Goal: Task Accomplishment & Management: Manage account settings

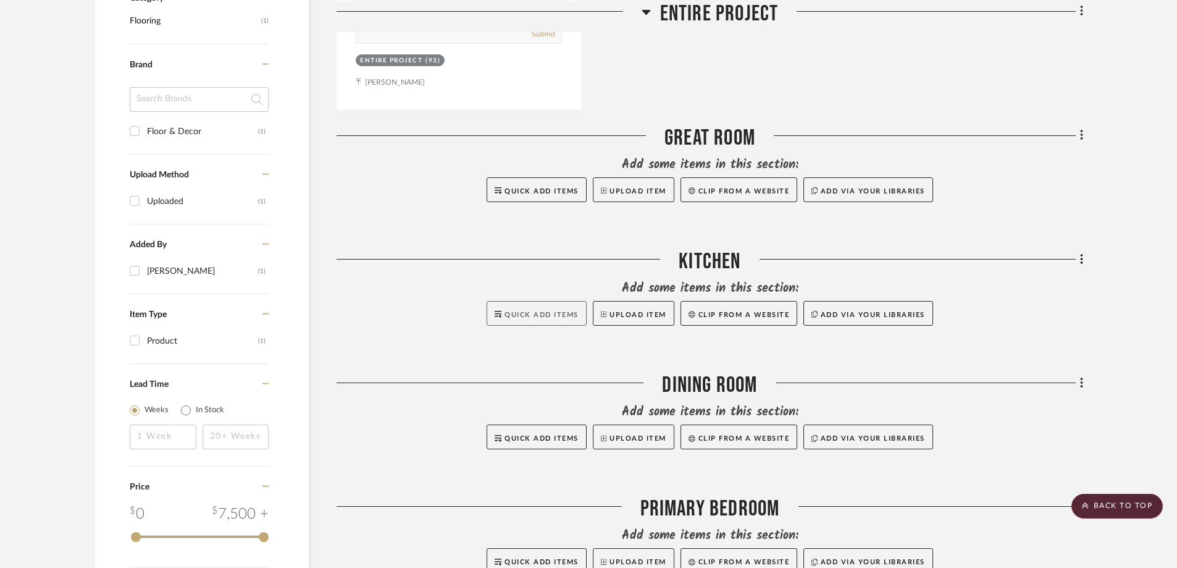
scroll to position [723, 0]
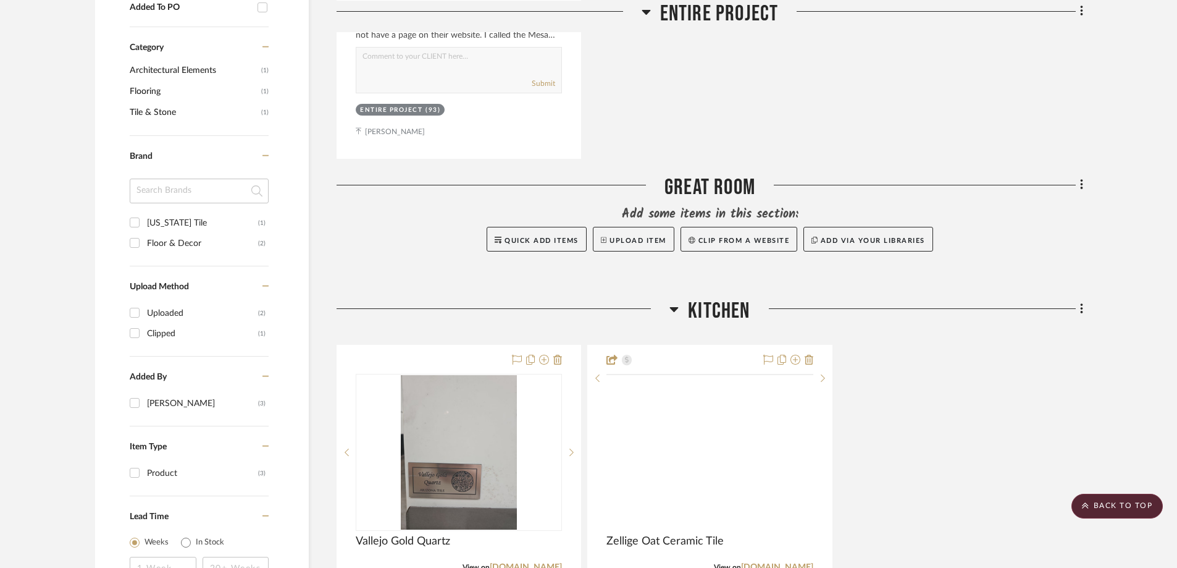
scroll to position [927, 0]
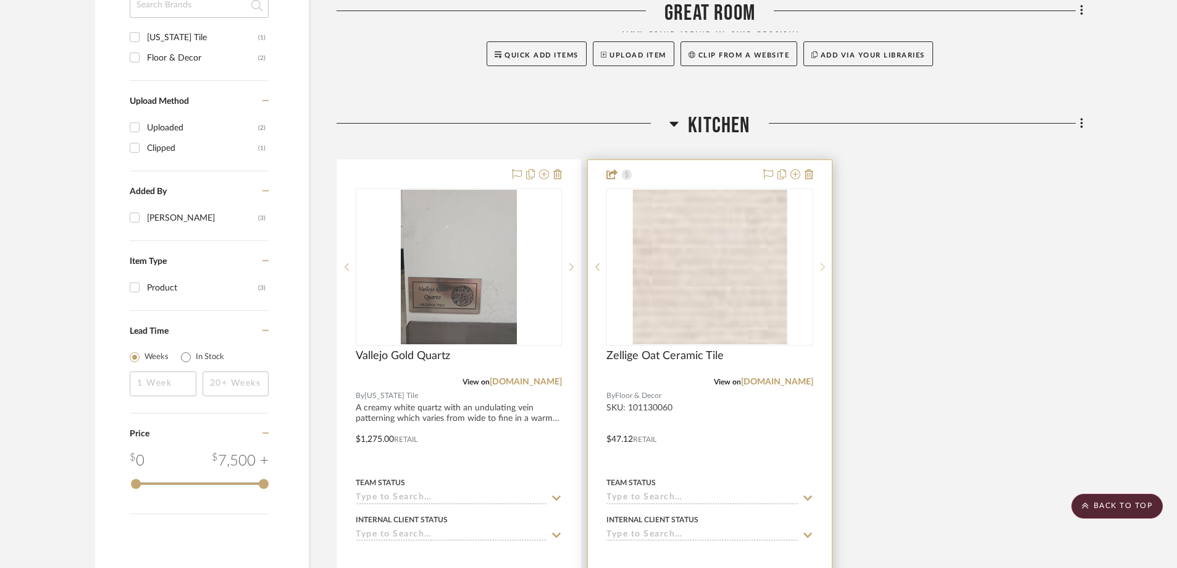
click at [825, 261] on div at bounding box center [823, 266] width 19 height 157
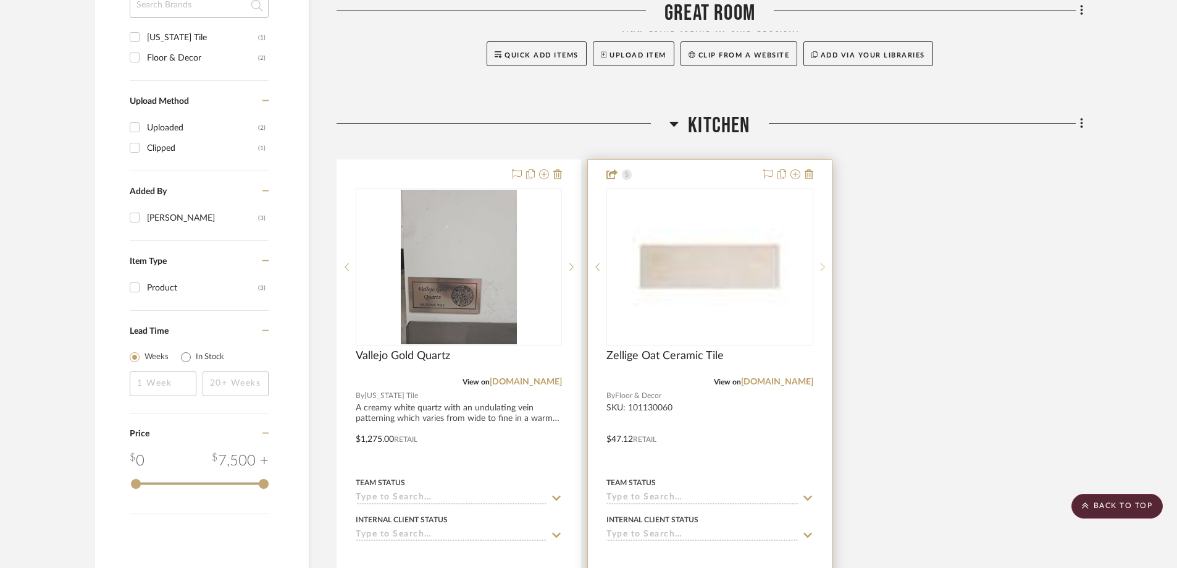
click at [828, 266] on sr-next-btn at bounding box center [823, 267] width 19 height 9
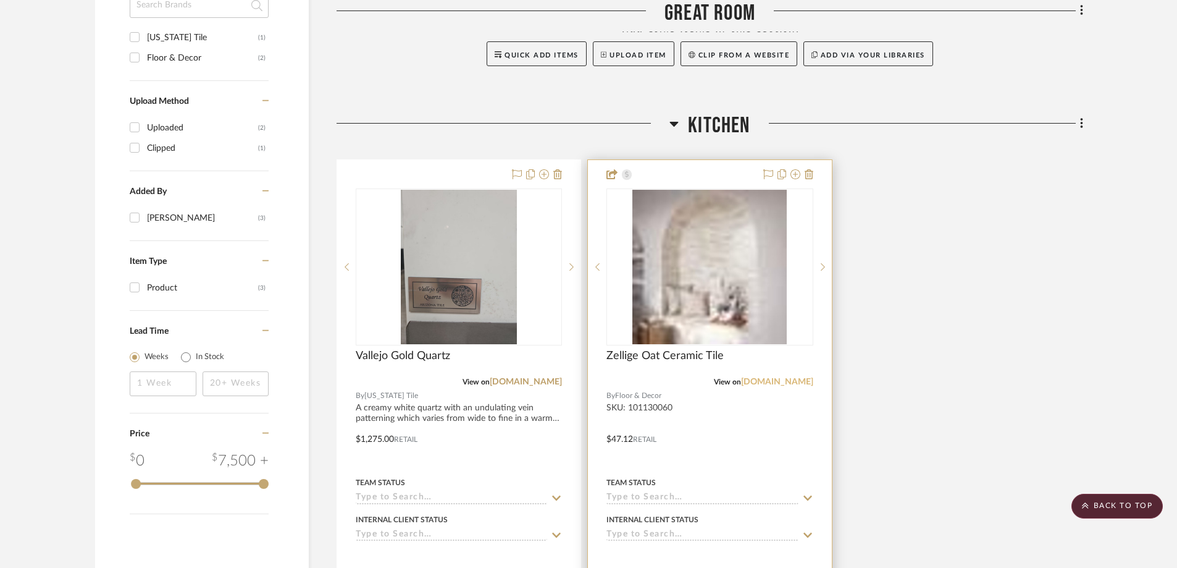
click at [764, 382] on link "[DOMAIN_NAME]" at bounding box center [777, 381] width 72 height 9
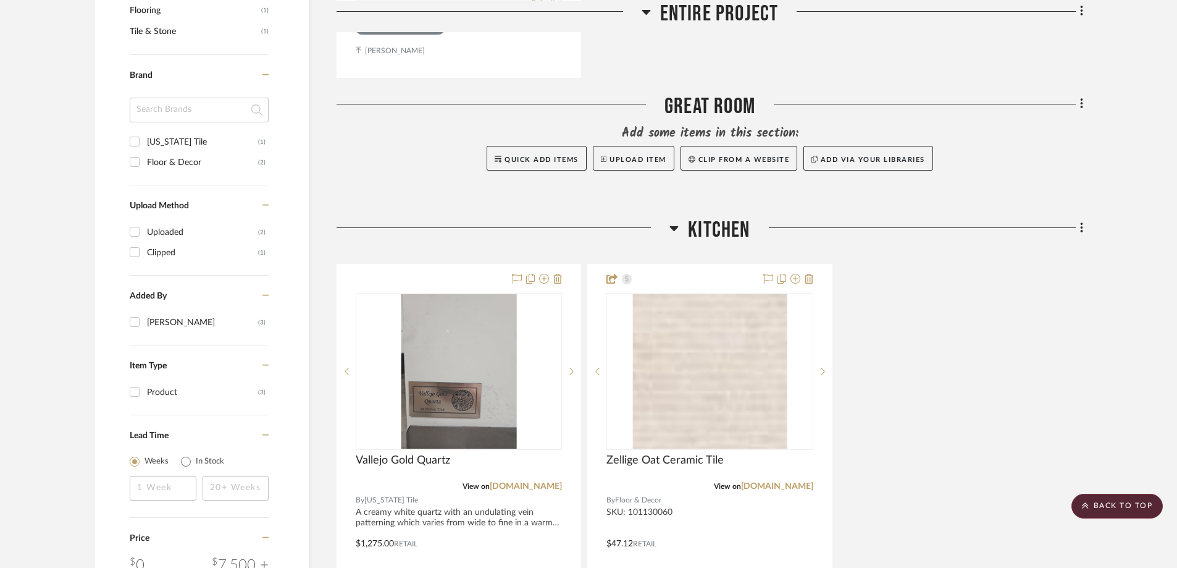
scroll to position [803, 0]
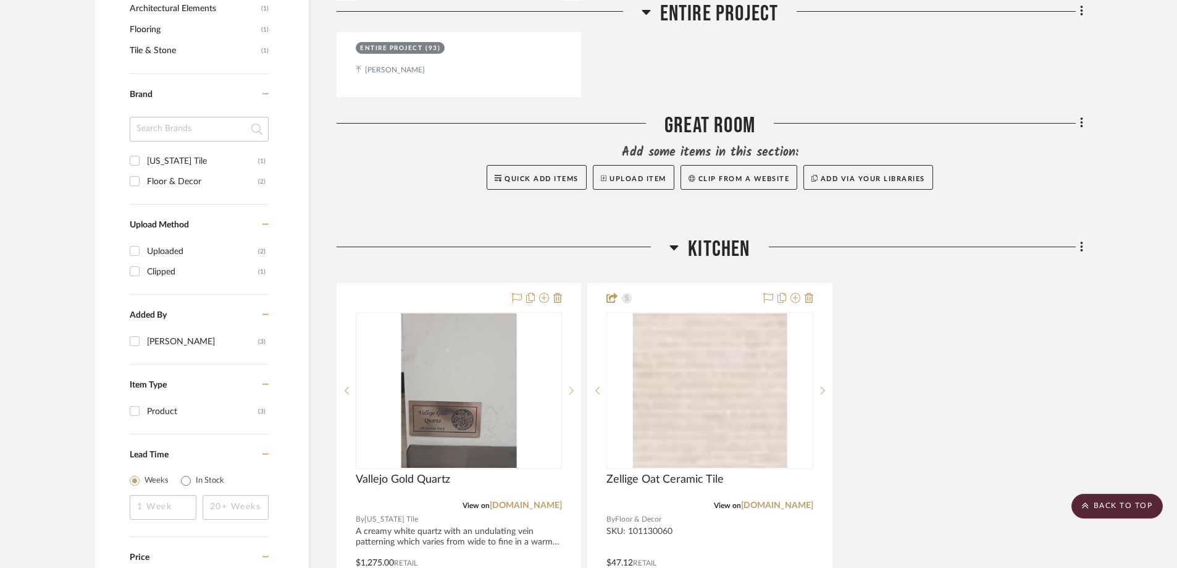
click at [263, 102] on fa-icon at bounding box center [266, 100] width 7 height 21
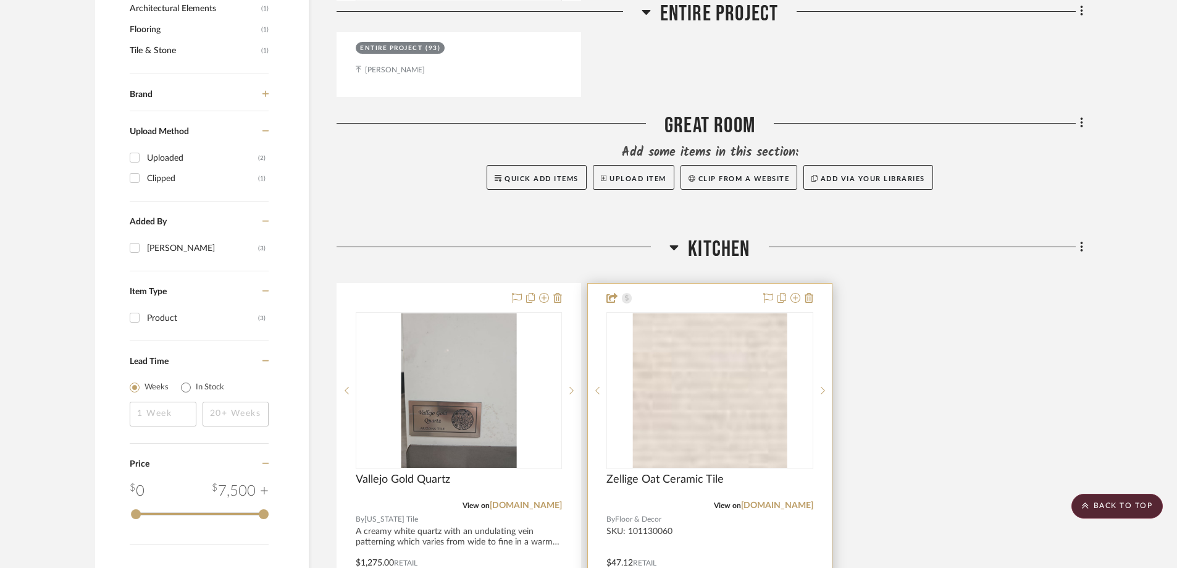
click at [813, 362] on div "1" at bounding box center [915, 391] width 205 height 156
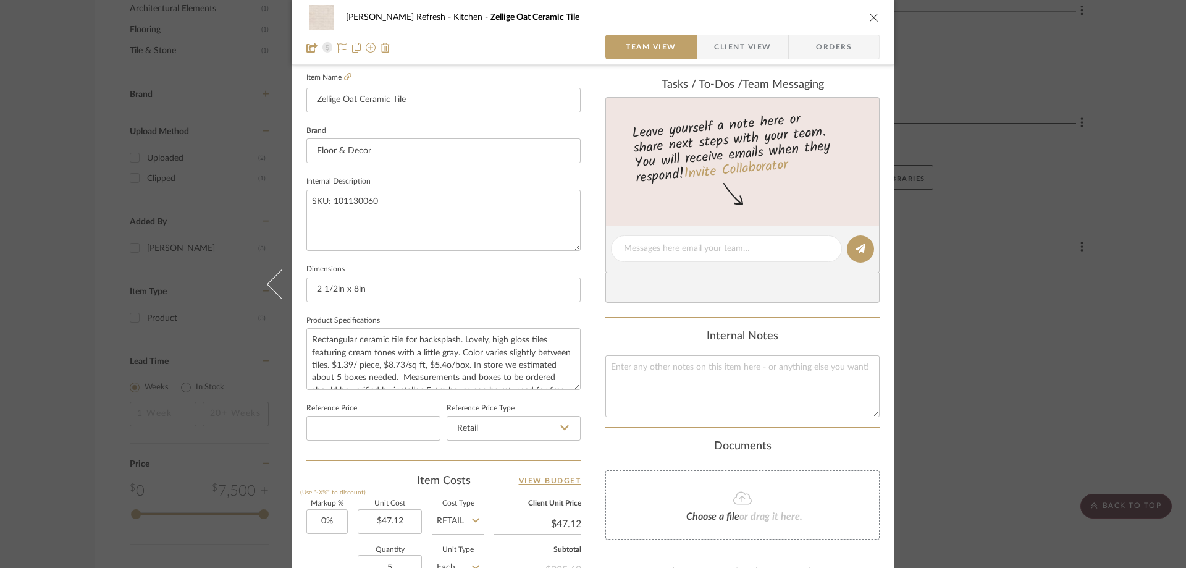
scroll to position [335, 0]
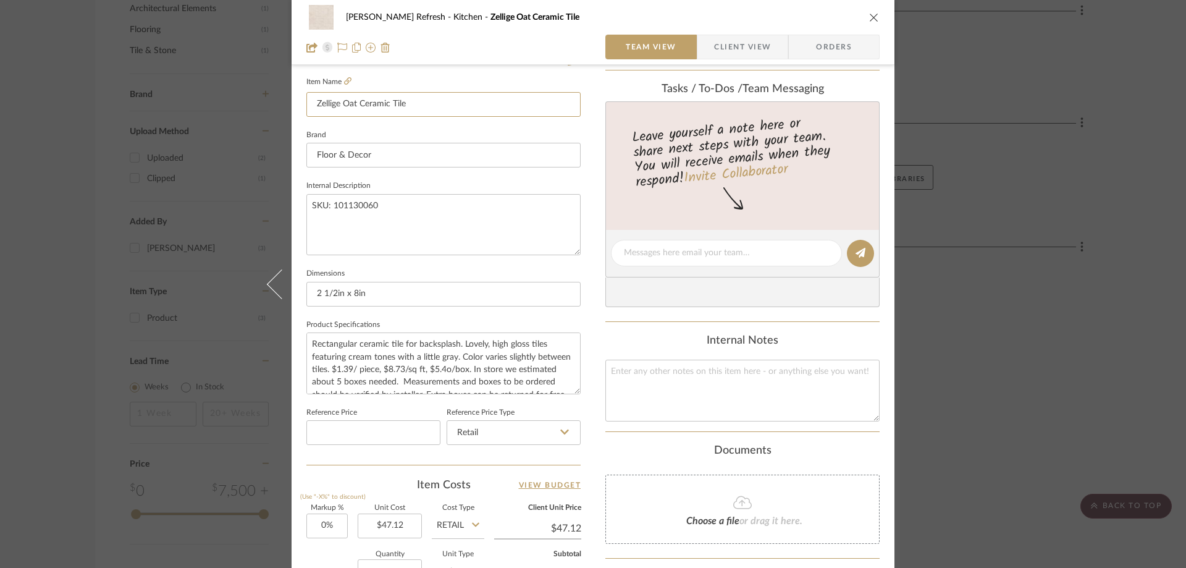
drag, startPoint x: 415, startPoint y: 104, endPoint x: 298, endPoint y: 108, distance: 116.8
click at [298, 108] on div "Colling Refresh Kitchen Zellige Oat Ceramic Tile Team View Client View Orders 1…" at bounding box center [593, 244] width 603 height 1141
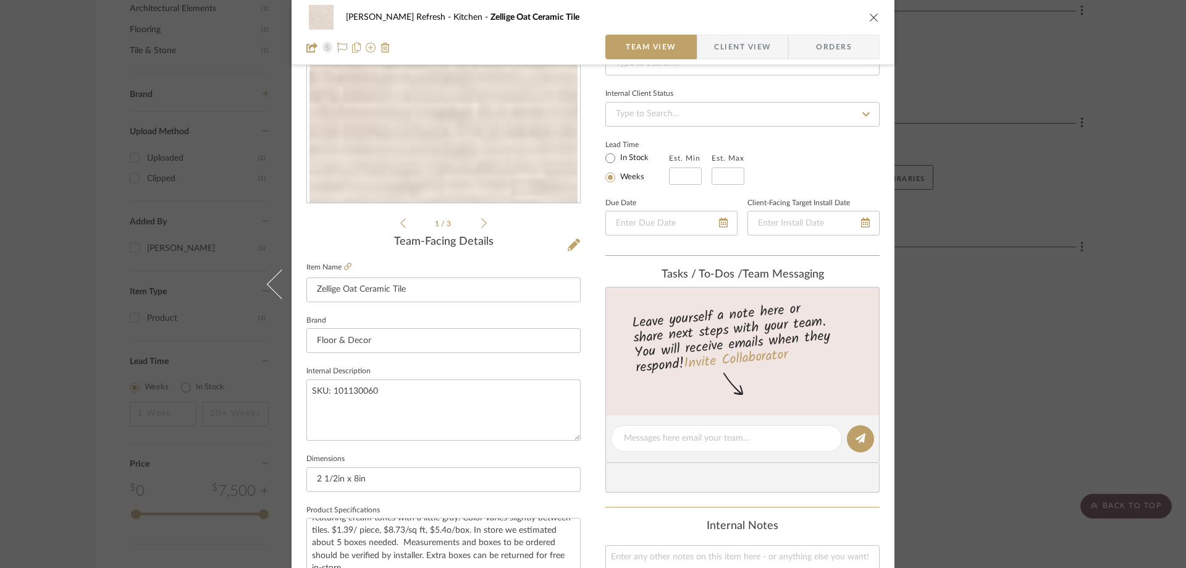
scroll to position [88, 0]
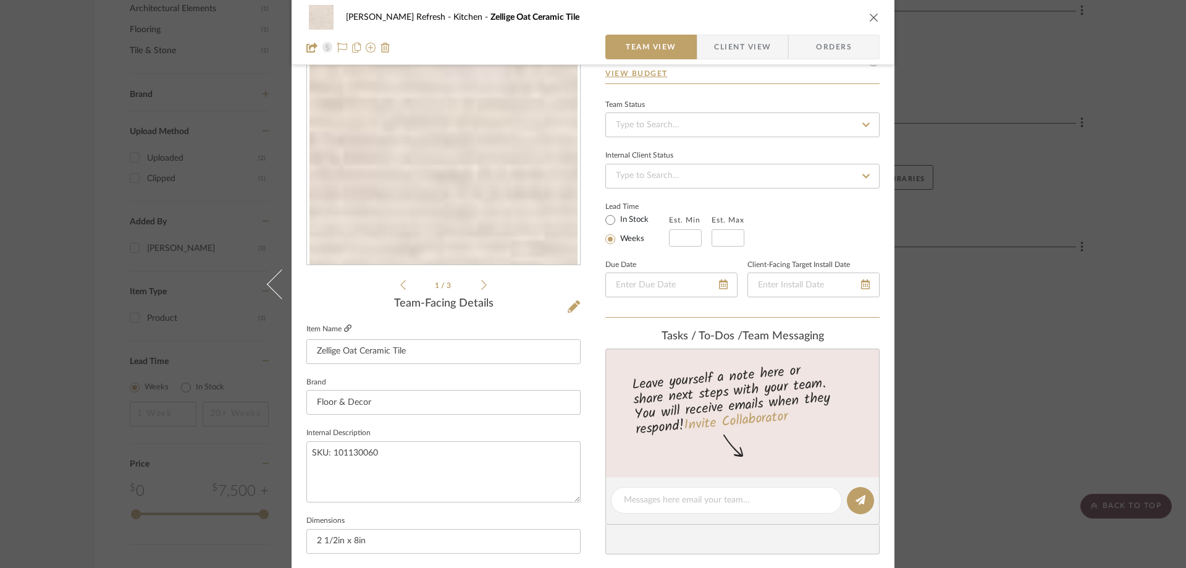
click at [345, 329] on icon at bounding box center [347, 327] width 7 height 7
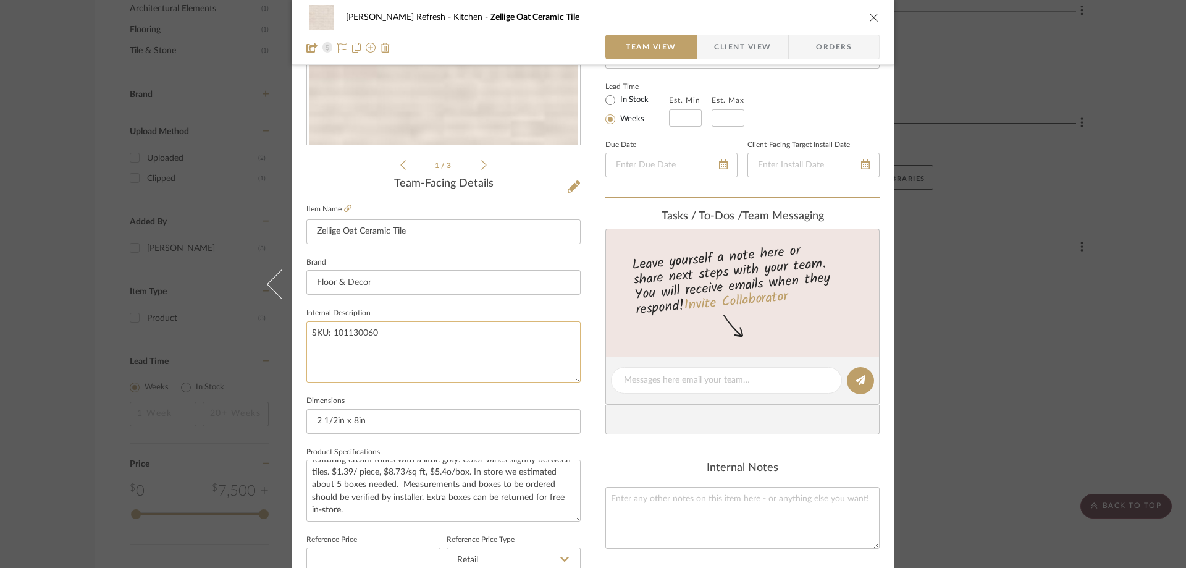
scroll to position [212, 0]
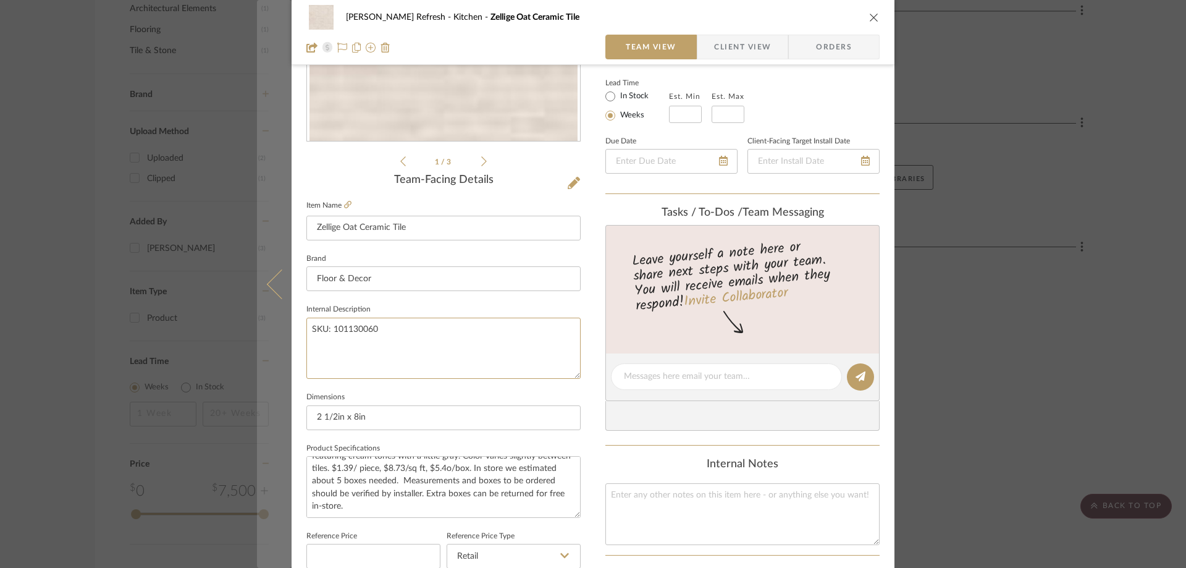
drag, startPoint x: 419, startPoint y: 327, endPoint x: 274, endPoint y: 332, distance: 144.6
click at [274, 332] on mat-dialog-content "Colling Refresh Kitchen Zellige Oat Ceramic Tile Team View Client View Orders 1…" at bounding box center [593, 367] width 672 height 1141
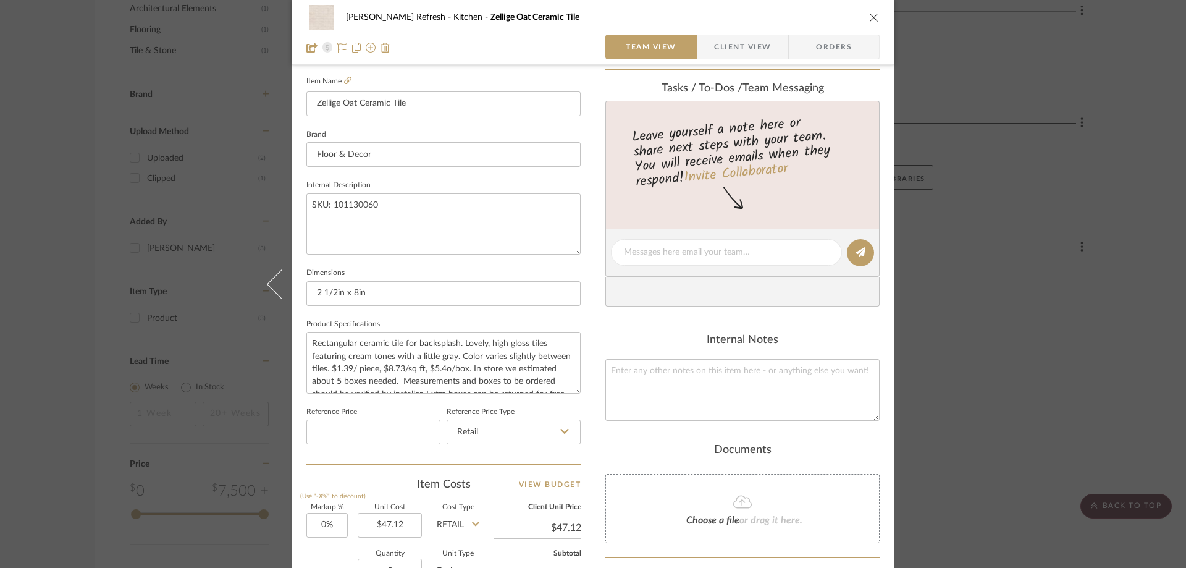
scroll to position [335, 0]
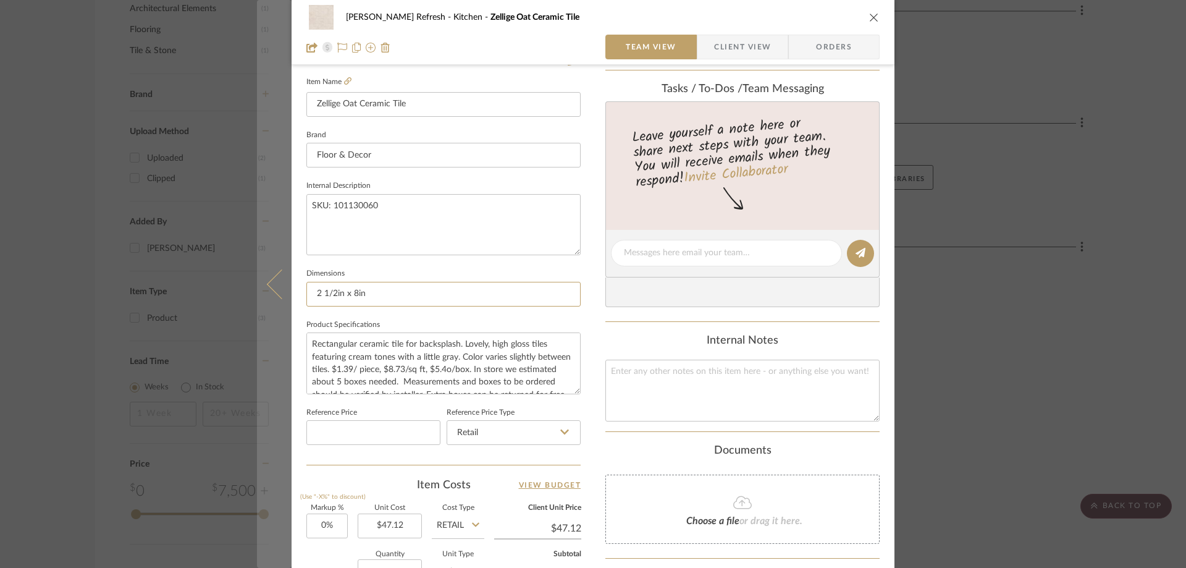
drag, startPoint x: 400, startPoint y: 300, endPoint x: 277, endPoint y: 296, distance: 123.6
click at [277, 296] on mat-dialog-content "Colling Refresh Kitchen Zellige Oat Ceramic Tile Team View Client View Orders 1…" at bounding box center [593, 244] width 672 height 1141
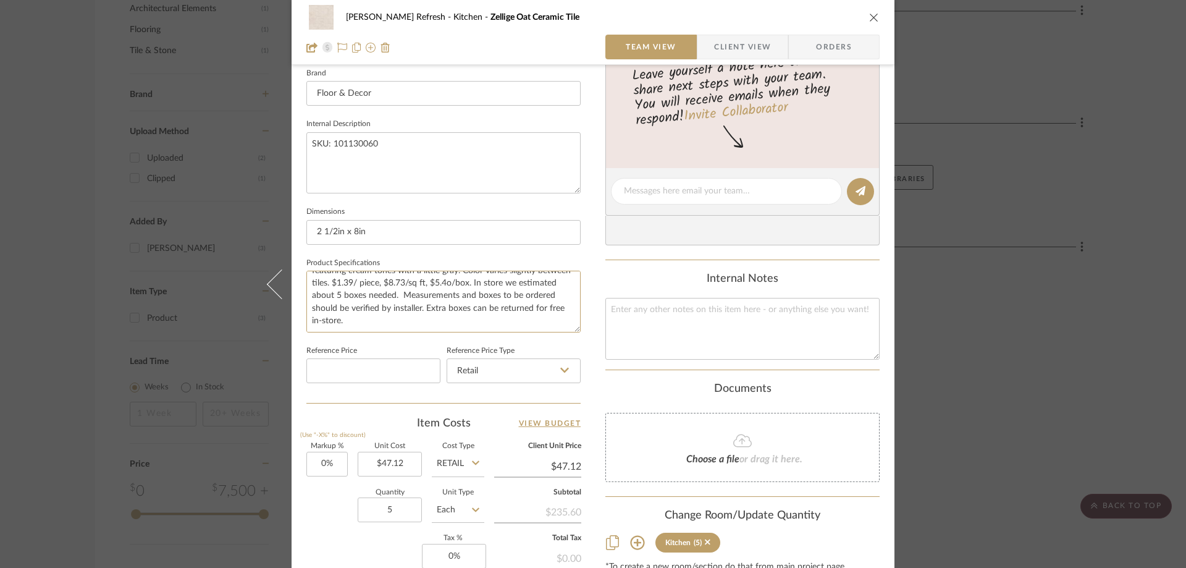
scroll to position [0, 0]
drag, startPoint x: 374, startPoint y: 319, endPoint x: 293, endPoint y: 276, distance: 91.2
click at [293, 276] on div "Colling Refresh Kitchen Zellige Oat Ceramic Tile Team View Client View Orders 1…" at bounding box center [593, 182] width 603 height 1141
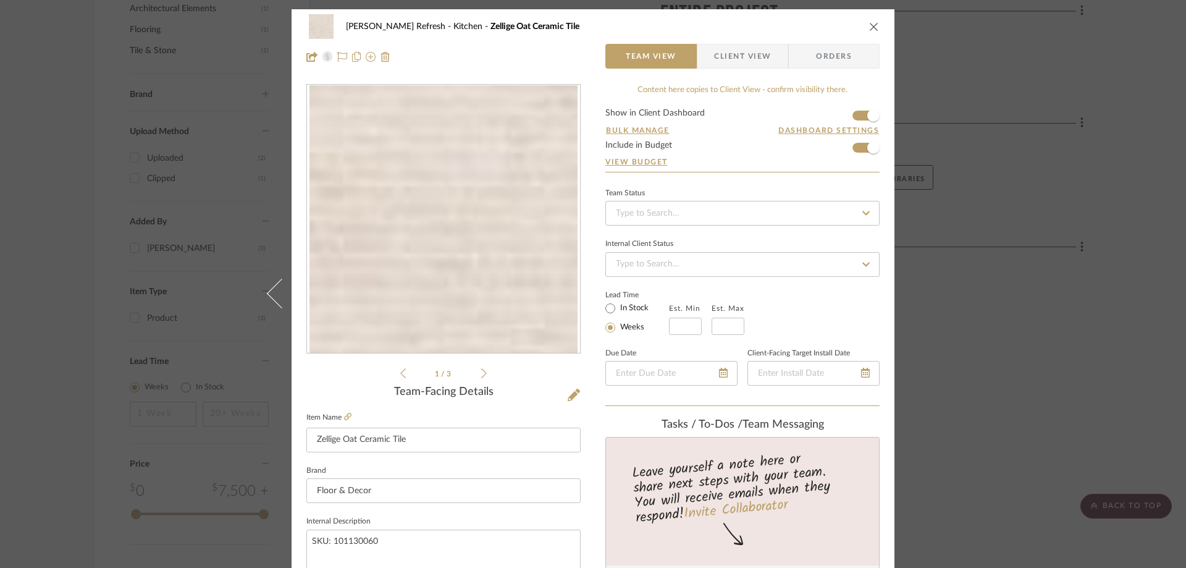
click at [869, 26] on icon "close" at bounding box center [874, 27] width 10 height 10
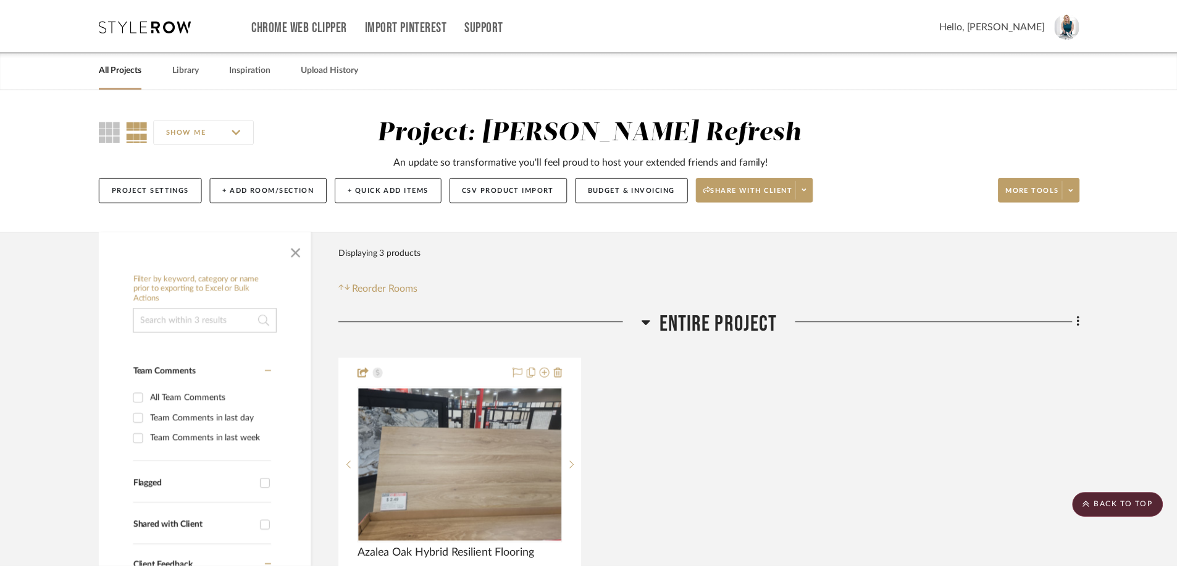
scroll to position [803, 0]
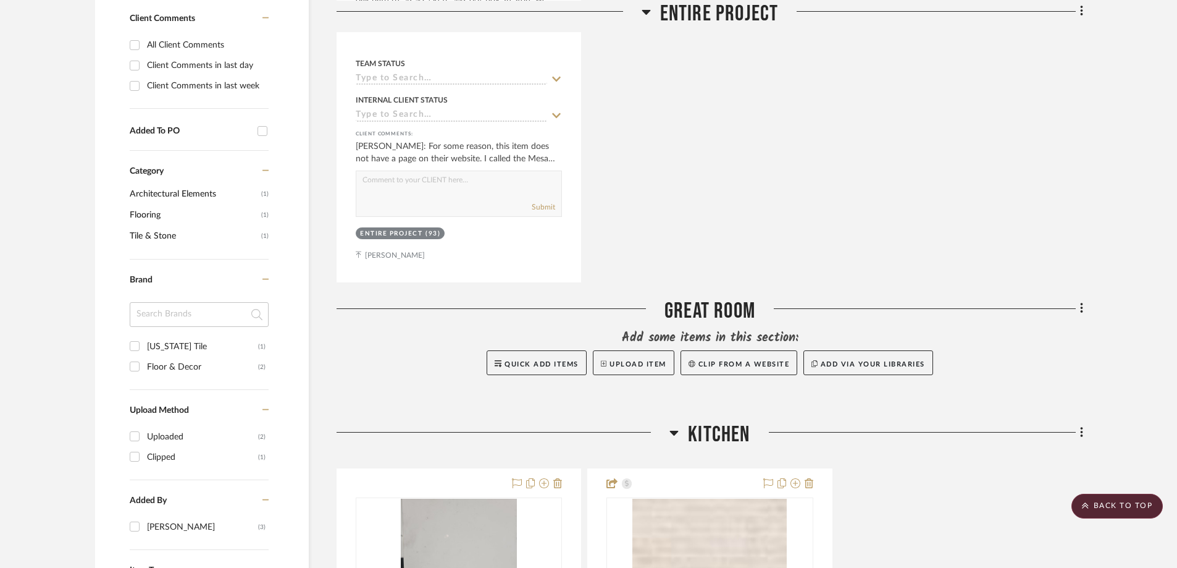
scroll to position [803, 0]
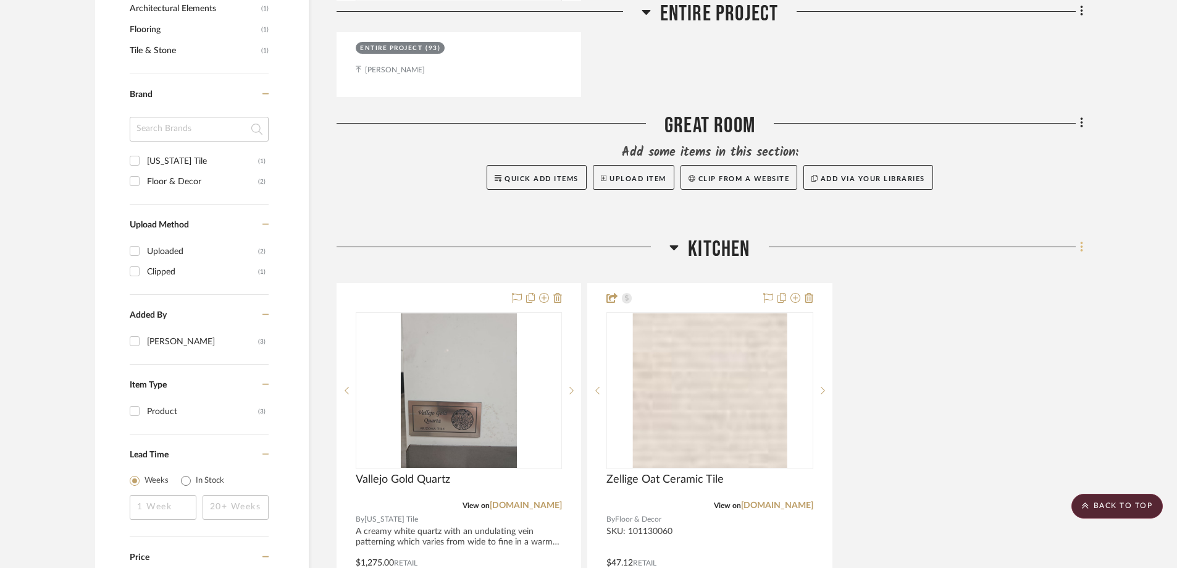
click at [1078, 248] on fa-icon at bounding box center [1080, 248] width 8 height 20
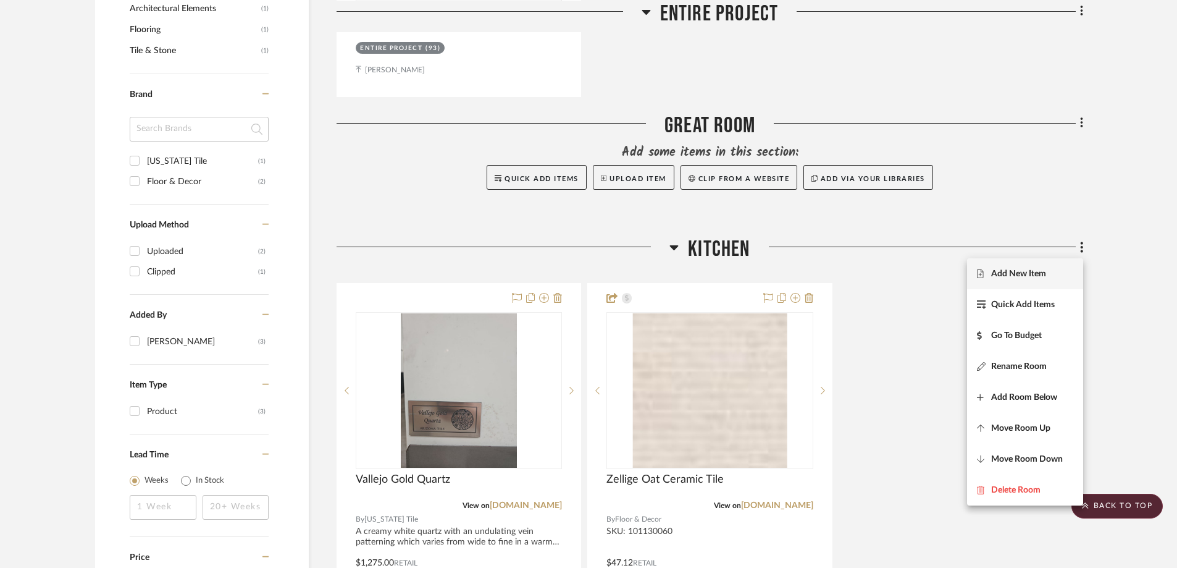
click at [1027, 275] on span "Add New Item" at bounding box center [1018, 273] width 55 height 11
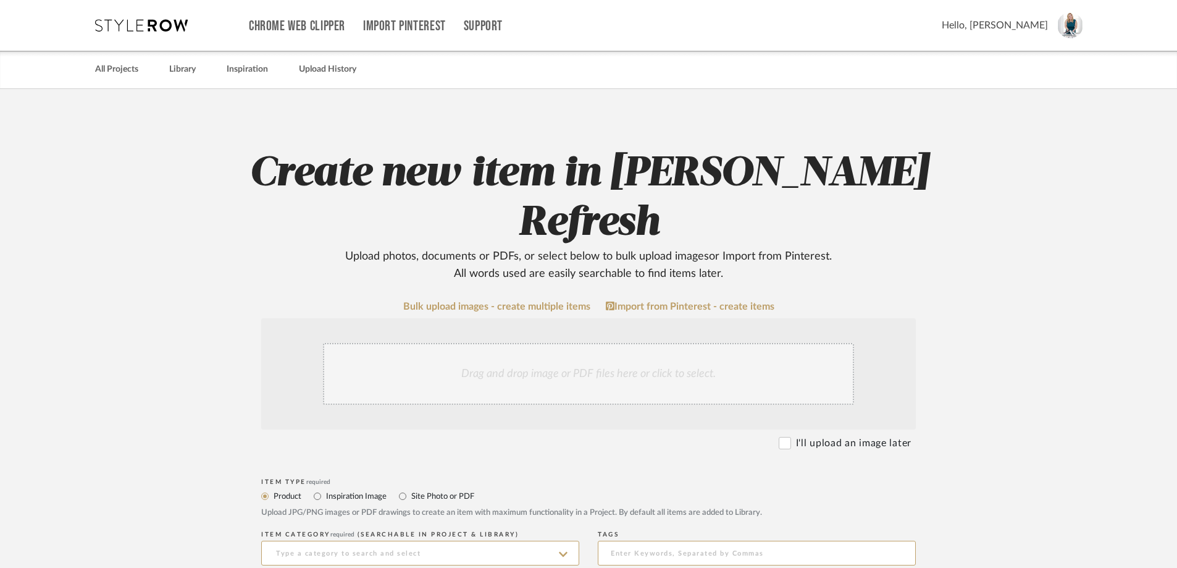
click at [586, 343] on div "Drag and drop image or PDF files here or click to select." at bounding box center [588, 374] width 531 height 62
click at [531, 343] on div "Drag and drop image or PDF files here or click to select." at bounding box center [588, 374] width 531 height 62
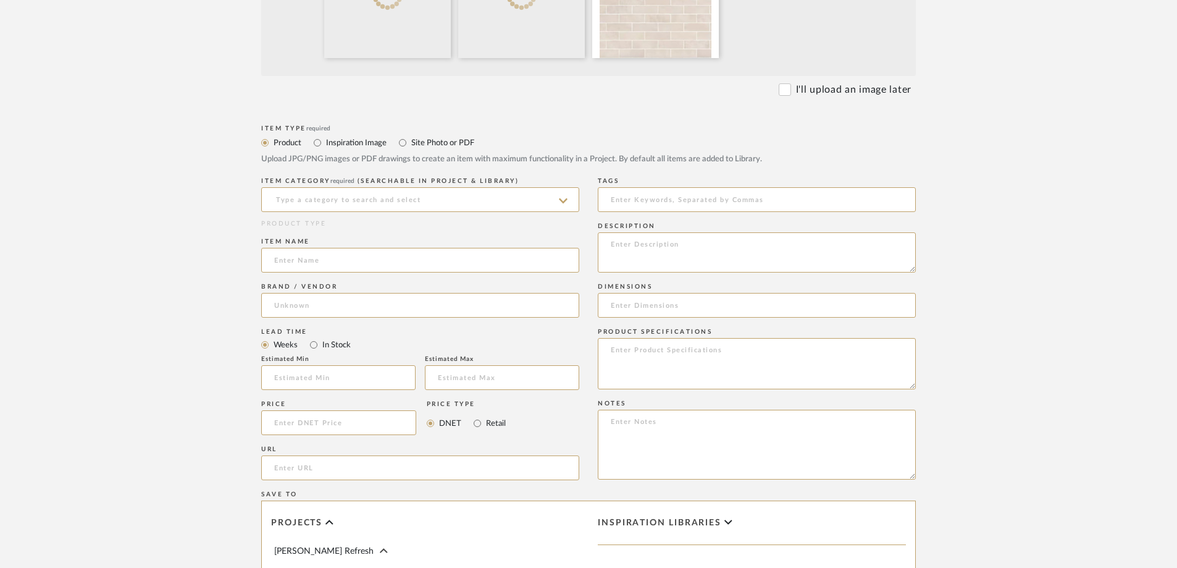
scroll to position [494, 0]
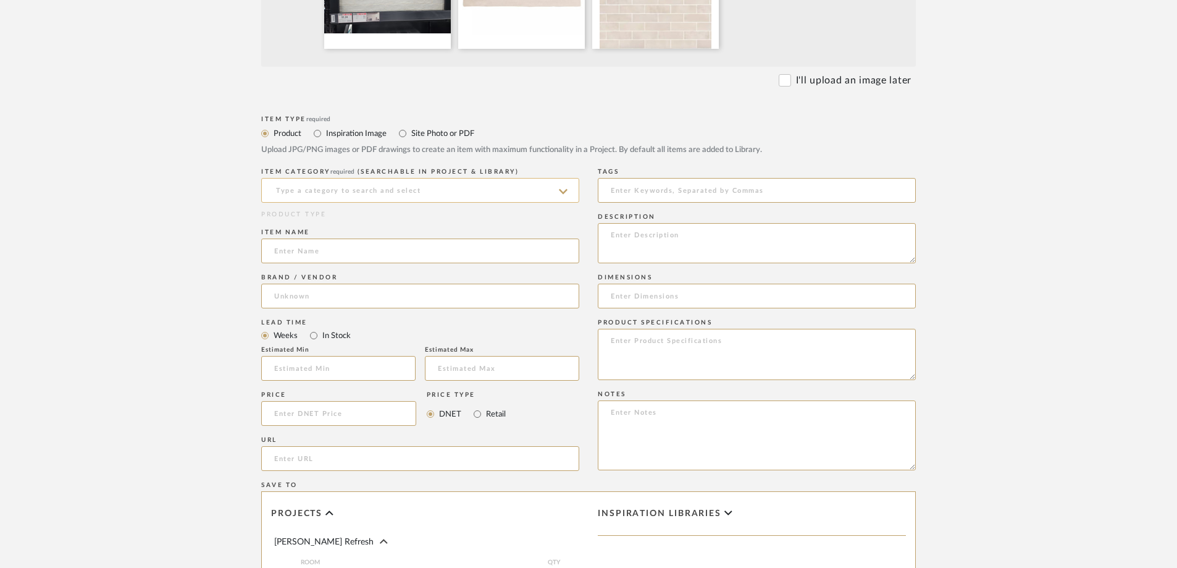
click at [375, 178] on input at bounding box center [420, 190] width 318 height 25
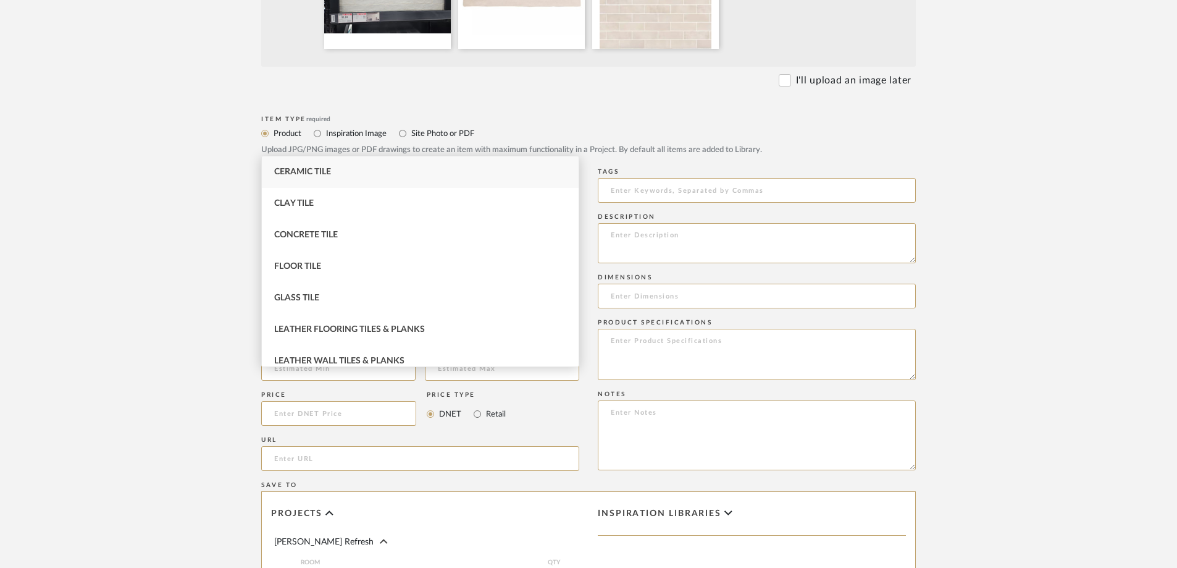
click at [307, 174] on span "Ceramic Tile" at bounding box center [302, 171] width 57 height 9
type input "Ceramic Tile"
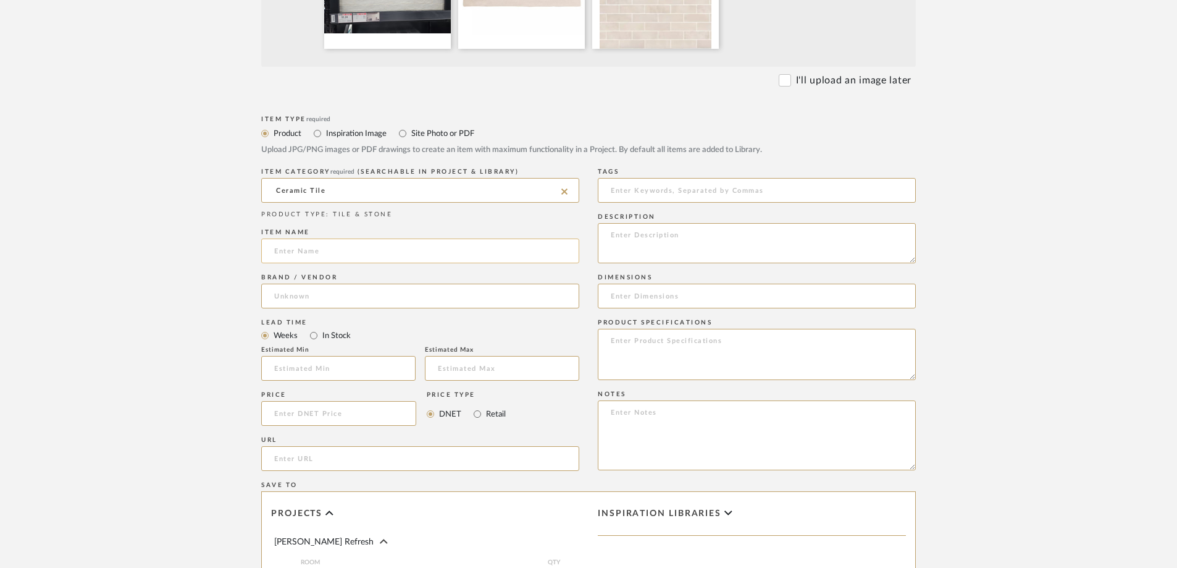
click at [299, 238] on input at bounding box center [420, 250] width 318 height 25
click at [356, 238] on input at bounding box center [420, 250] width 318 height 25
paste input "Zellige Oat Ceramic Tile"
type input "Zellige Oat Ceramic Tile"
click at [313, 284] on input at bounding box center [420, 296] width 318 height 25
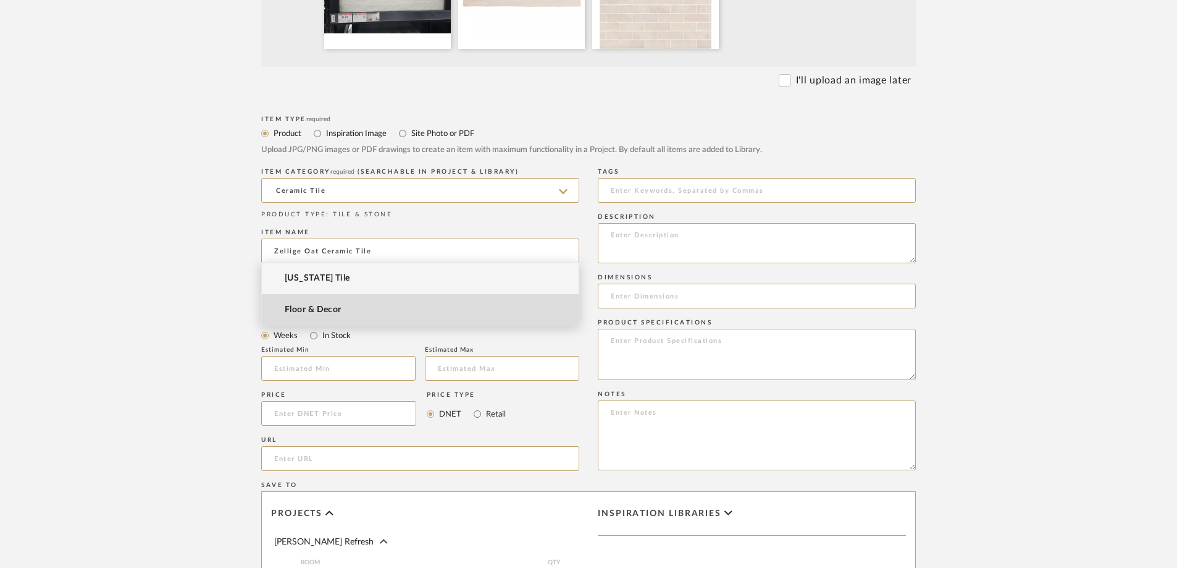
click at [314, 312] on span "Floor & Decor" at bounding box center [313, 310] width 57 height 11
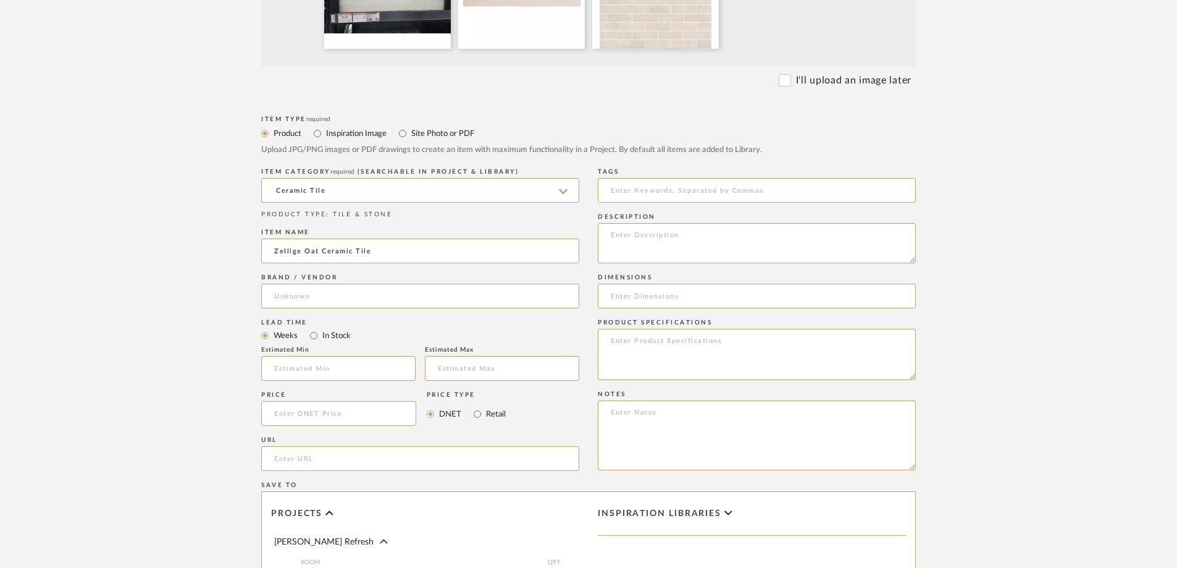
type input "Floor & Decor"
click at [316, 328] on input "In Stock" at bounding box center [313, 335] width 15 height 15
radio input "true"
click at [479, 406] on input "Retail" at bounding box center [477, 413] width 15 height 15
radio input "true"
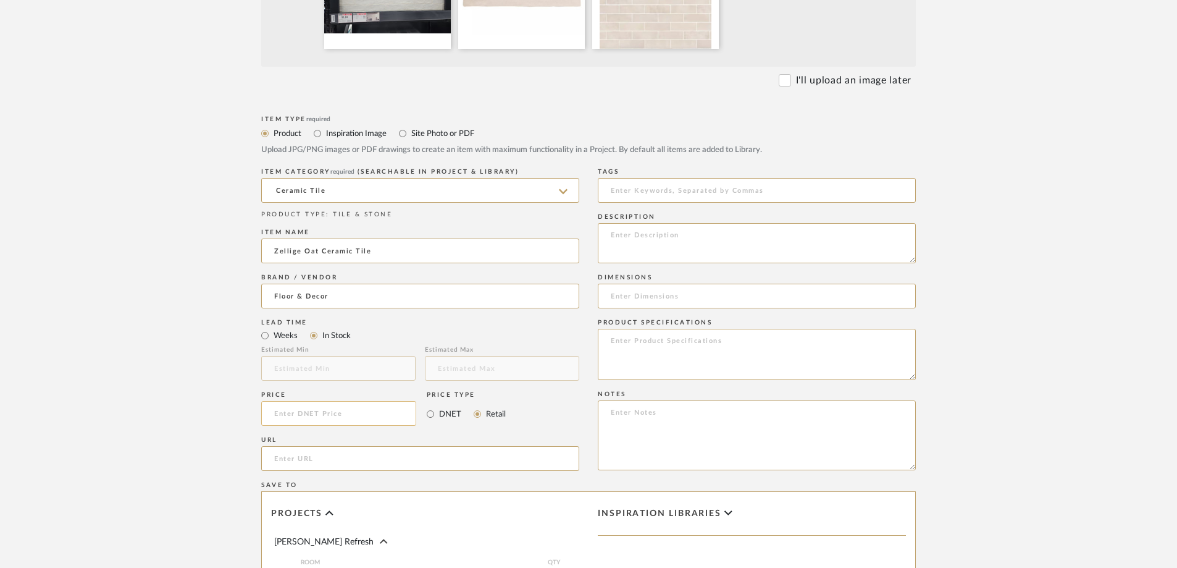
click at [379, 401] on input at bounding box center [338, 413] width 155 height 25
drag, startPoint x: 306, startPoint y: 364, endPoint x: 277, endPoint y: 363, distance: 29.1
click at [277, 401] on input "41" at bounding box center [338, 413] width 155 height 25
type input "$47.12"
click at [372, 446] on input "url" at bounding box center [420, 458] width 318 height 25
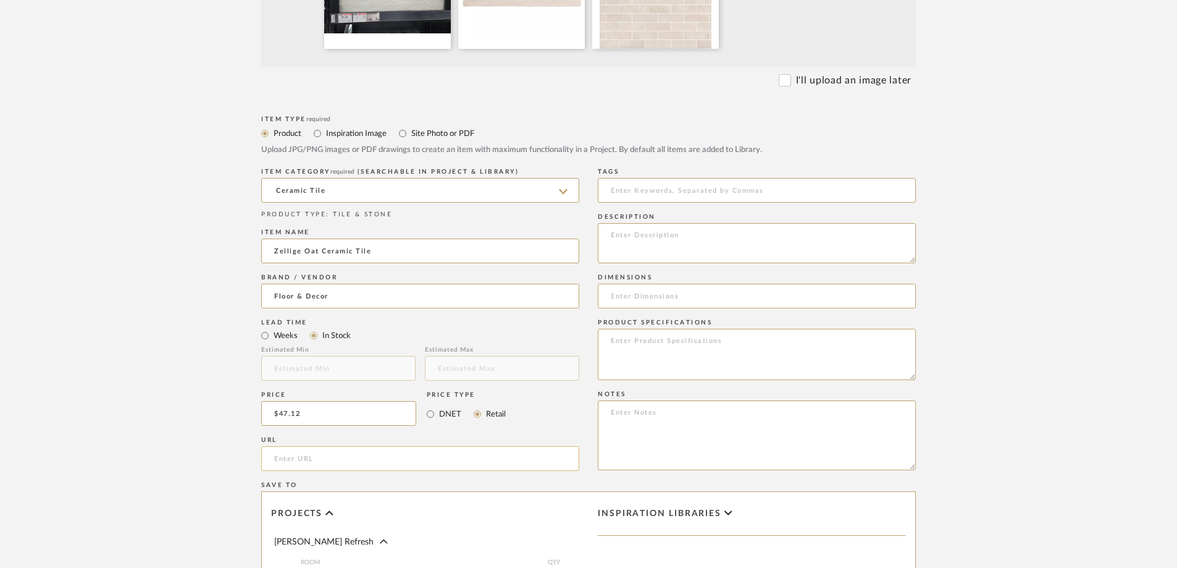
click at [304, 446] on input "url" at bounding box center [420, 458] width 318 height 25
paste input "https://www.flooranddecor.com/porcelain-ceramic-decoratives/zellige-oat-ceramic…"
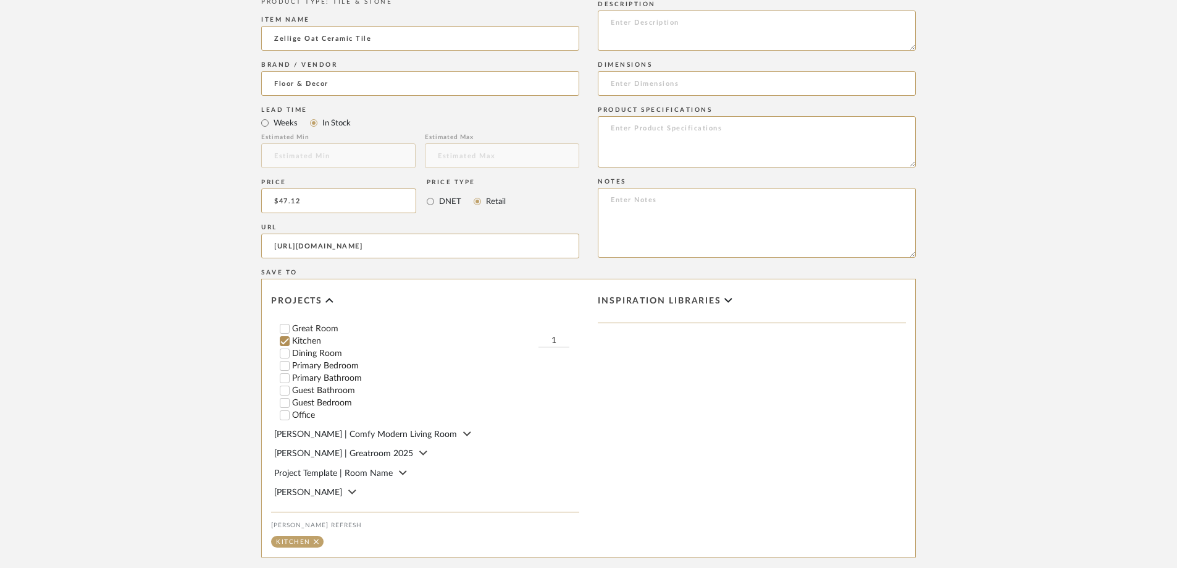
scroll to position [552, 0]
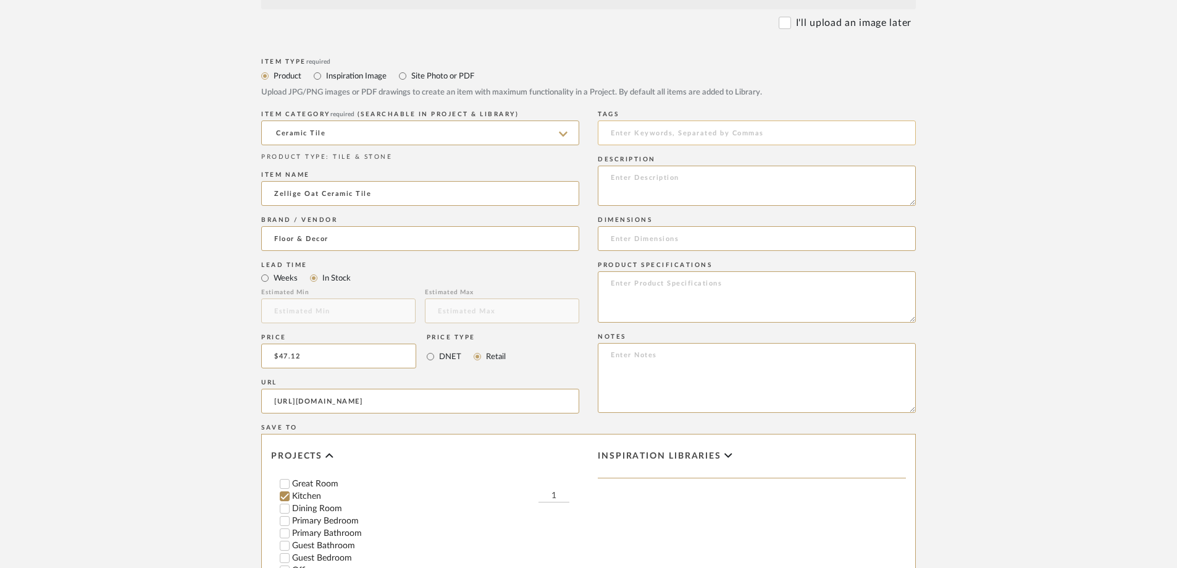
type input "https://www.flooranddecor.com/porcelain-ceramic-decoratives/zellige-oat-ceramic…"
click at [633, 120] on input at bounding box center [757, 132] width 318 height 25
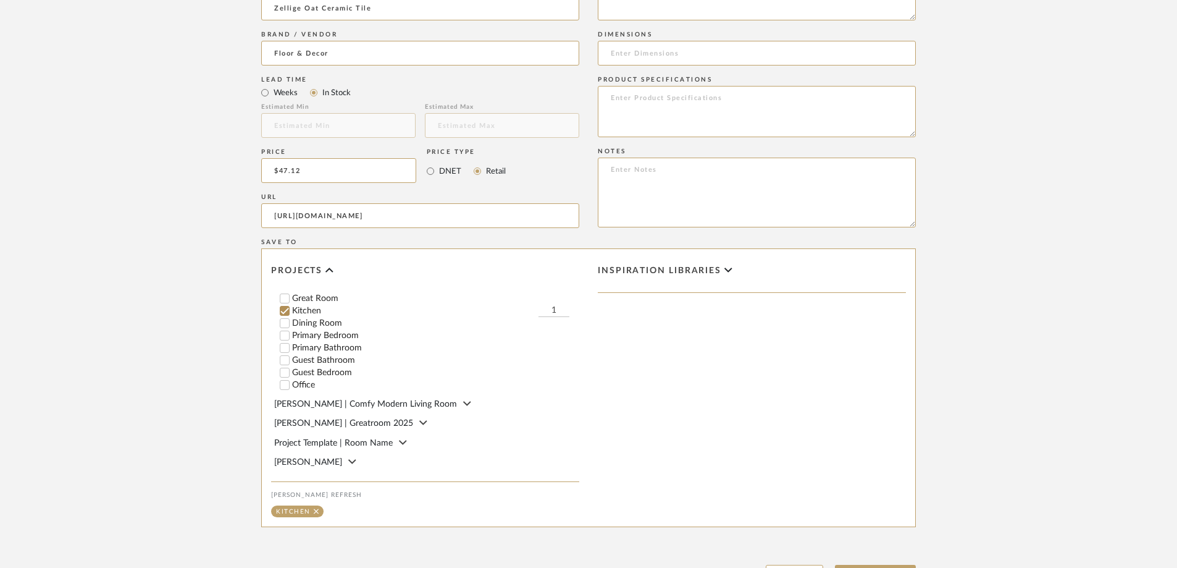
scroll to position [799, 0]
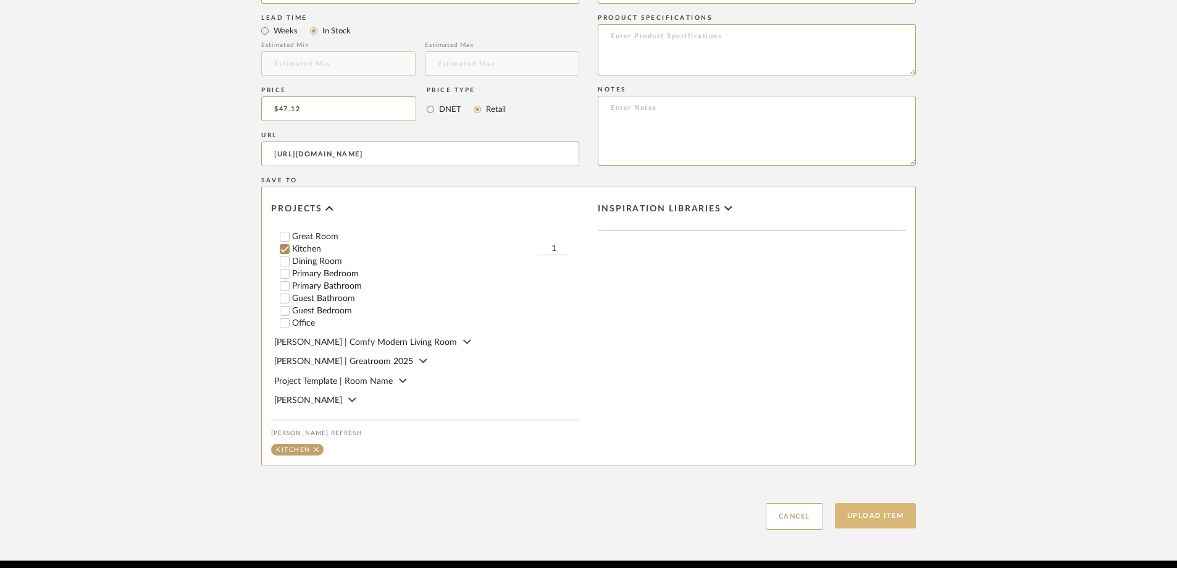
type input "Backsplash Tile"
click at [872, 503] on button "Upload Item" at bounding box center [876, 515] width 82 height 25
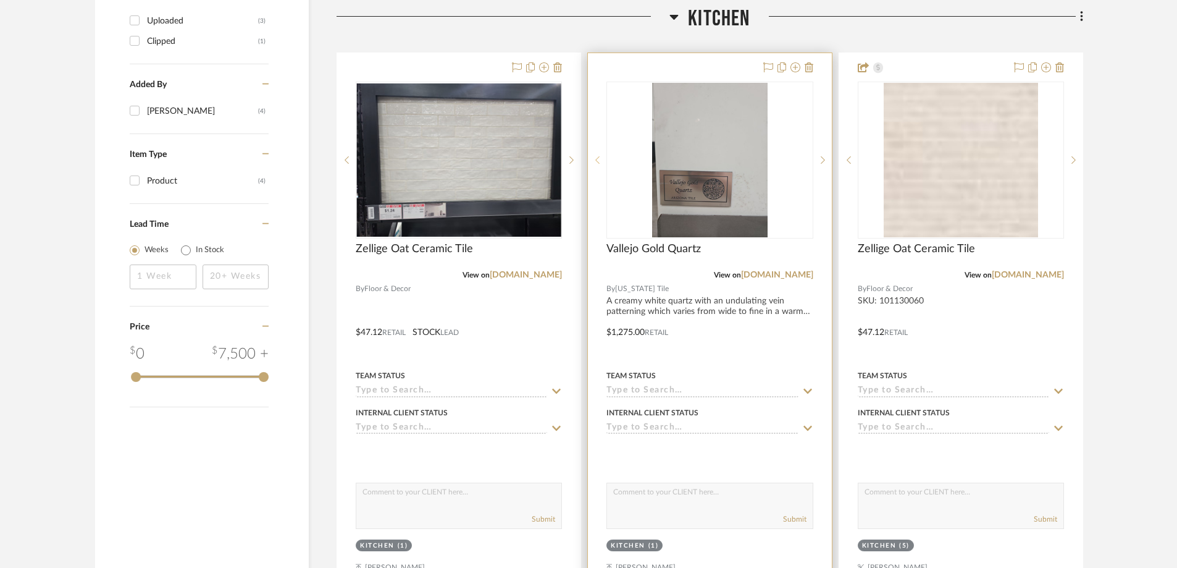
scroll to position [1039, 0]
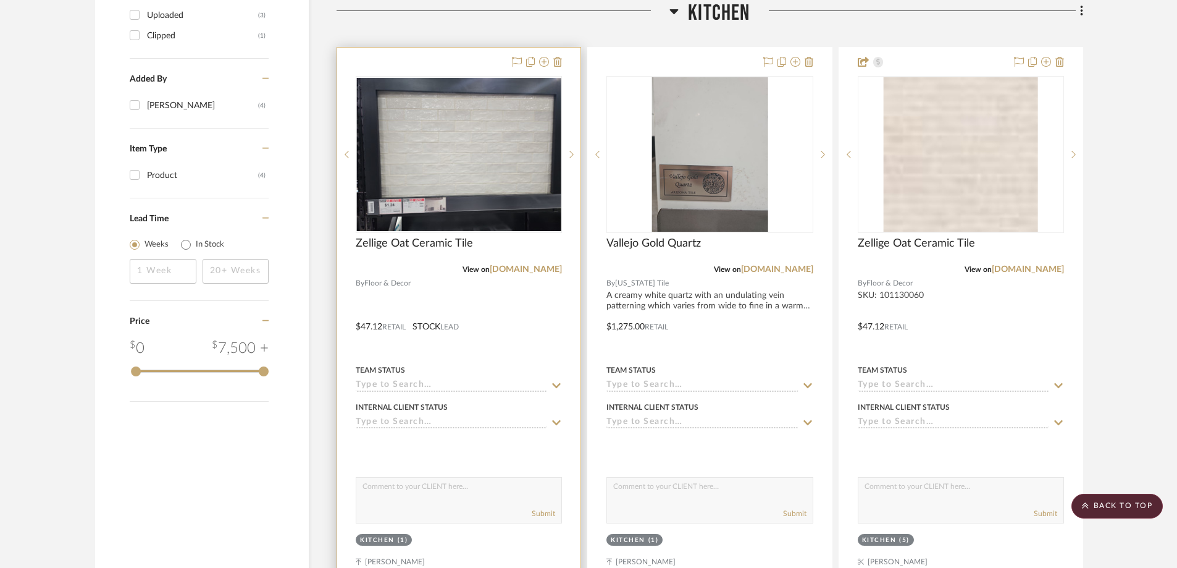
click at [503, 291] on div at bounding box center [458, 318] width 243 height 540
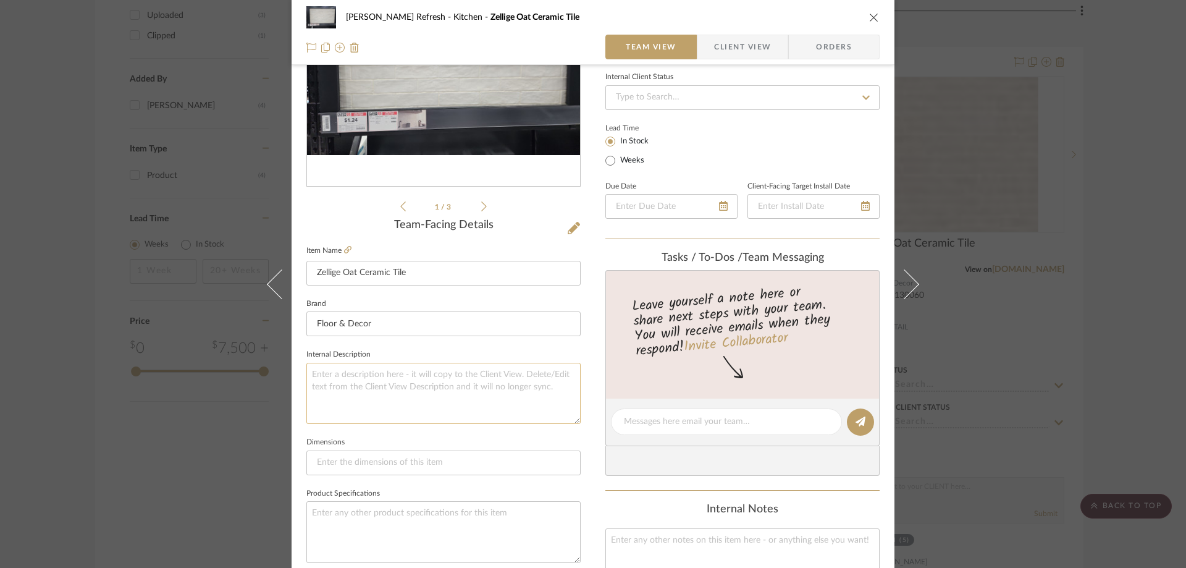
scroll to position [185, 0]
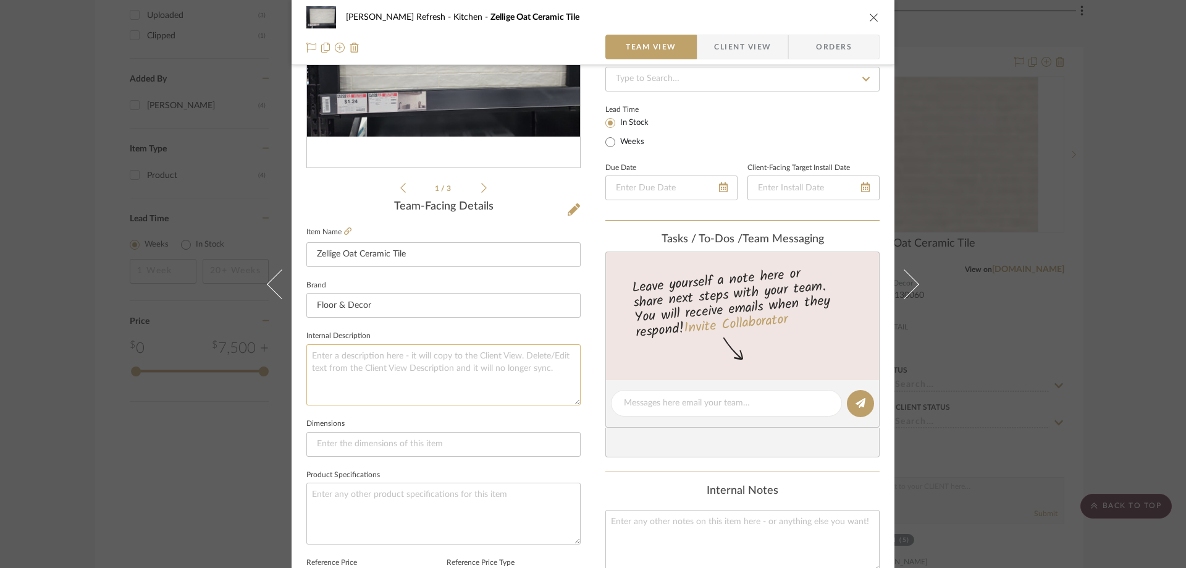
click at [374, 350] on textarea at bounding box center [443, 374] width 274 height 61
click at [366, 358] on textarea at bounding box center [443, 374] width 274 height 61
paste textarea "SKU: 101130060"
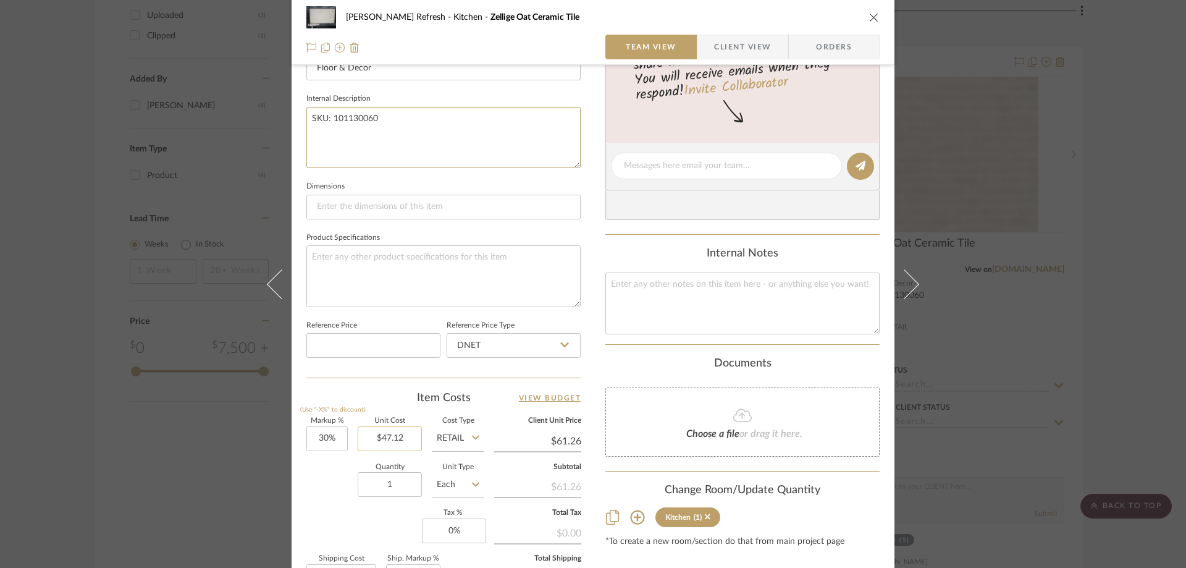
scroll to position [494, 0]
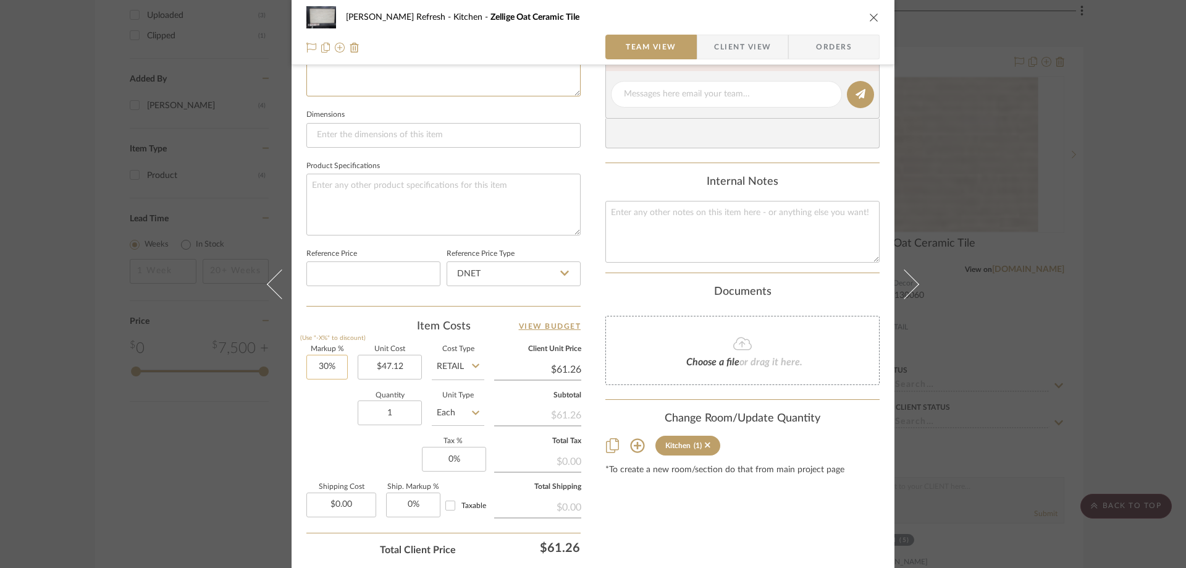
type textarea "SKU: 101130060"
type input "30"
click at [326, 374] on input "30" at bounding box center [326, 367] width 41 height 25
type input "0%"
type input "47.12"
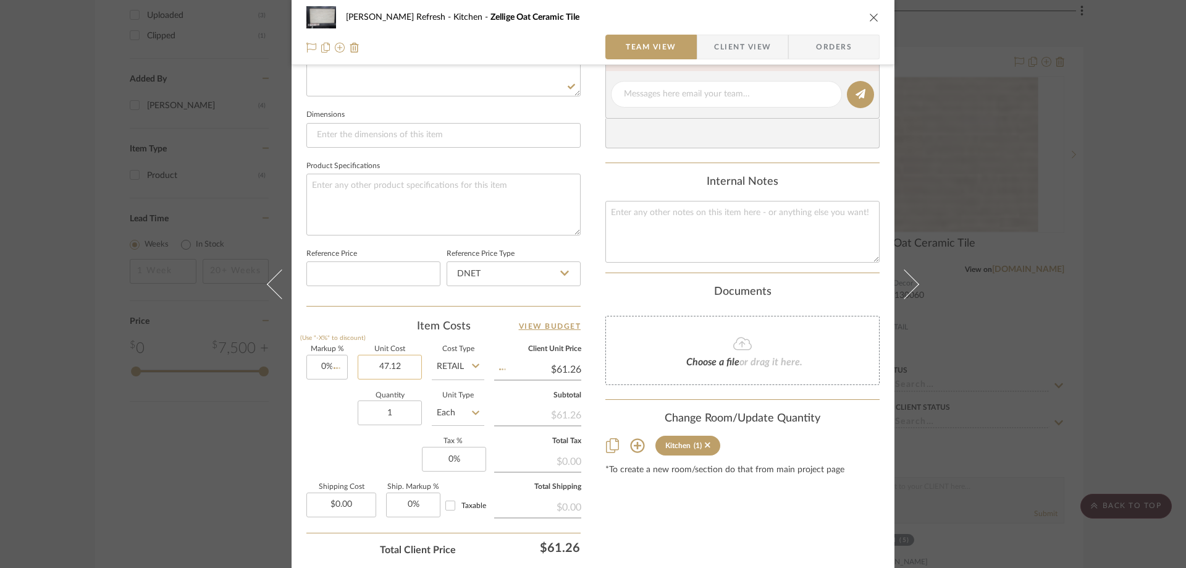
click at [408, 370] on input "47.12" at bounding box center [390, 367] width 64 height 25
type input "$47.12"
click at [403, 417] on input "1" at bounding box center [390, 412] width 64 height 25
type input "5"
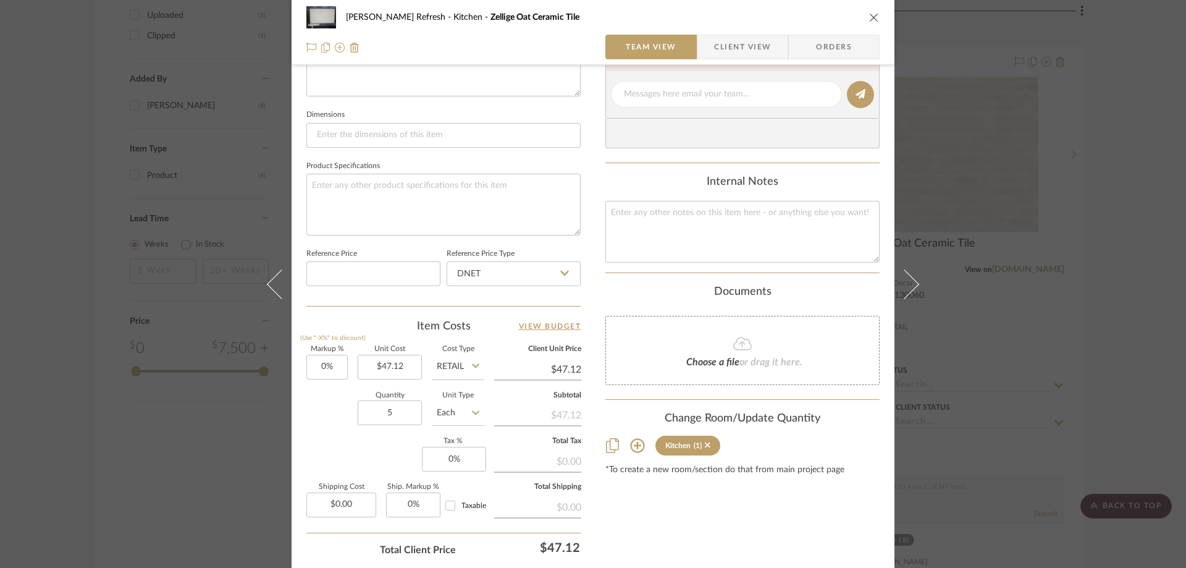
click at [657, 518] on div "Content here copies to Client View - confirm visibility there. Show in Client D…" at bounding box center [742, 98] width 274 height 1017
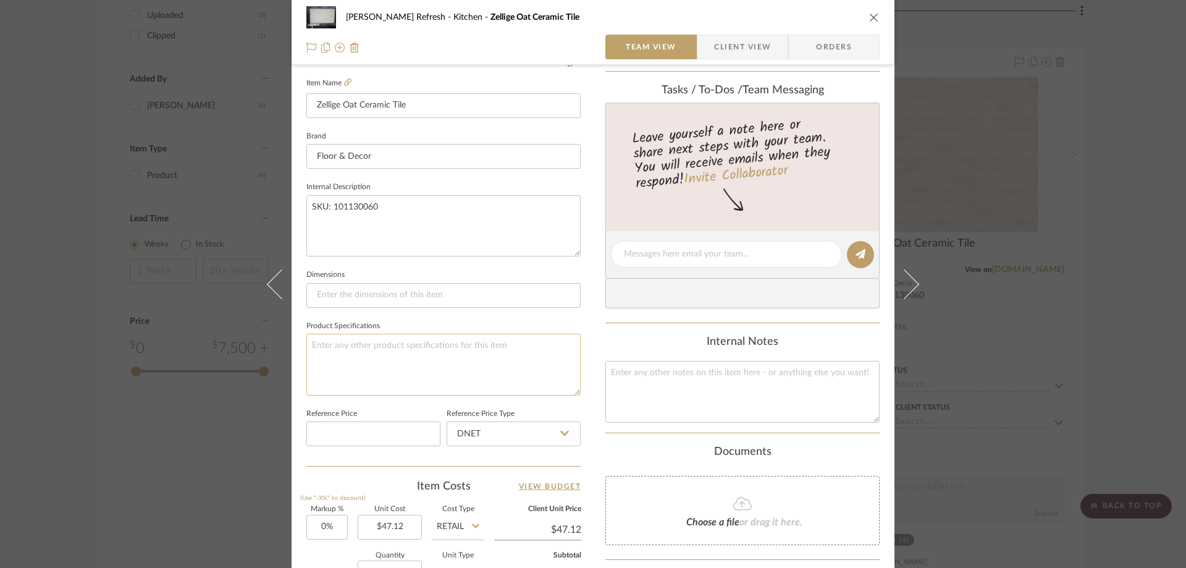
scroll to position [309, 0]
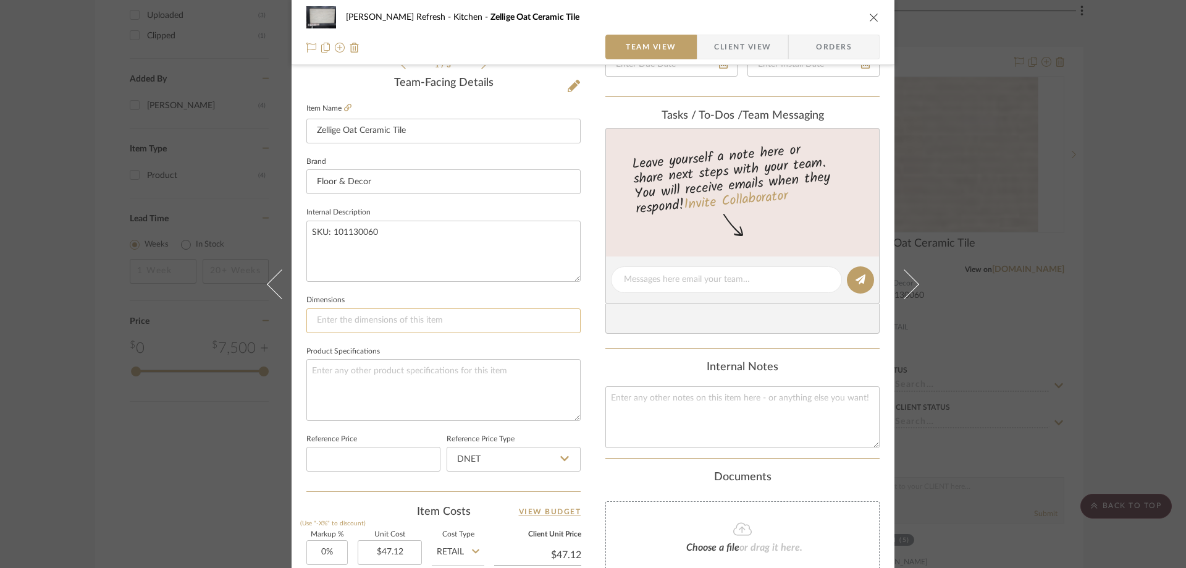
click at [322, 320] on input at bounding box center [443, 320] width 274 height 25
paste input "2 1/2in x 8in"
type input "2 1/2in x 8in"
click at [358, 369] on textarea at bounding box center [443, 389] width 274 height 61
paste textarea "Rectangular ceramic tile for backsplash. Lovely, high gloss tiles featuring cre…"
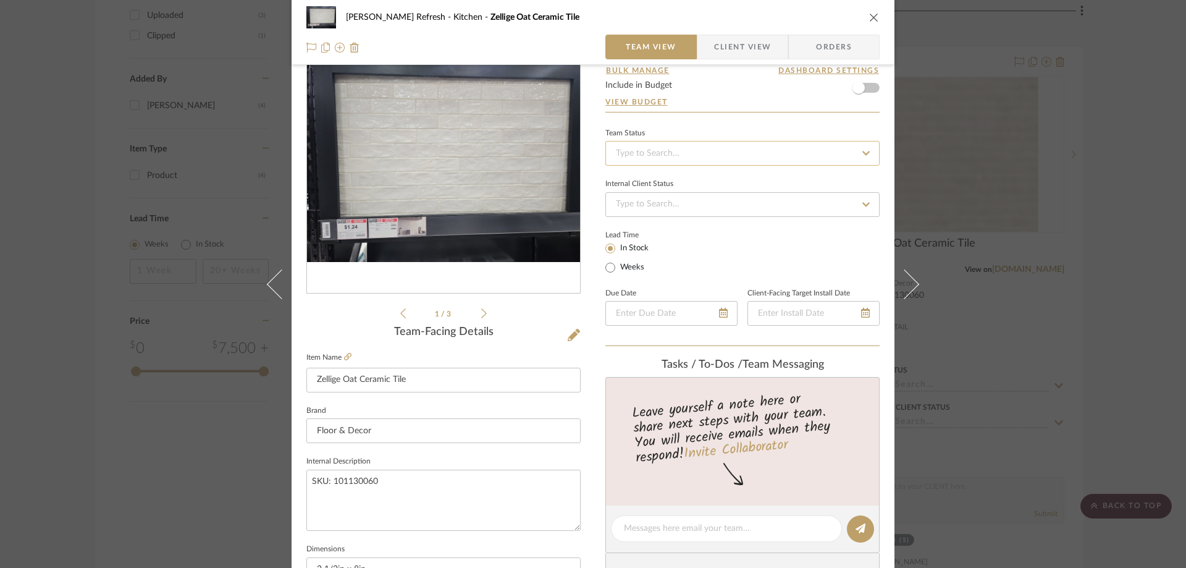
scroll to position [0, 0]
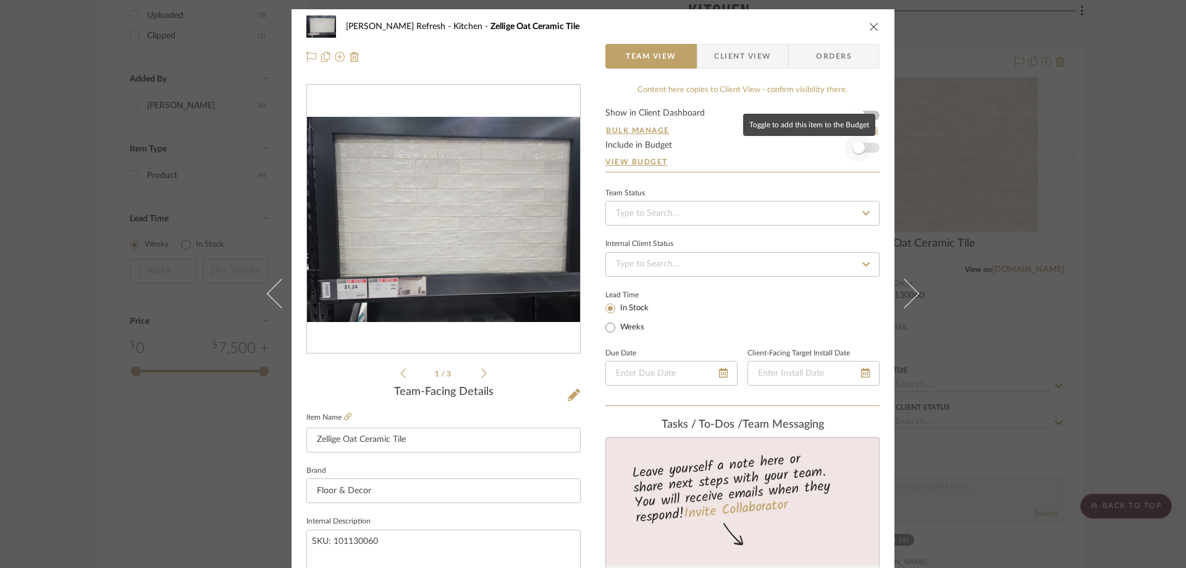
type textarea "Rectangular ceramic tile for backsplash. Lovely, high gloss tiles featuring cre…"
click at [852, 150] on span "button" at bounding box center [858, 147] width 12 height 12
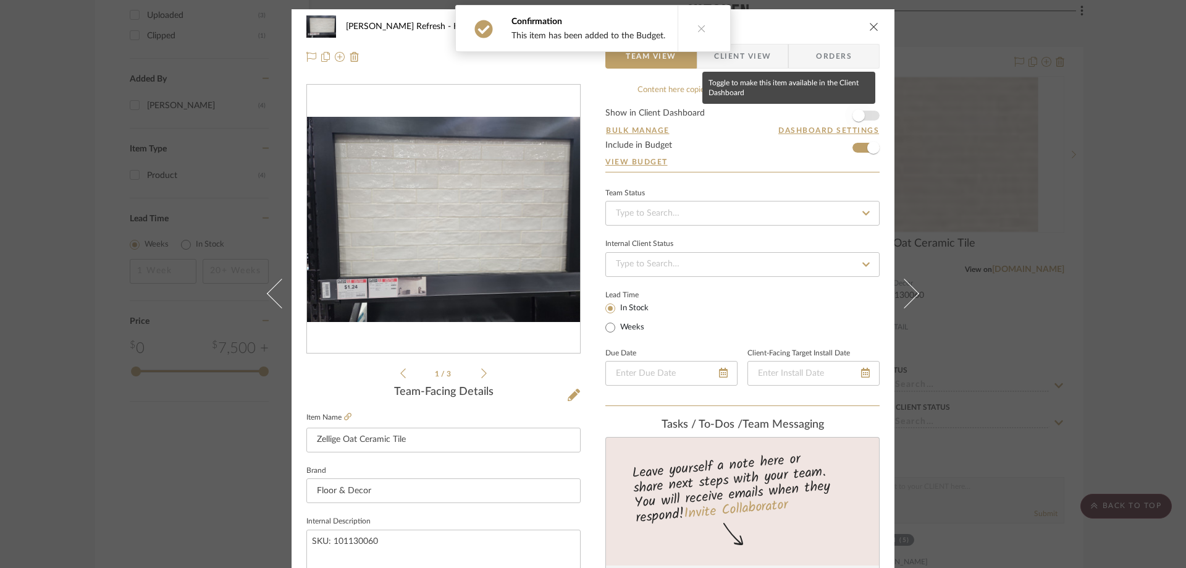
click at [860, 113] on span "button" at bounding box center [858, 115] width 27 height 27
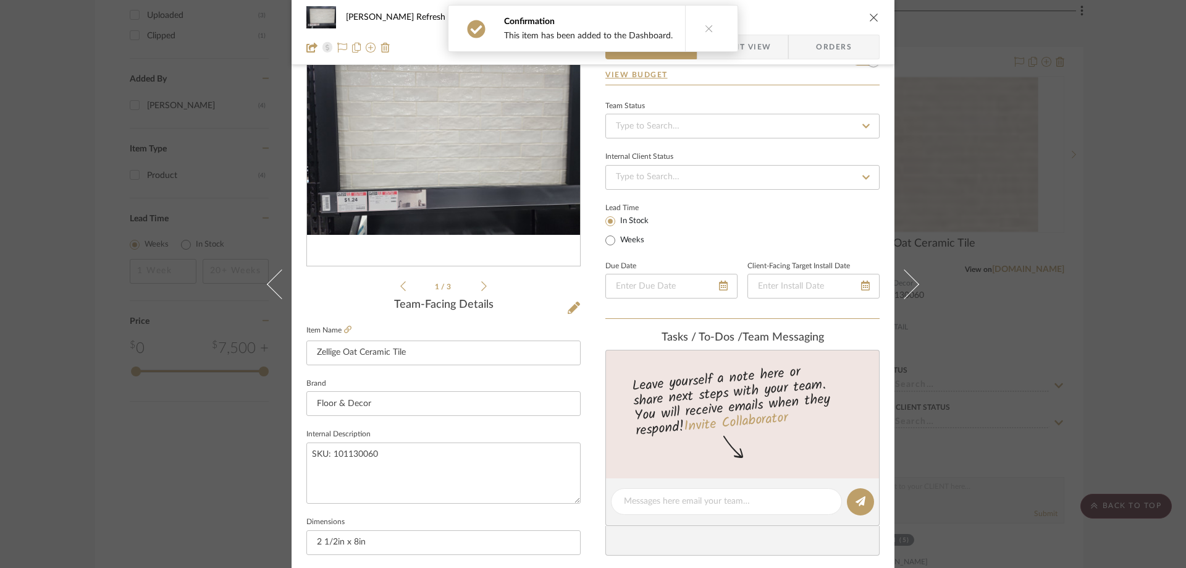
scroll to position [27, 0]
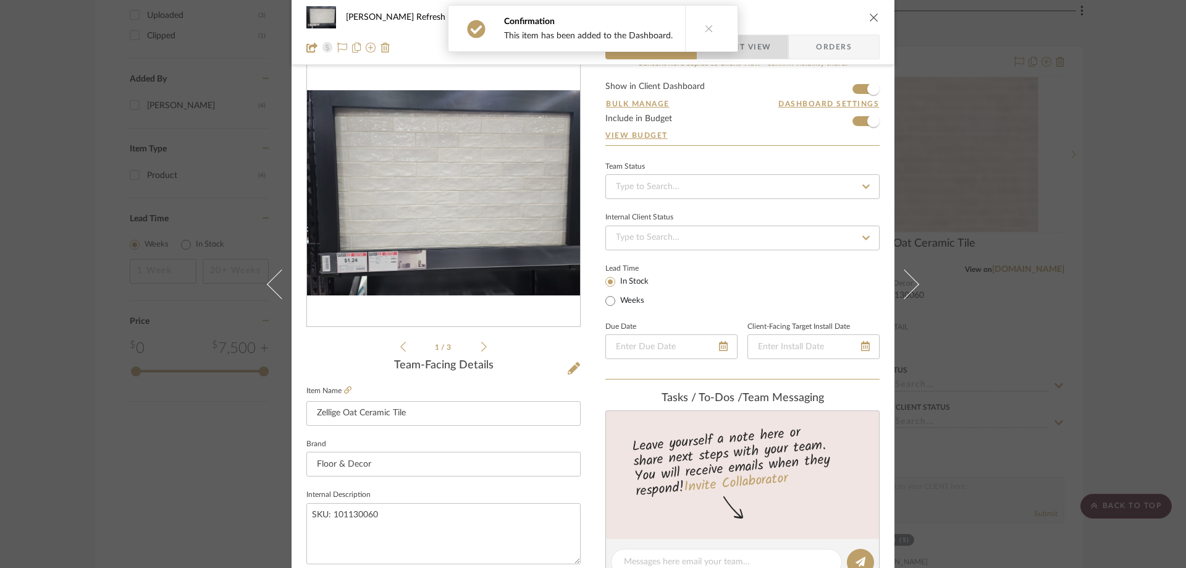
click at [770, 49] on span "Client View" at bounding box center [742, 47] width 90 height 25
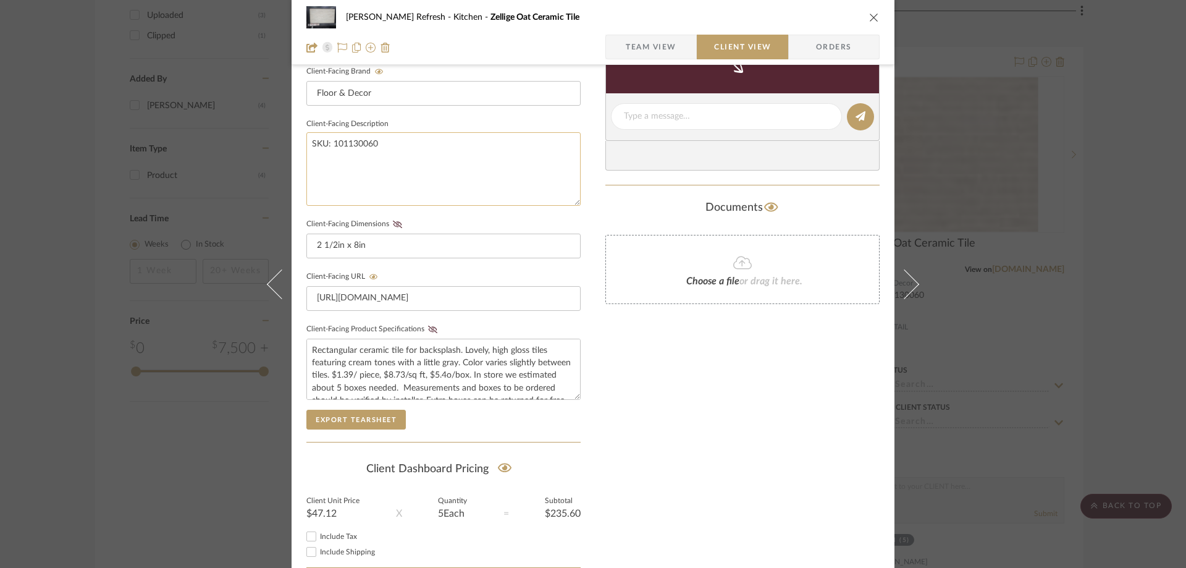
scroll to position [397, 0]
click at [429, 326] on icon at bounding box center [432, 328] width 9 height 7
click at [393, 221] on icon at bounding box center [397, 223] width 9 height 7
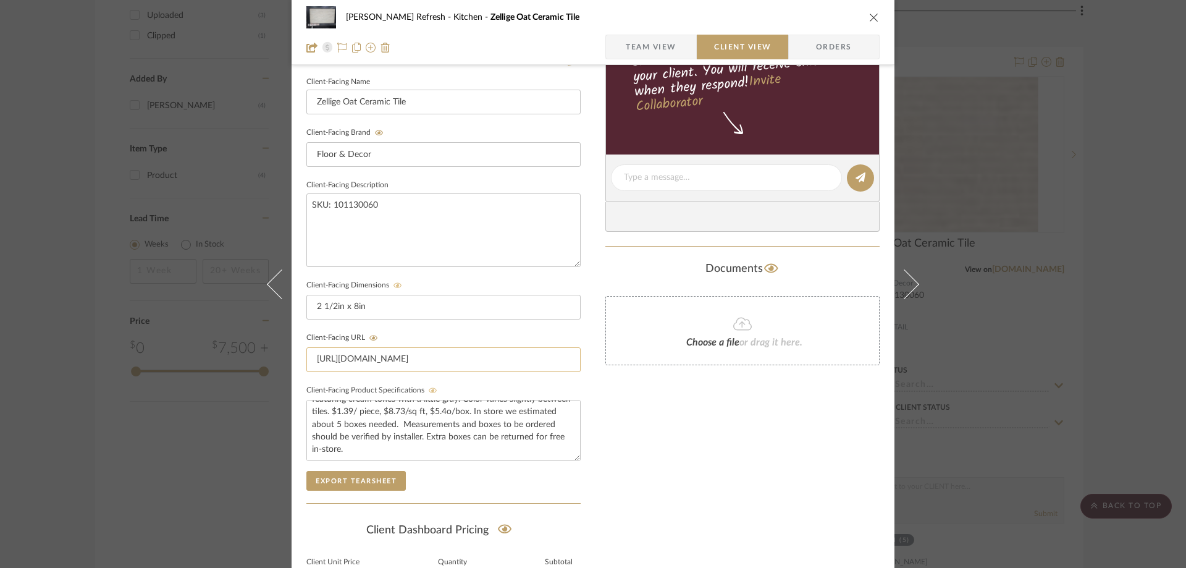
scroll to position [347, 0]
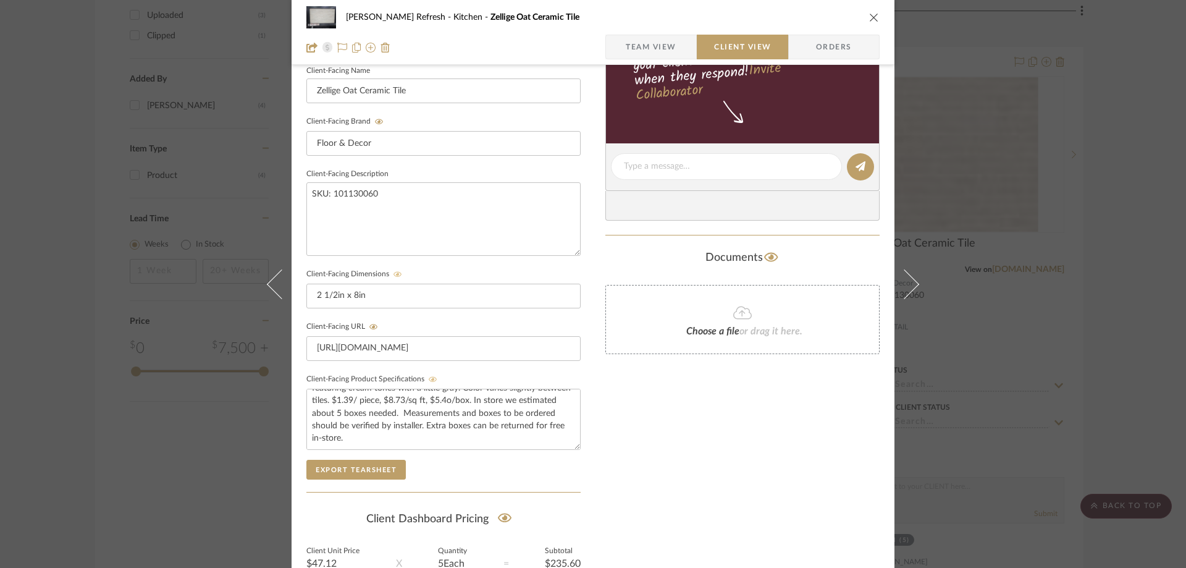
click at [872, 13] on icon "close" at bounding box center [874, 17] width 10 height 10
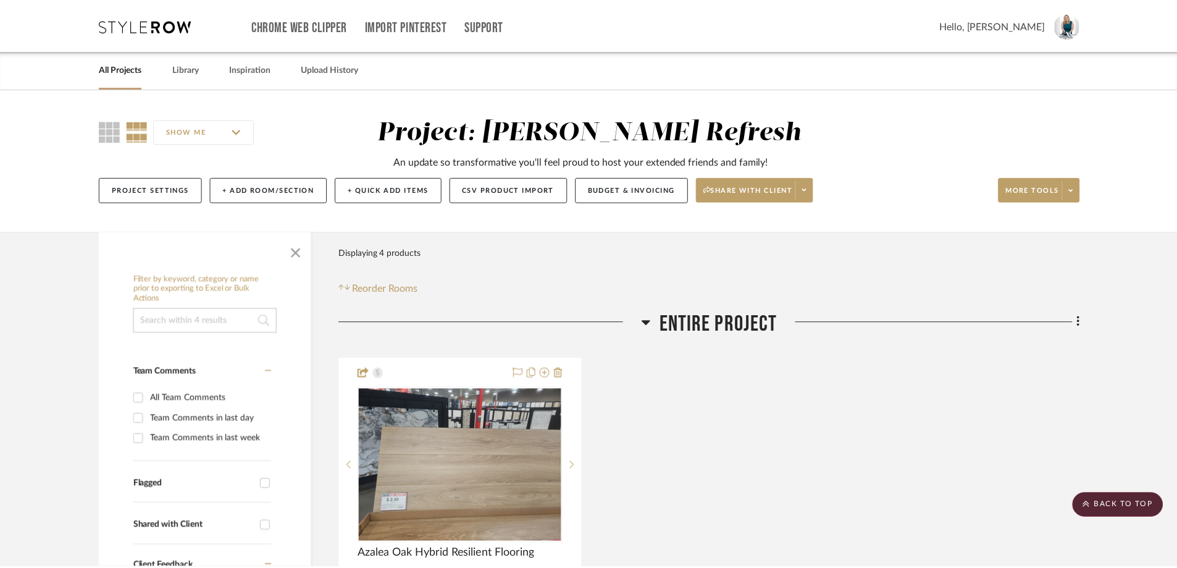
scroll to position [1039, 0]
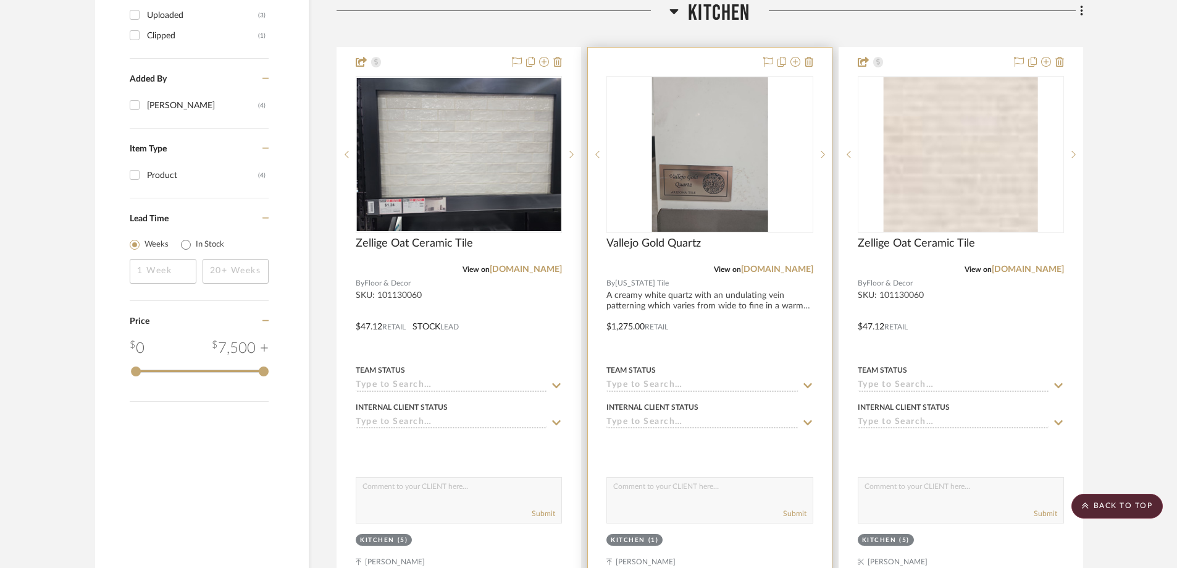
click at [688, 287] on div at bounding box center [709, 318] width 243 height 540
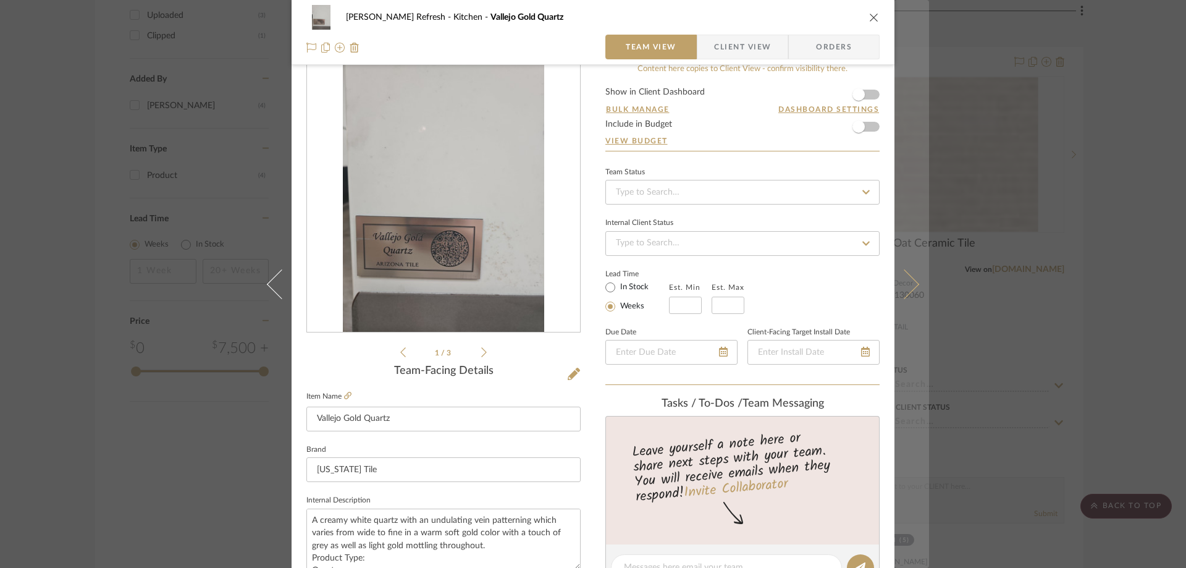
scroll to position [0, 0]
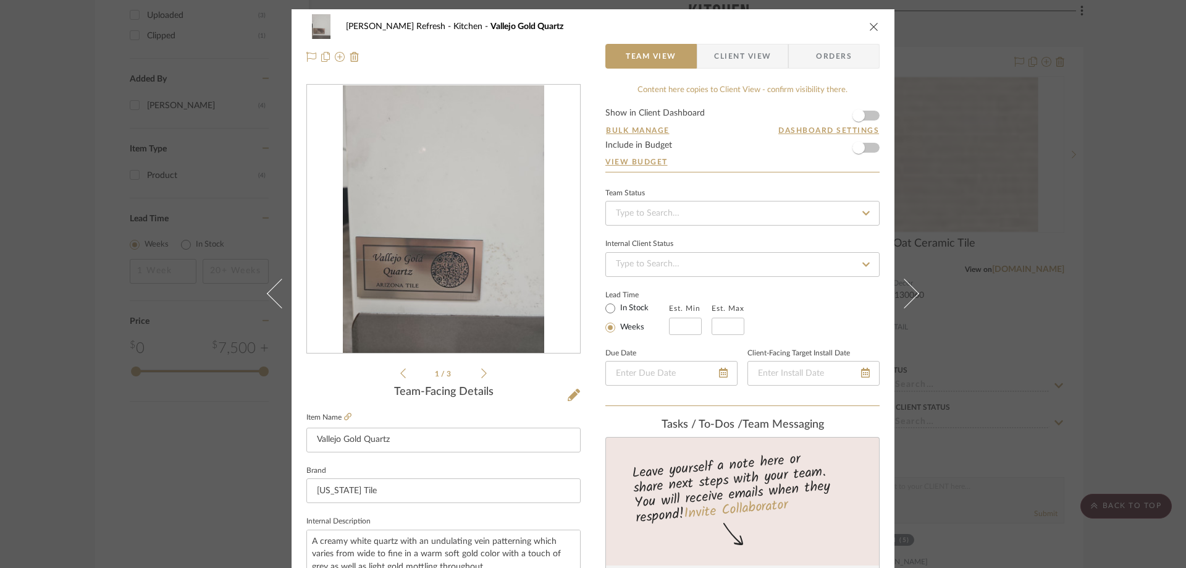
click at [871, 20] on div "Colling Refresh Kitchen Vallejo Gold Quartz" at bounding box center [592, 26] width 573 height 25
click at [869, 28] on icon "close" at bounding box center [874, 27] width 10 height 10
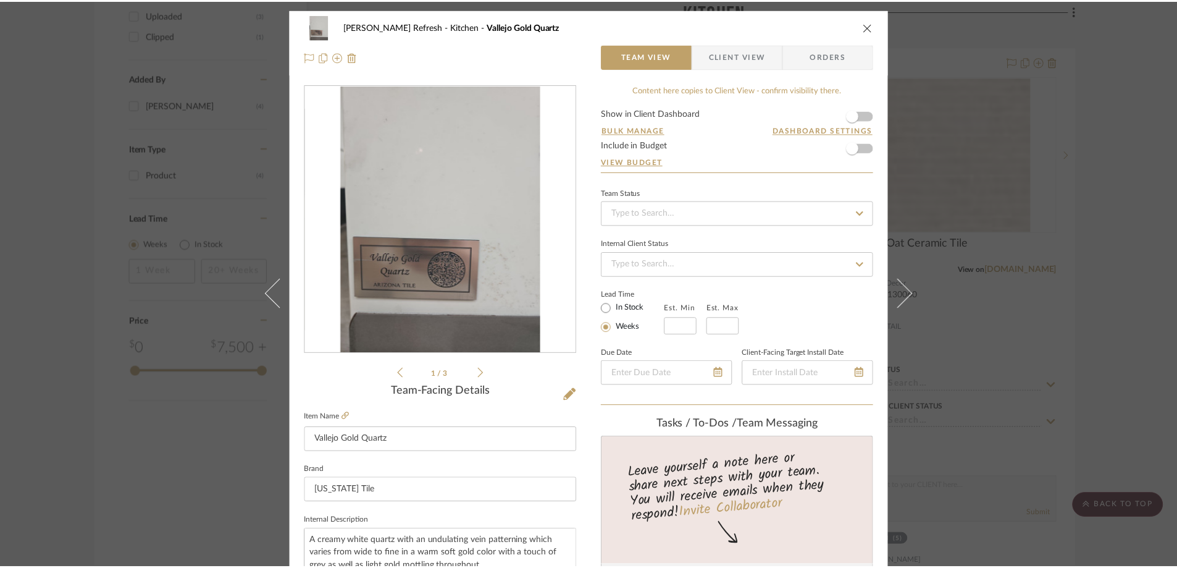
scroll to position [1039, 0]
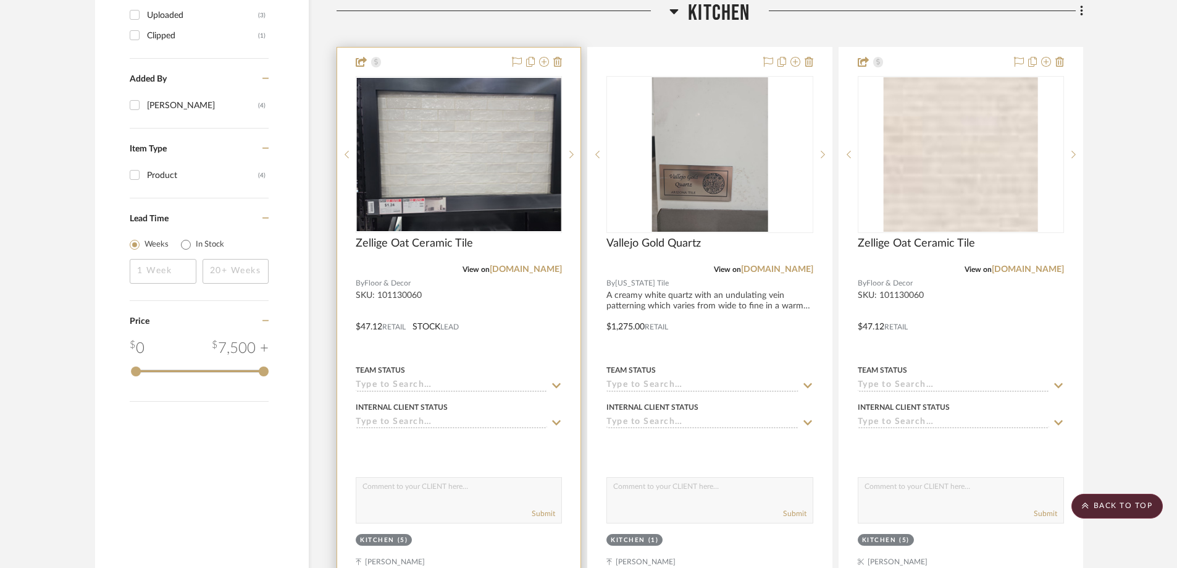
click at [468, 312] on div at bounding box center [458, 318] width 243 height 540
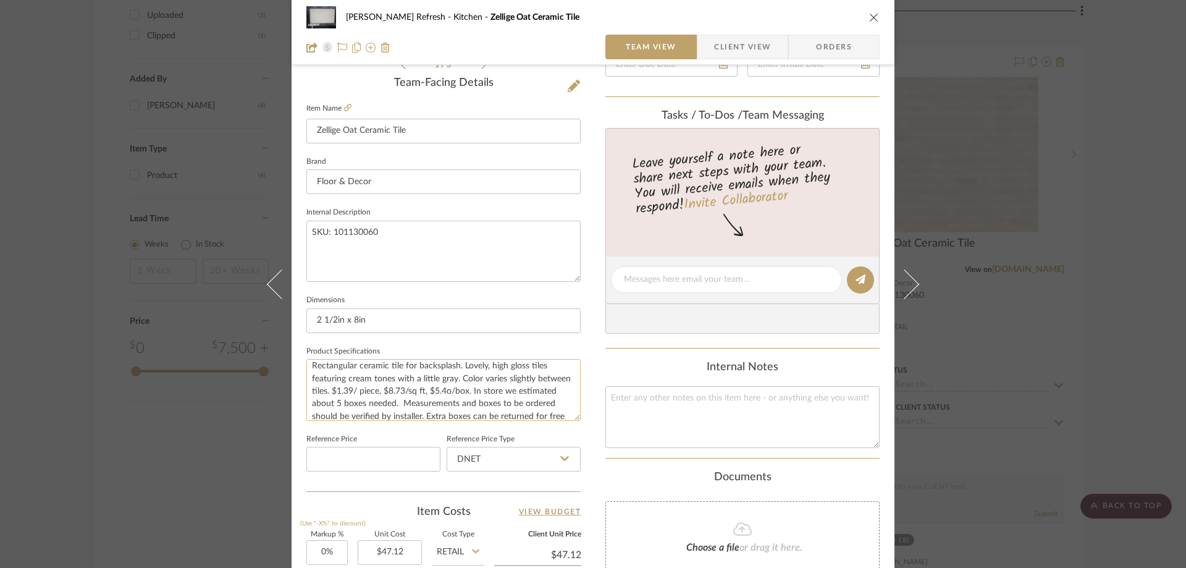
scroll to position [0, 0]
drag, startPoint x: 397, startPoint y: 410, endPoint x: 297, endPoint y: 365, distance: 109.8
click at [297, 365] on div "Colling Refresh Kitchen Zellige Oat Ceramic Tile Team View Client View Orders 1…" at bounding box center [593, 270] width 603 height 1141
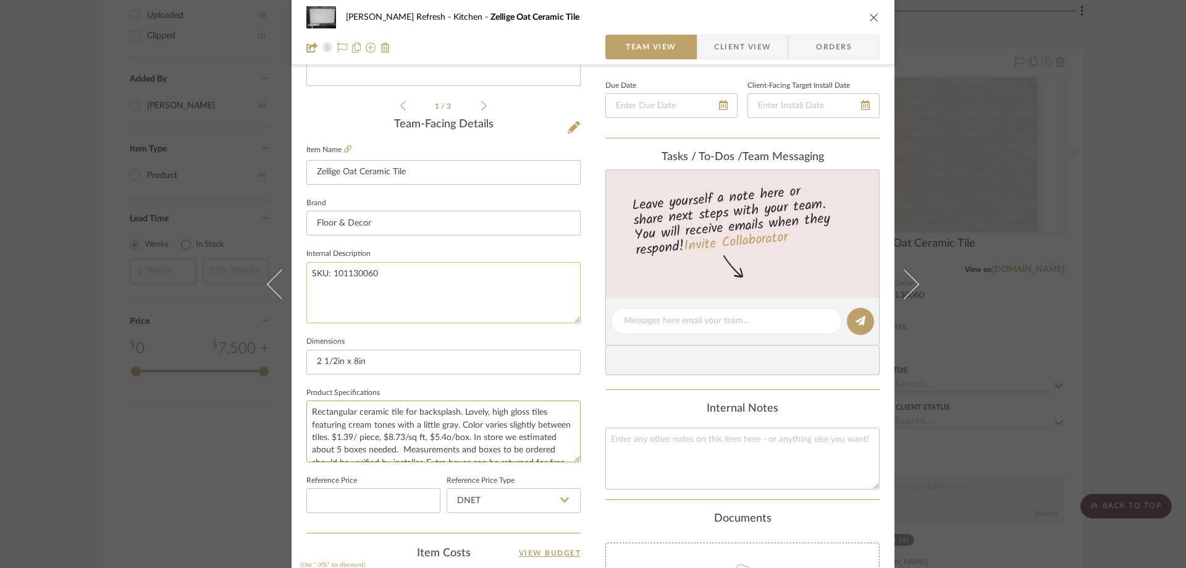
scroll to position [185, 0]
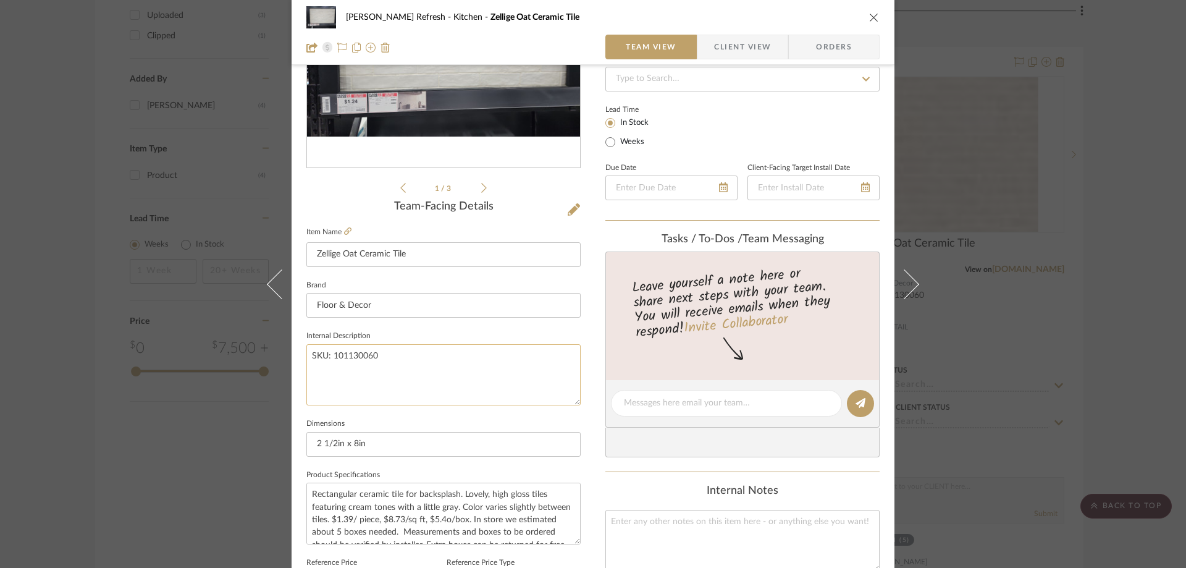
click at [310, 358] on textarea "SKU: 101130060" at bounding box center [443, 374] width 274 height 61
click at [306, 354] on textarea "SKU: 101130060" at bounding box center [443, 374] width 274 height 61
paste textarea "Rectangular ceramic tile for backsplash. Lovely, high gloss tiles featuring cre…"
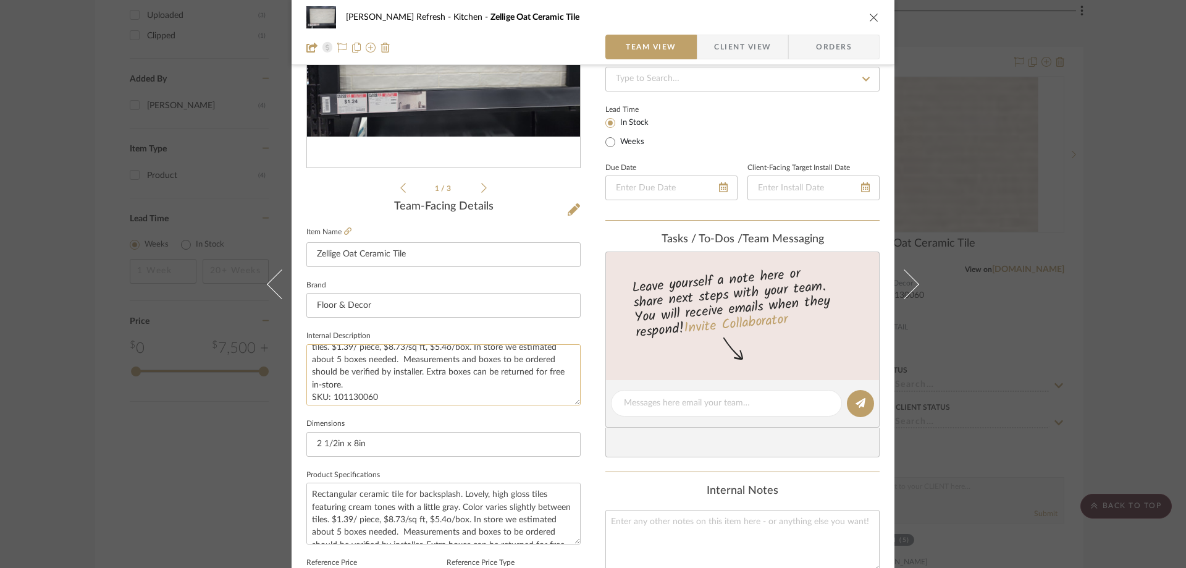
scroll to position [38, 0]
drag, startPoint x: 393, startPoint y: 385, endPoint x: 392, endPoint y: 397, distance: 11.3
click at [392, 397] on textarea "Rectangular ceramic tile for backsplash. Lovely, high gloss tiles featuring cre…" at bounding box center [443, 374] width 274 height 61
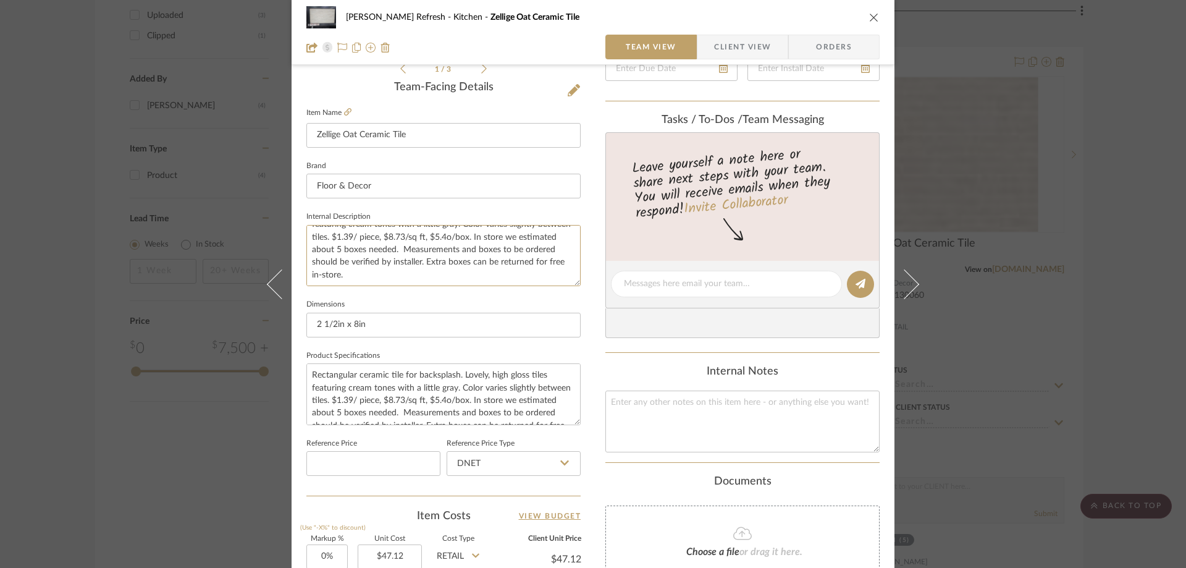
scroll to position [309, 0]
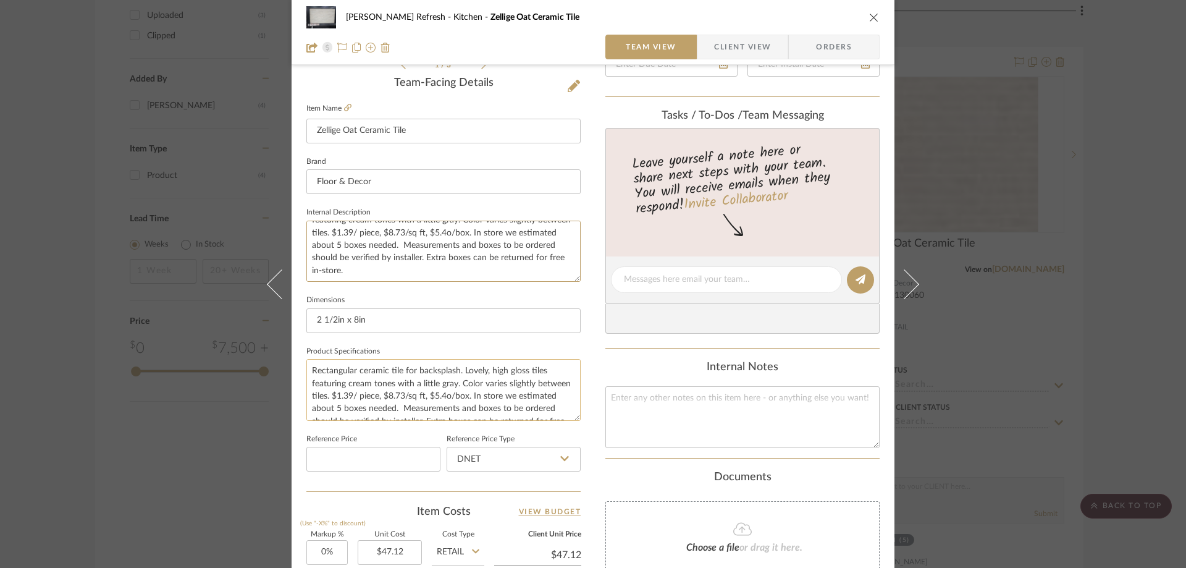
type textarea "Rectangular ceramic tile for backsplash. Lovely, high gloss tiles featuring cre…"
click at [306, 369] on textarea "Rectangular ceramic tile for backsplash. Lovely, high gloss tiles featuring cre…" at bounding box center [443, 389] width 274 height 61
drag, startPoint x: 308, startPoint y: 369, endPoint x: 509, endPoint y: 439, distance: 213.1
click at [509, 439] on div "Team-Facing Details Item Name Zellige Oat Ceramic Tile Brand Floor & Decor Inte…" at bounding box center [443, 284] width 274 height 414
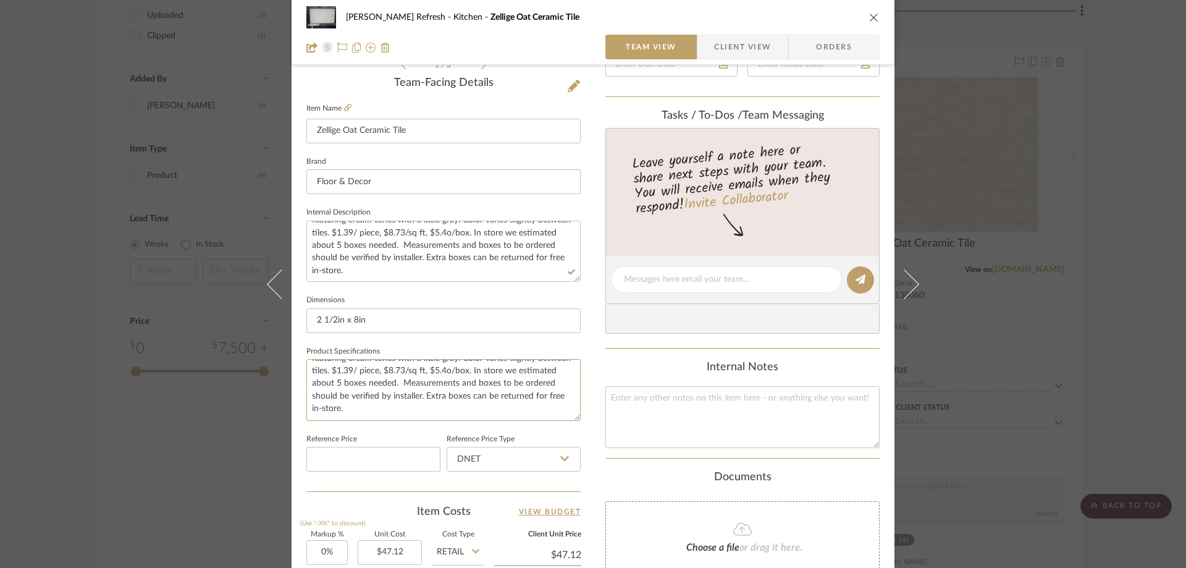
paste textarea "SKU: 101130060"
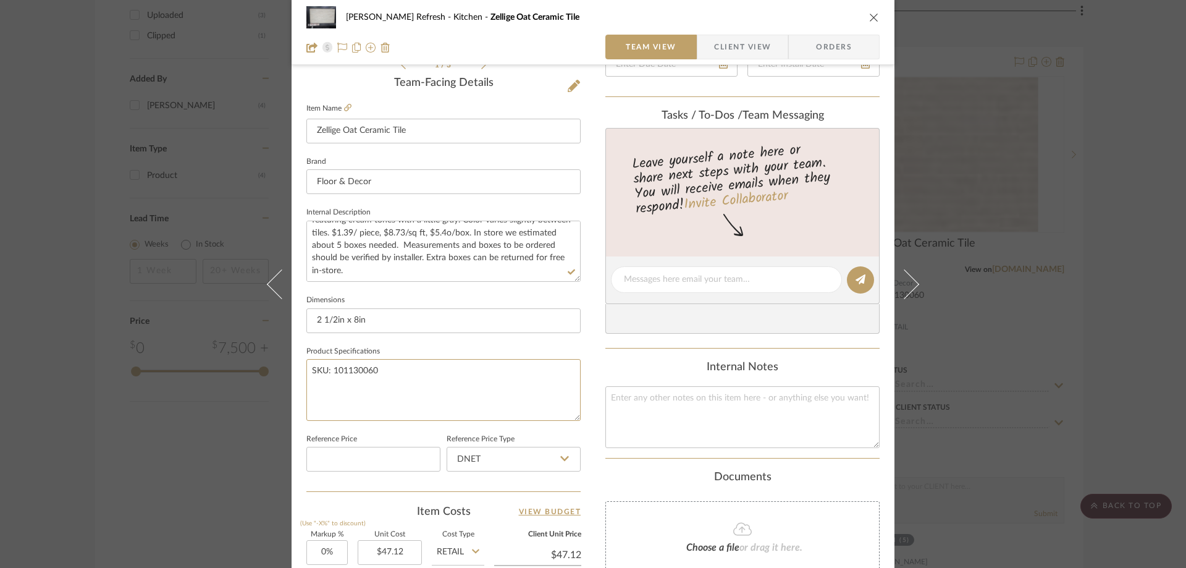
scroll to position [0, 0]
click at [310, 378] on textarea "SKU: 101130060" at bounding box center [443, 389] width 274 height 61
click at [308, 378] on textarea "SKU: 101130060" at bounding box center [443, 389] width 274 height 61
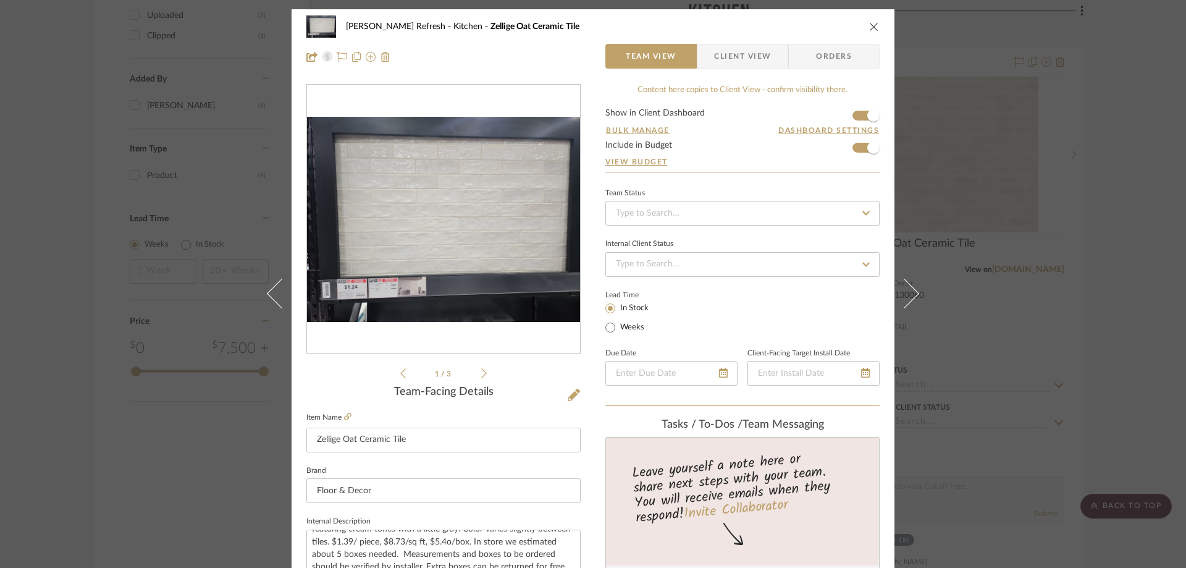
type textarea "SKU: 101130060"
click at [869, 28] on icon "close" at bounding box center [874, 27] width 10 height 10
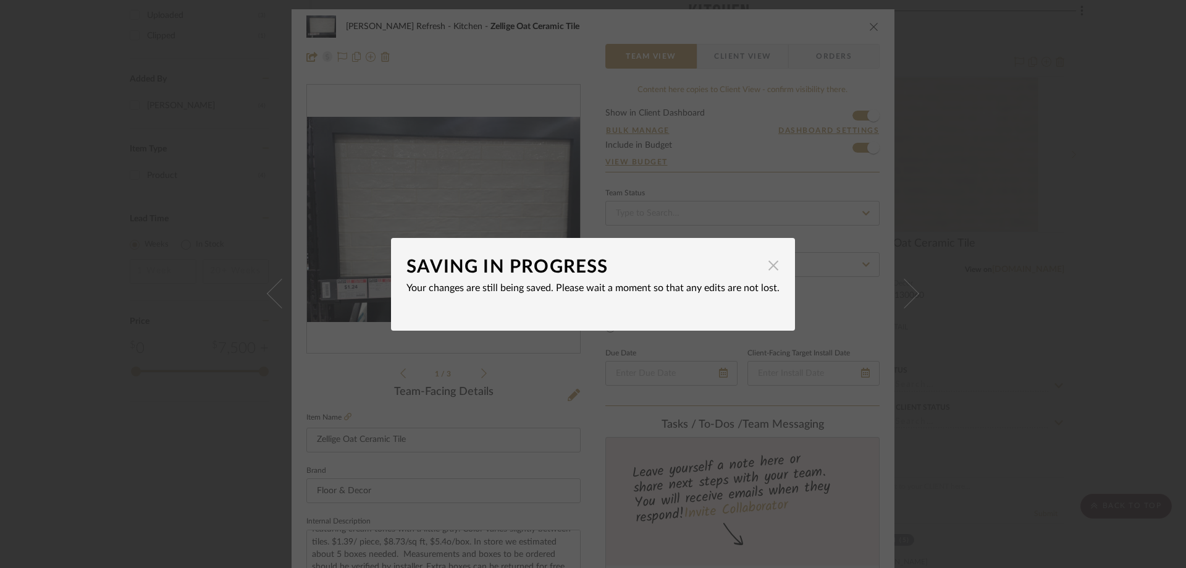
click at [764, 265] on span "button" at bounding box center [773, 265] width 25 height 25
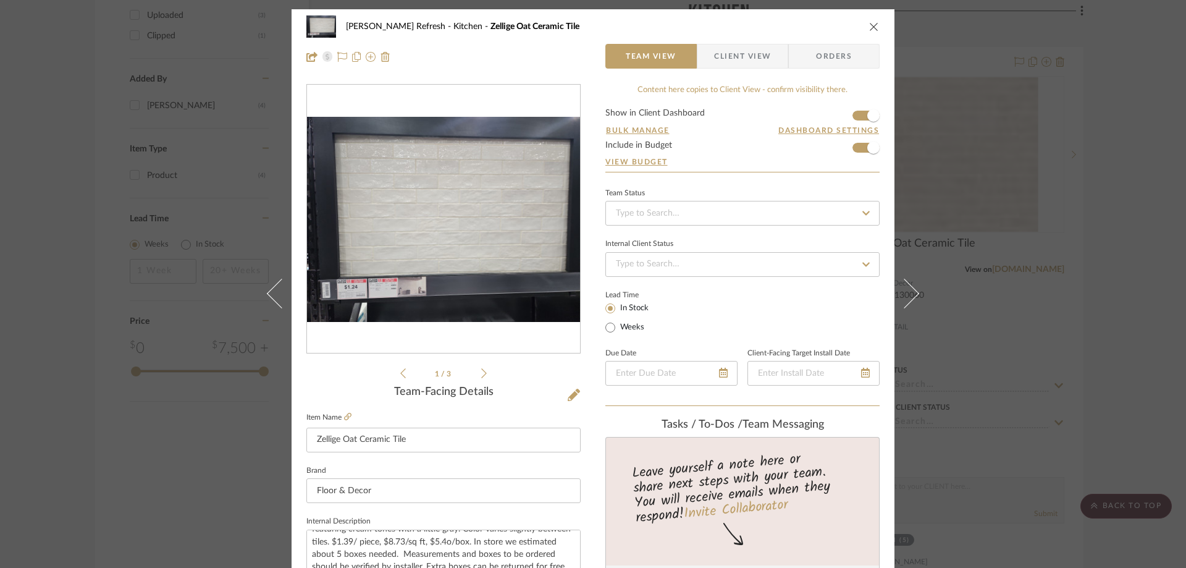
click at [869, 23] on icon "close" at bounding box center [874, 27] width 10 height 10
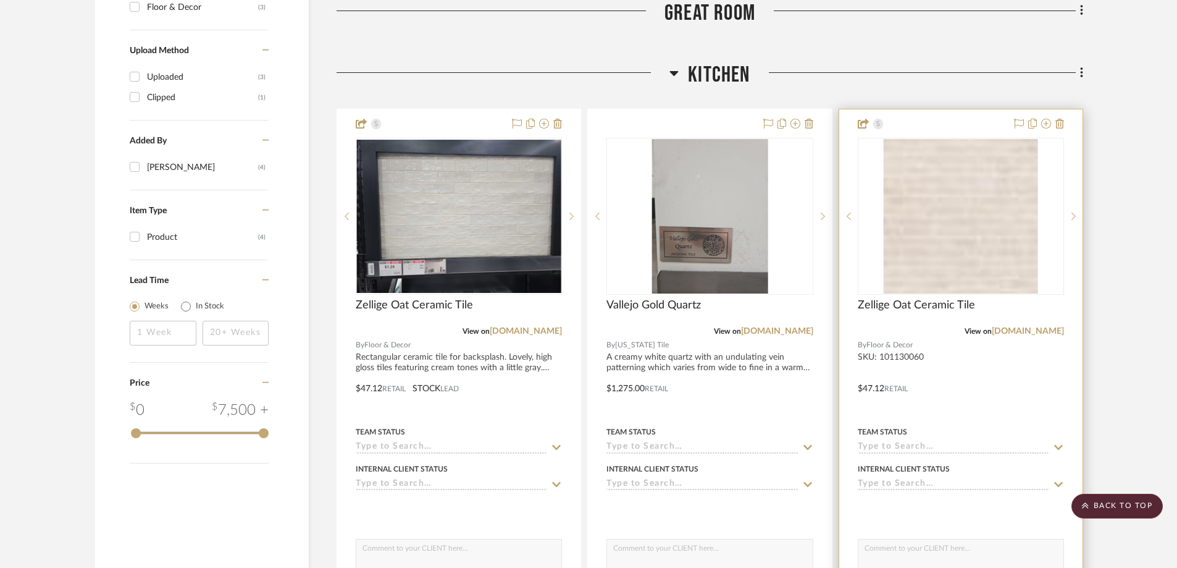
scroll to position [915, 0]
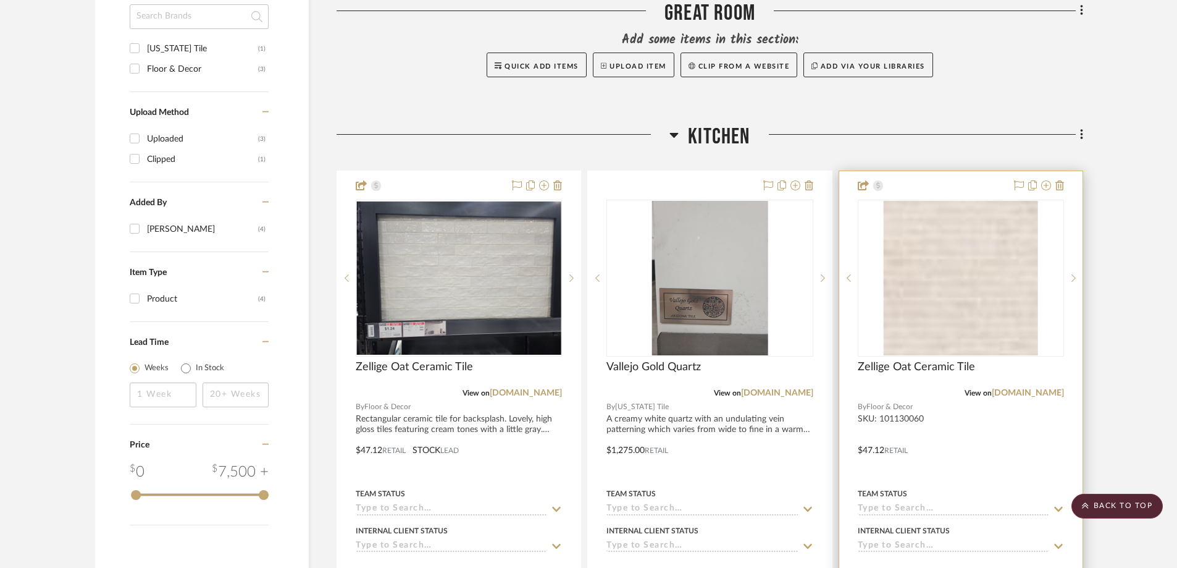
click at [1066, 186] on div at bounding box center [960, 441] width 243 height 540
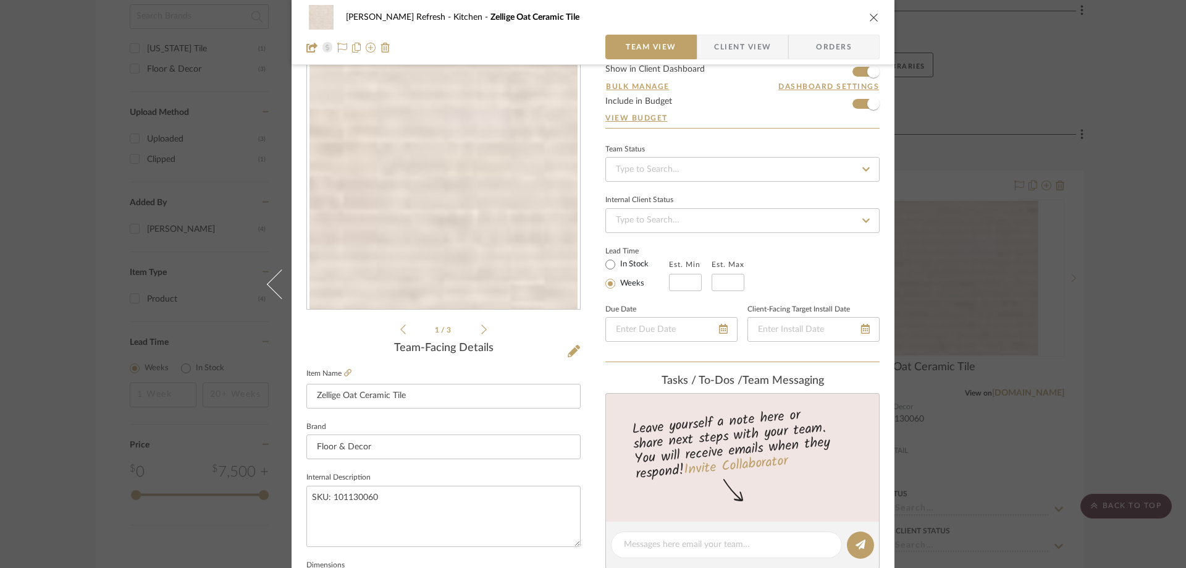
scroll to position [62, 0]
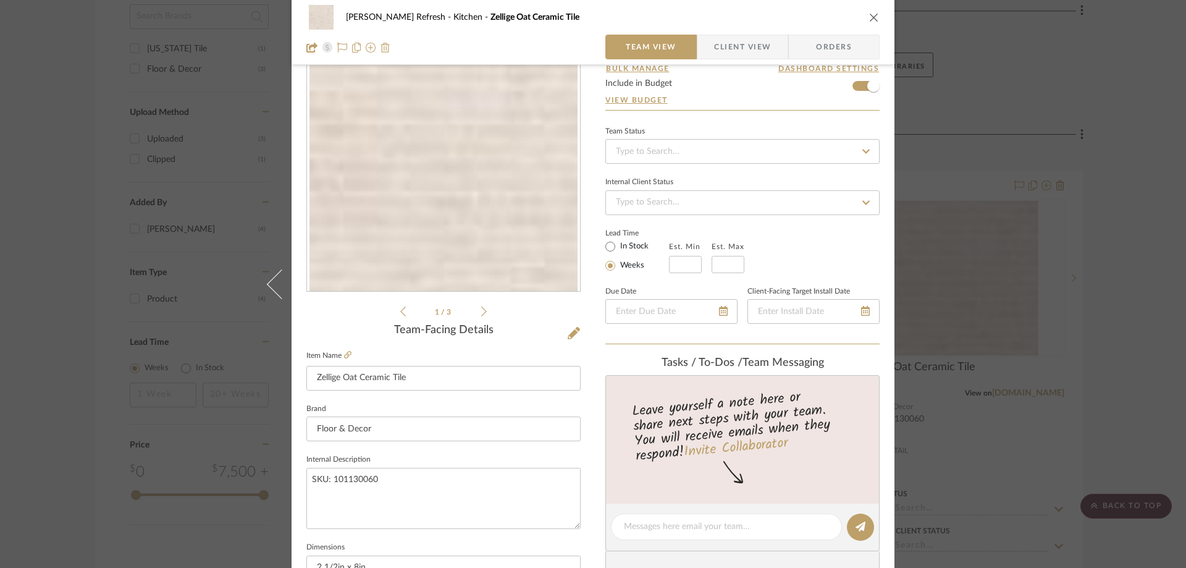
click at [384, 49] on img at bounding box center [386, 48] width 10 height 10
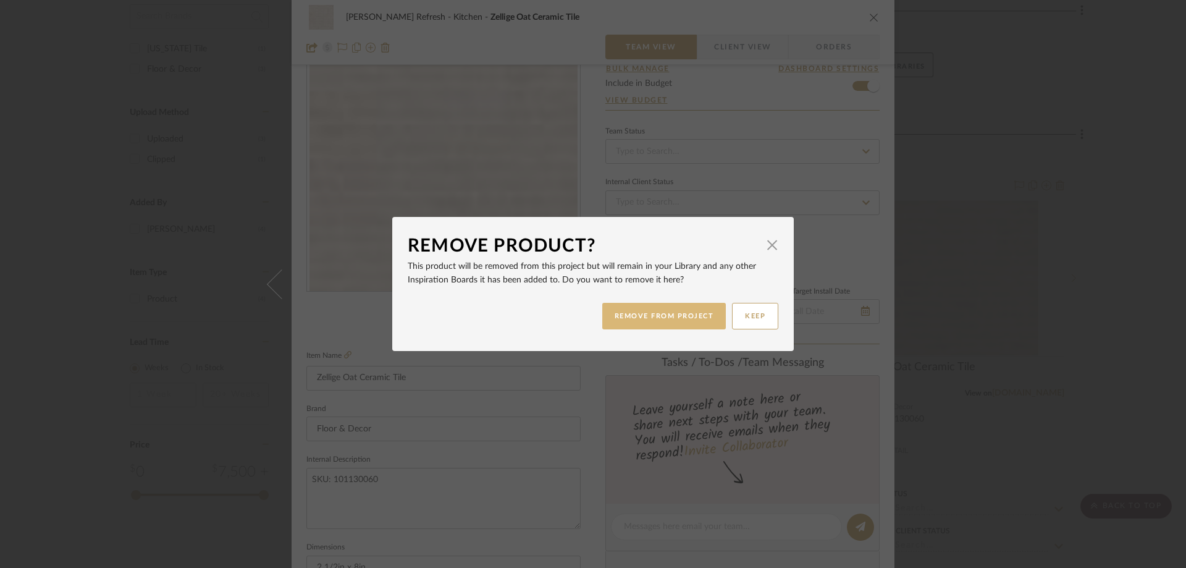
click at [629, 311] on button "REMOVE FROM PROJECT" at bounding box center [664, 316] width 124 height 27
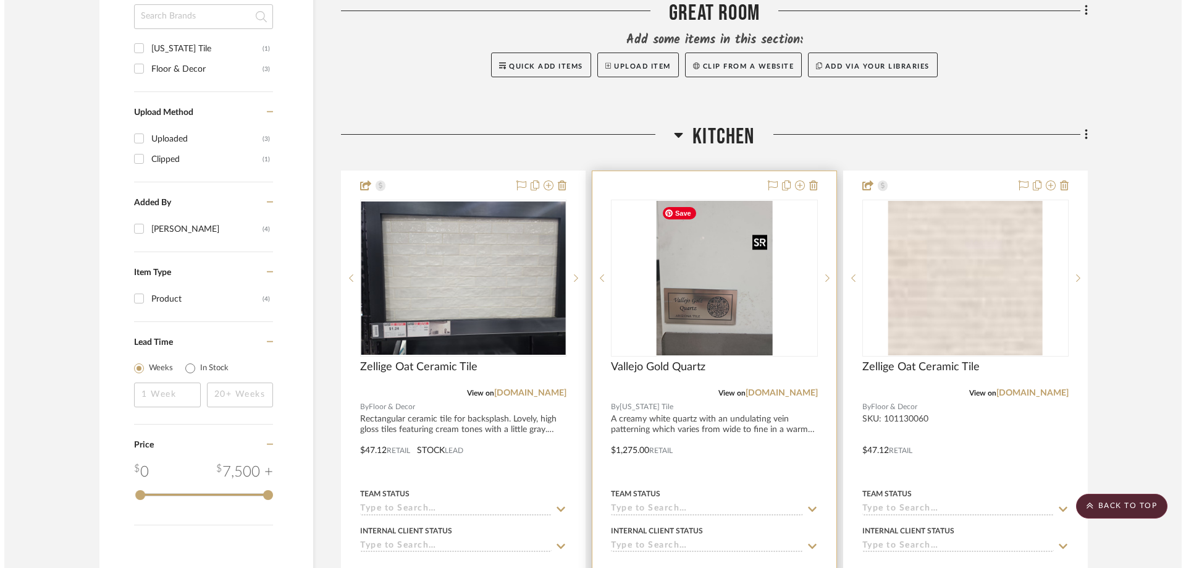
scroll to position [0, 0]
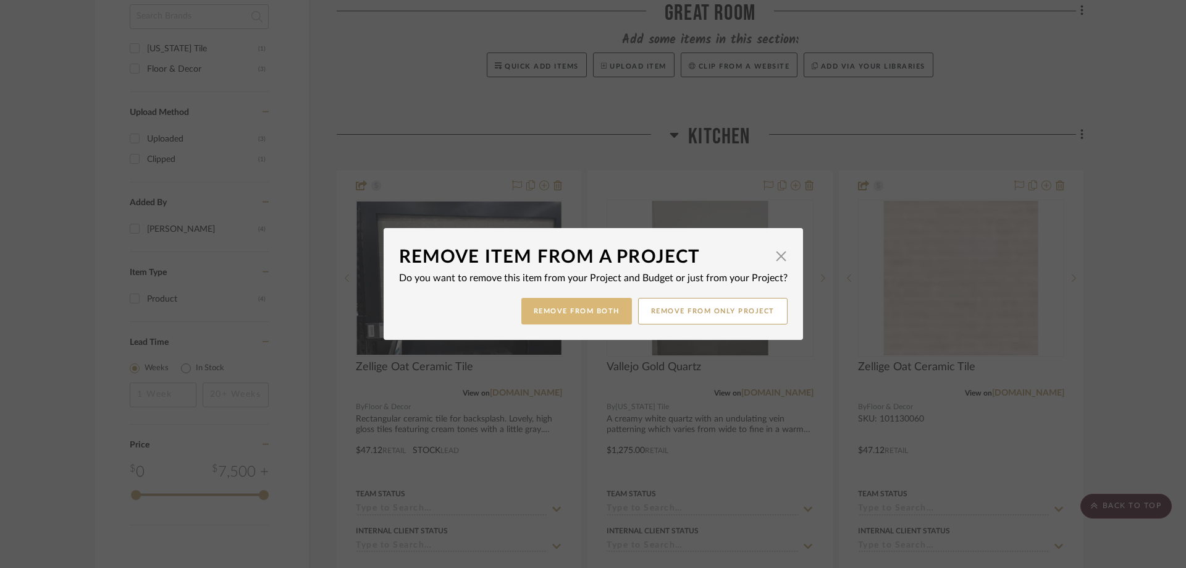
click at [586, 313] on button "Remove from Both" at bounding box center [576, 311] width 111 height 27
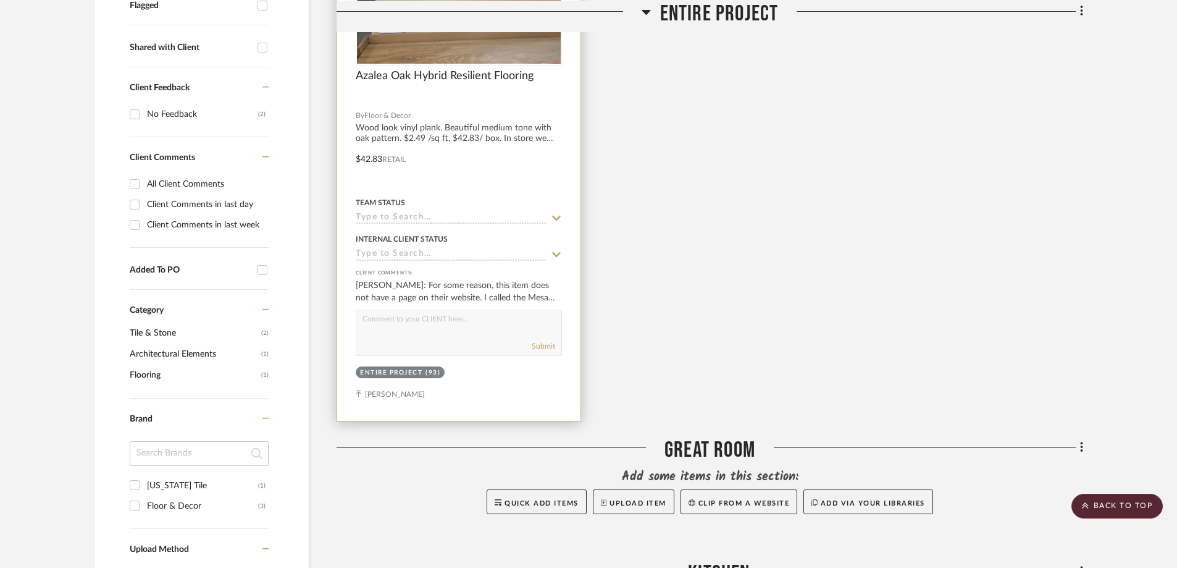
scroll to position [360, 0]
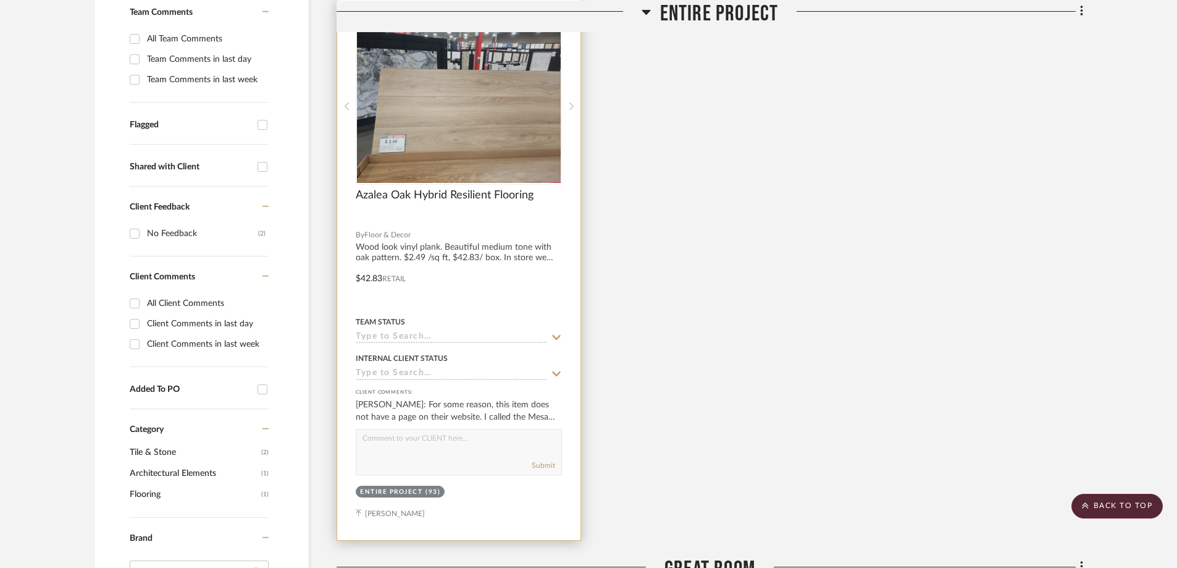
click at [494, 211] on div "Azalea Oak Hybrid Resilient Flooring" at bounding box center [459, 201] width 206 height 27
click at [553, 195] on div "Azalea Oak Hybrid Resilient Flooring" at bounding box center [459, 201] width 206 height 27
click at [510, 197] on span "Azalea Oak Hybrid Resilient Flooring" at bounding box center [445, 195] width 178 height 14
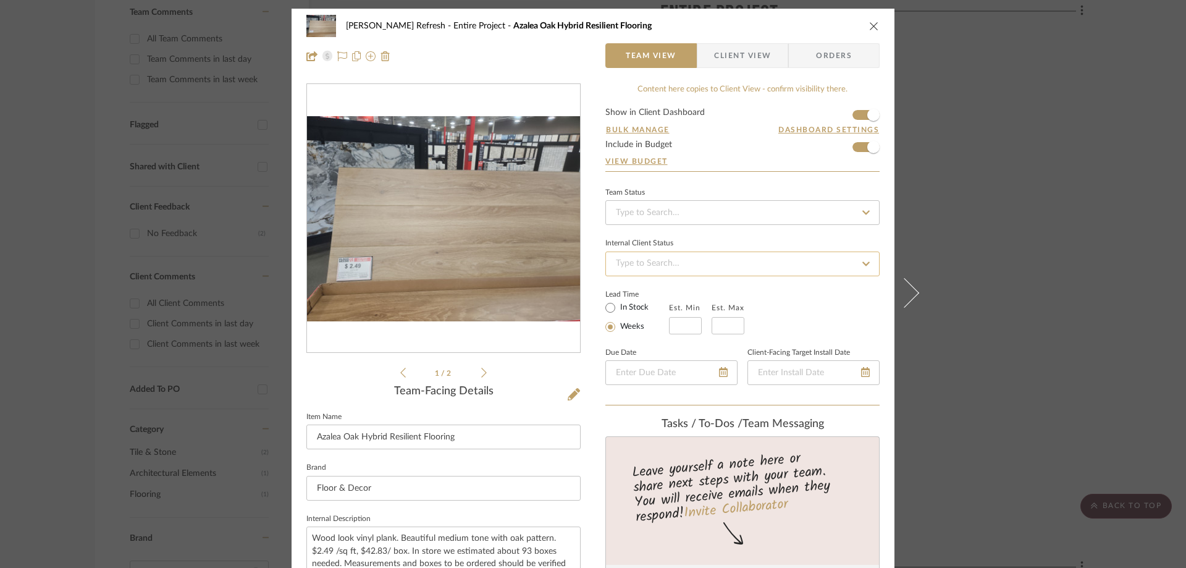
scroll to position [0, 0]
click at [744, 59] on span "Client View" at bounding box center [742, 56] width 57 height 25
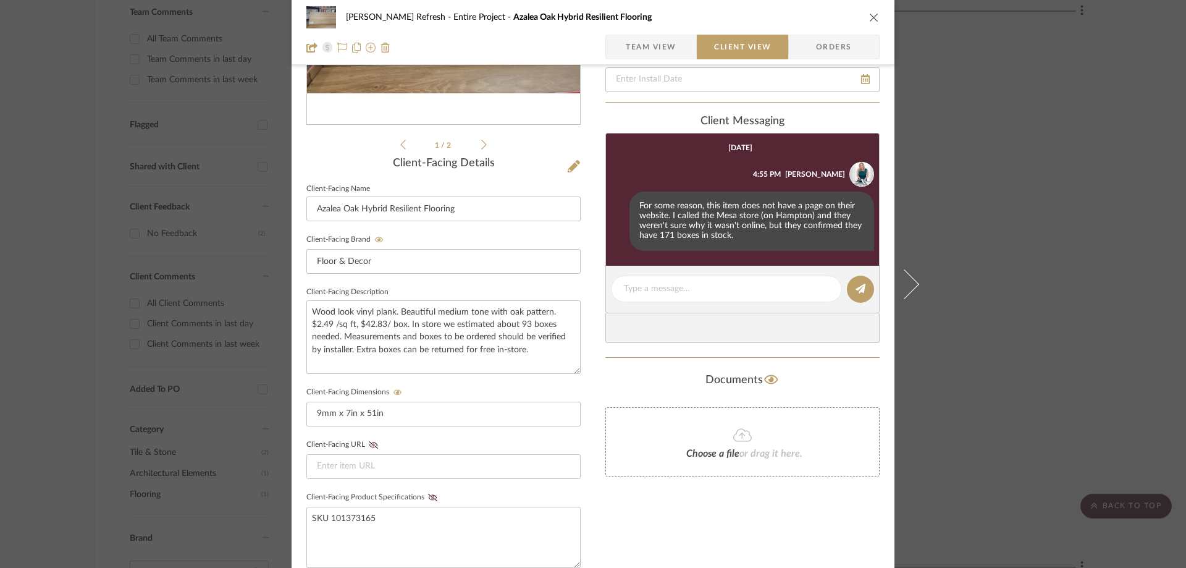
scroll to position [247, 0]
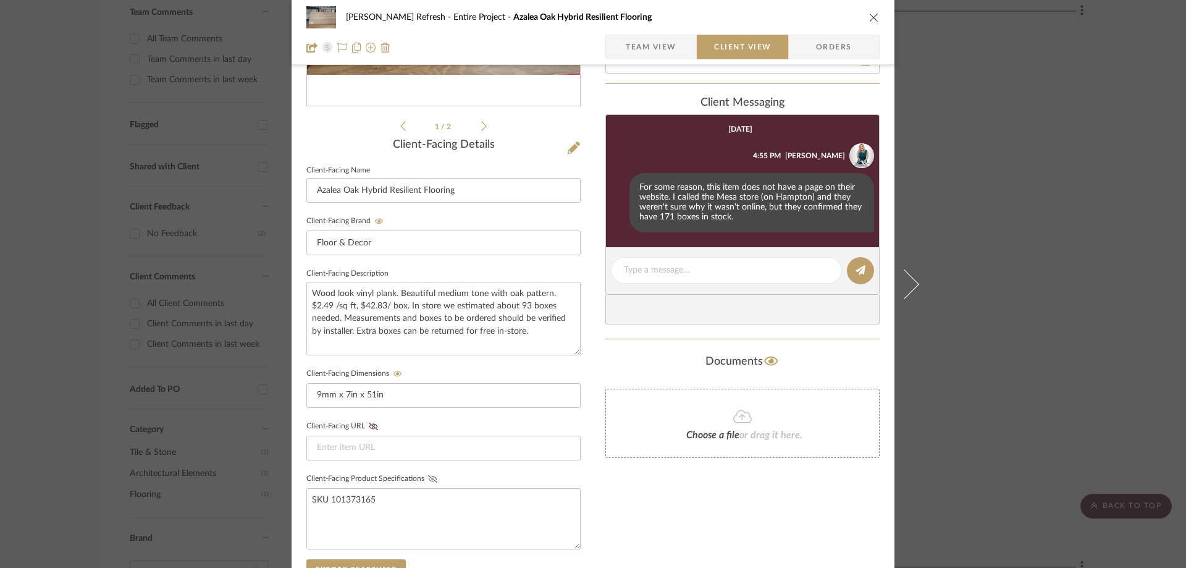
click at [428, 480] on icon at bounding box center [432, 478] width 9 height 7
click at [369, 427] on icon at bounding box center [373, 426] width 9 height 7
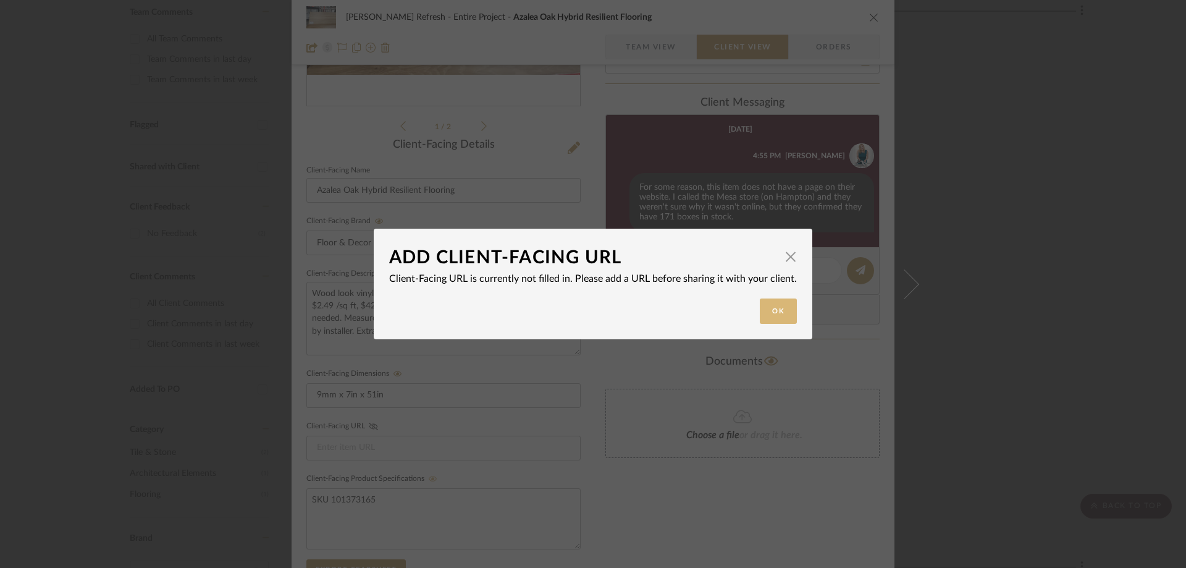
click at [765, 312] on button "Ok" at bounding box center [778, 310] width 37 height 25
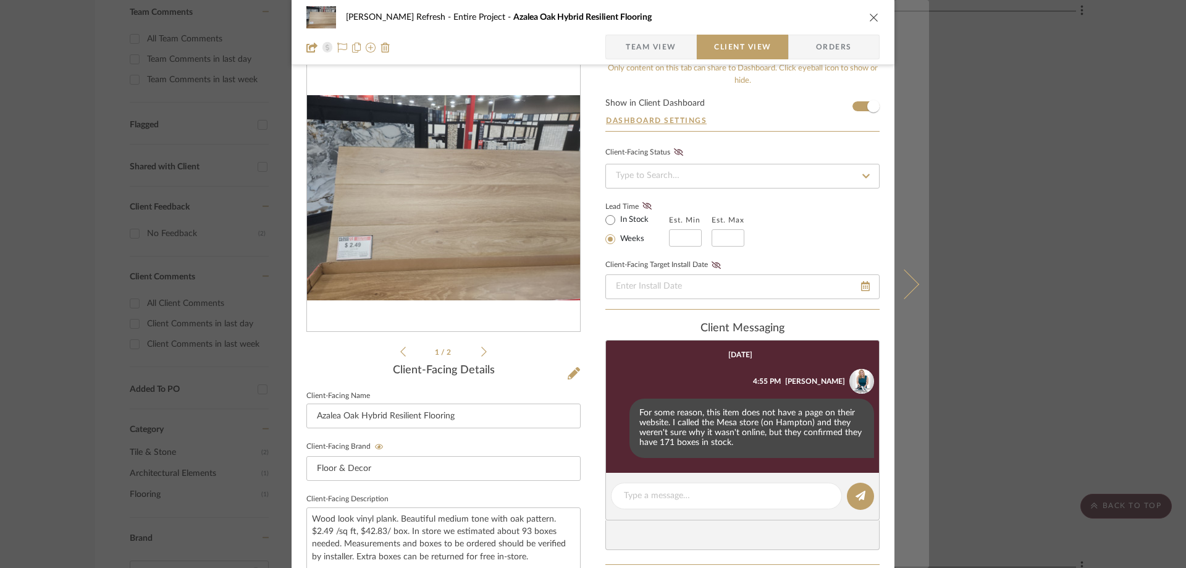
scroll to position [0, 0]
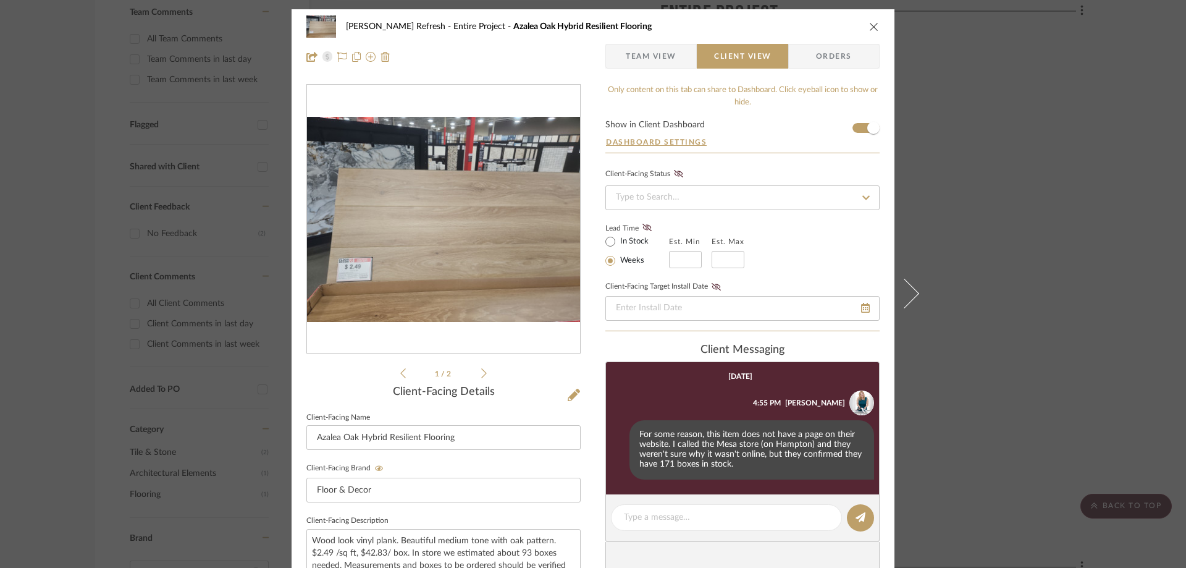
click at [872, 27] on icon "close" at bounding box center [874, 27] width 10 height 10
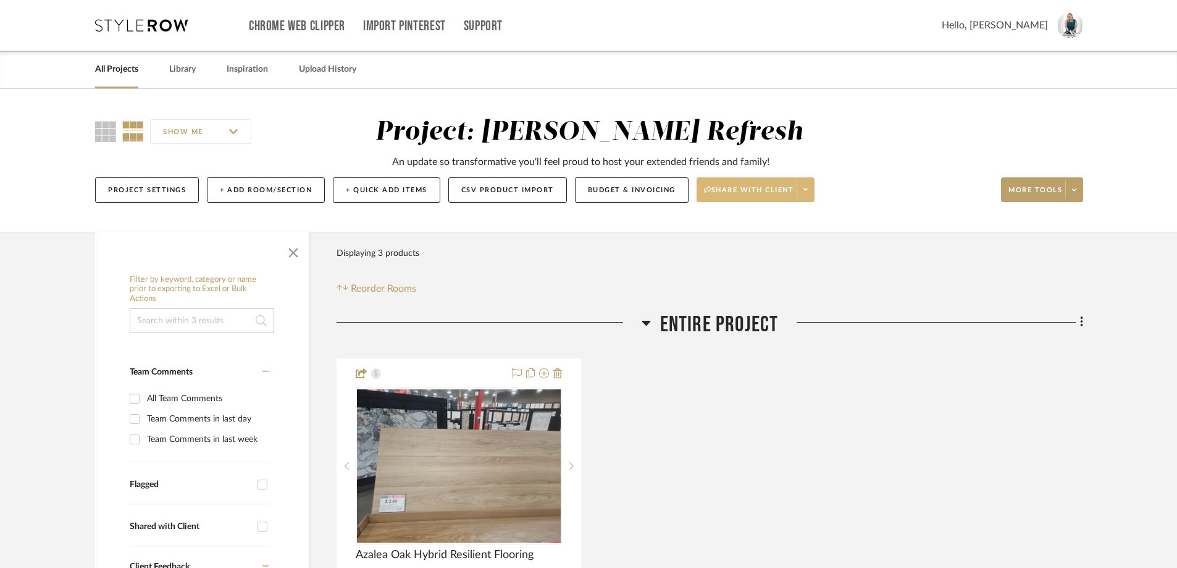
click at [807, 187] on icon at bounding box center [806, 189] width 4 height 7
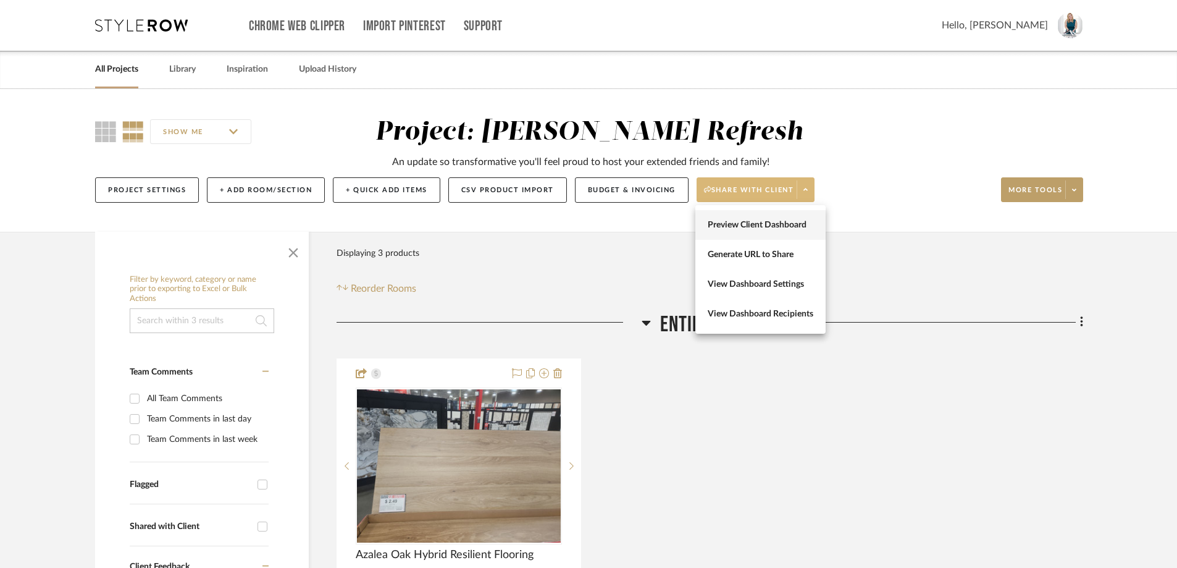
click at [797, 223] on span "Preview Client Dashboard" at bounding box center [761, 225] width 106 height 11
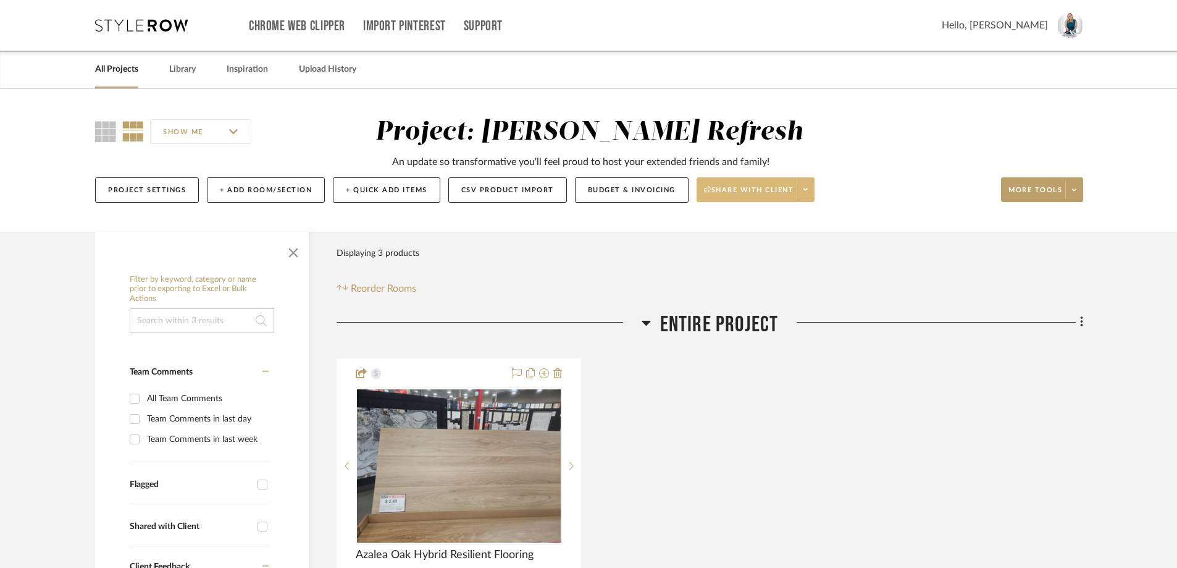
click at [715, 145] on div "Project: Colling Refresh" at bounding box center [589, 132] width 427 height 26
click at [193, 187] on button "Project Settings" at bounding box center [147, 189] width 104 height 25
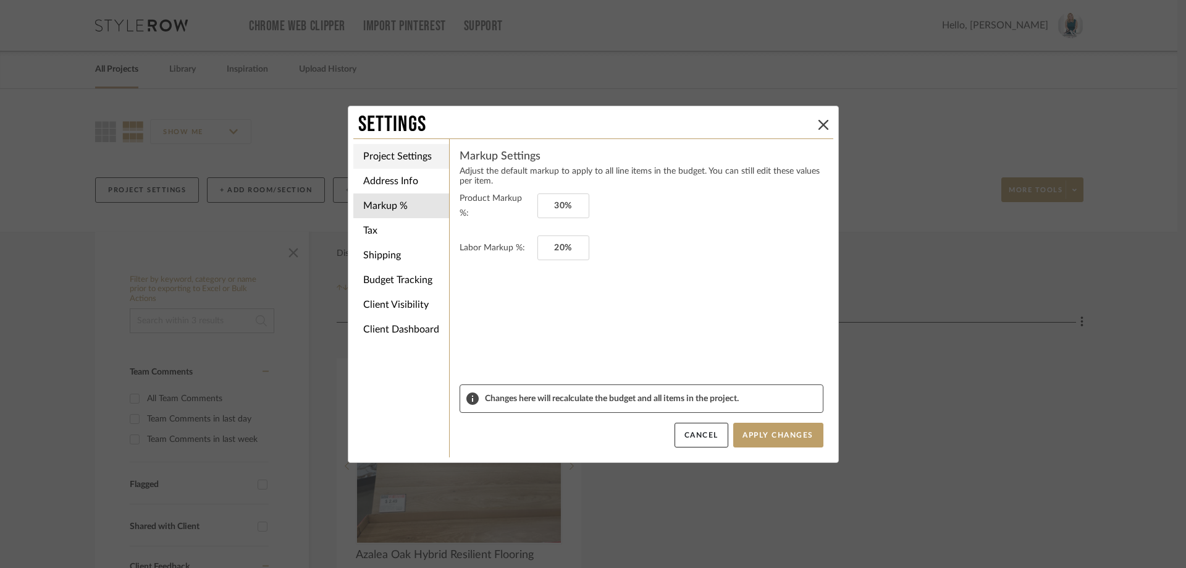
click at [384, 156] on li "Project Settings" at bounding box center [401, 156] width 96 height 25
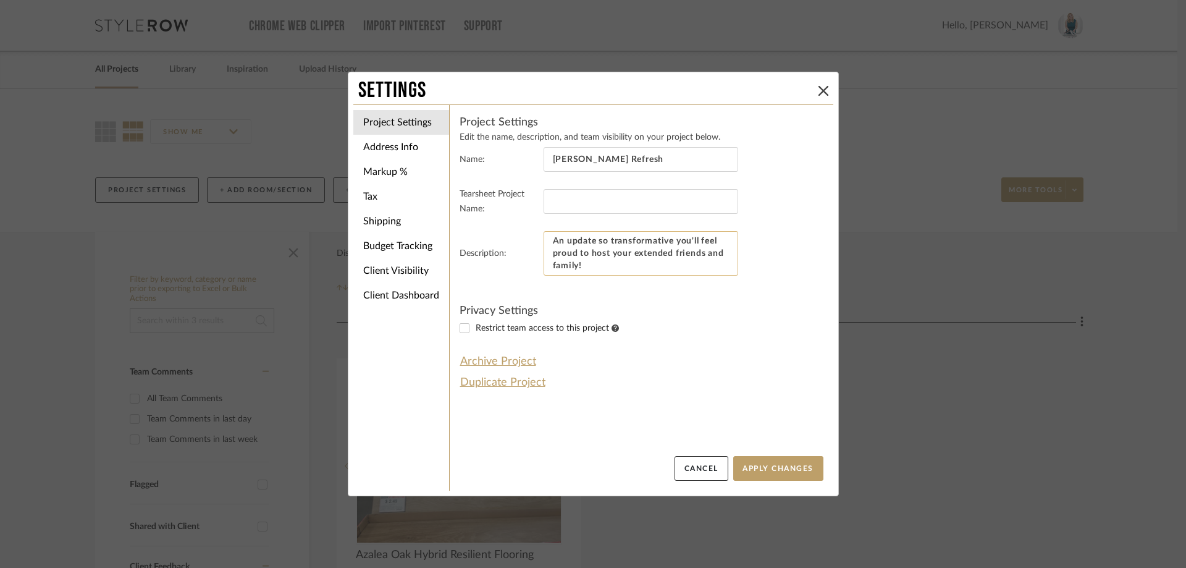
drag, startPoint x: 673, startPoint y: 250, endPoint x: 704, endPoint y: 253, distance: 30.4
click at [704, 253] on textarea "An update so transformative you'll feel proud to host your extended friends and…" at bounding box center [641, 253] width 195 height 44
drag, startPoint x: 704, startPoint y: 253, endPoint x: 678, endPoint y: 250, distance: 25.5
click at [678, 250] on textarea "An update so transformative you'll feel proud to host your extended friends and…" at bounding box center [641, 253] width 195 height 44
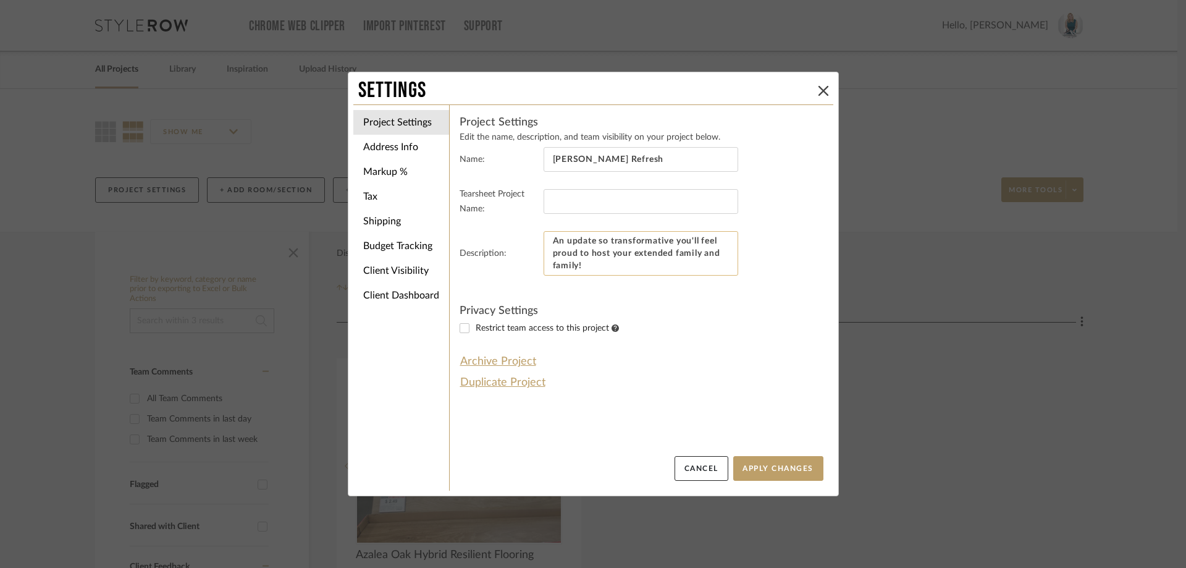
click at [574, 267] on textarea "An update so transformative you'll feel proud to host your extended family and …" at bounding box center [641, 253] width 195 height 44
click at [601, 266] on textarea "An update so transformative you'll feel proud to host your extended family and …" at bounding box center [641, 253] width 195 height 44
type textarea "An update so transformative you'll feel proud to host your extended family and …"
click at [778, 474] on button "Apply Changes" at bounding box center [778, 468] width 90 height 25
click at [763, 471] on button "Apply Changes" at bounding box center [778, 468] width 90 height 25
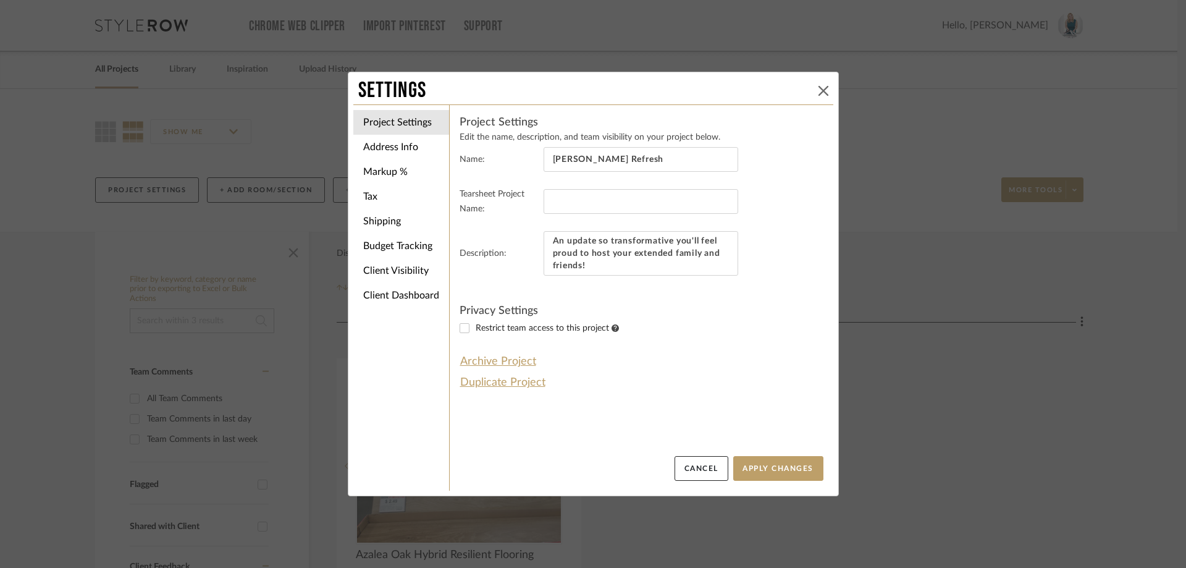
click at [822, 94] on icon at bounding box center [823, 91] width 10 height 10
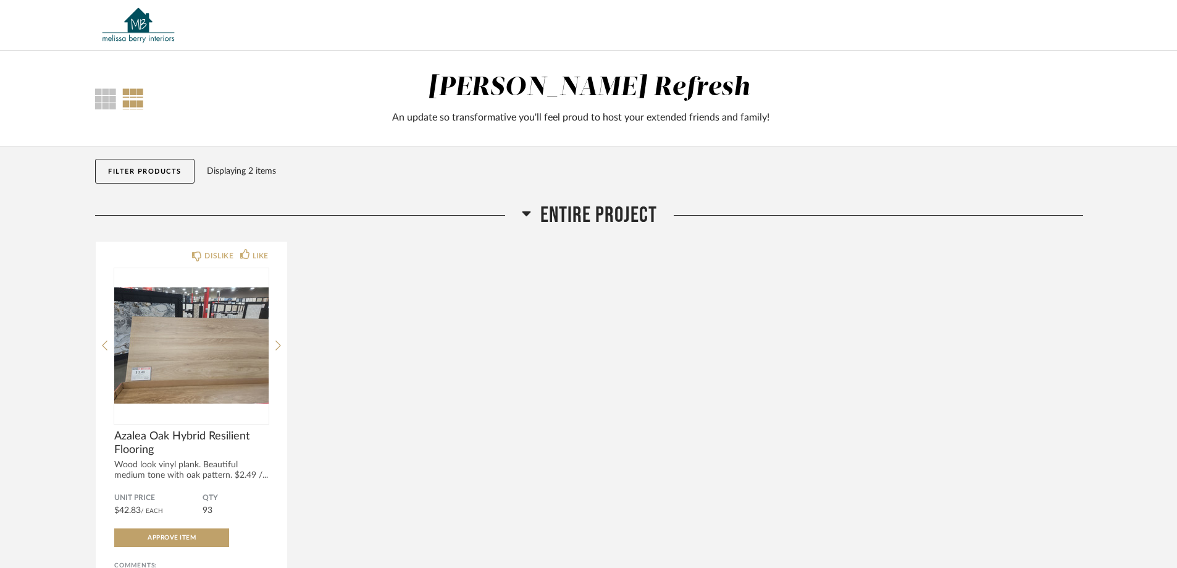
click at [632, 114] on div "An update so transformative you'll feel proud to host your extended friends and…" at bounding box center [581, 117] width 636 height 15
click at [595, 128] on div "Thumbnail View Full View Colling Refresh An update so transformative you'll fee…" at bounding box center [588, 99] width 1177 height 96
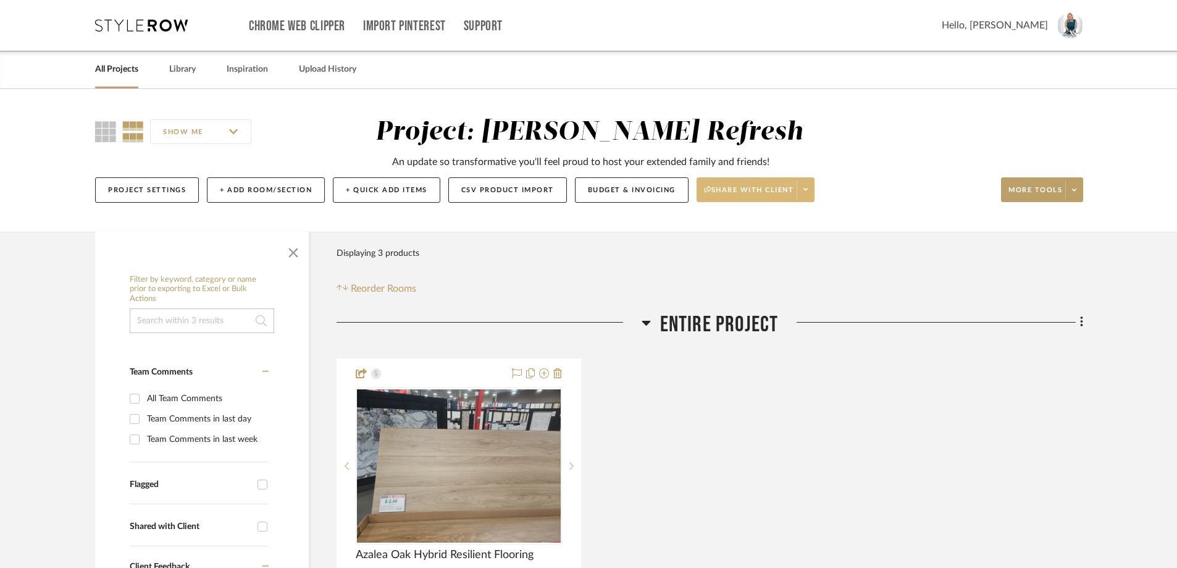
click at [813, 192] on span at bounding box center [805, 189] width 17 height 19
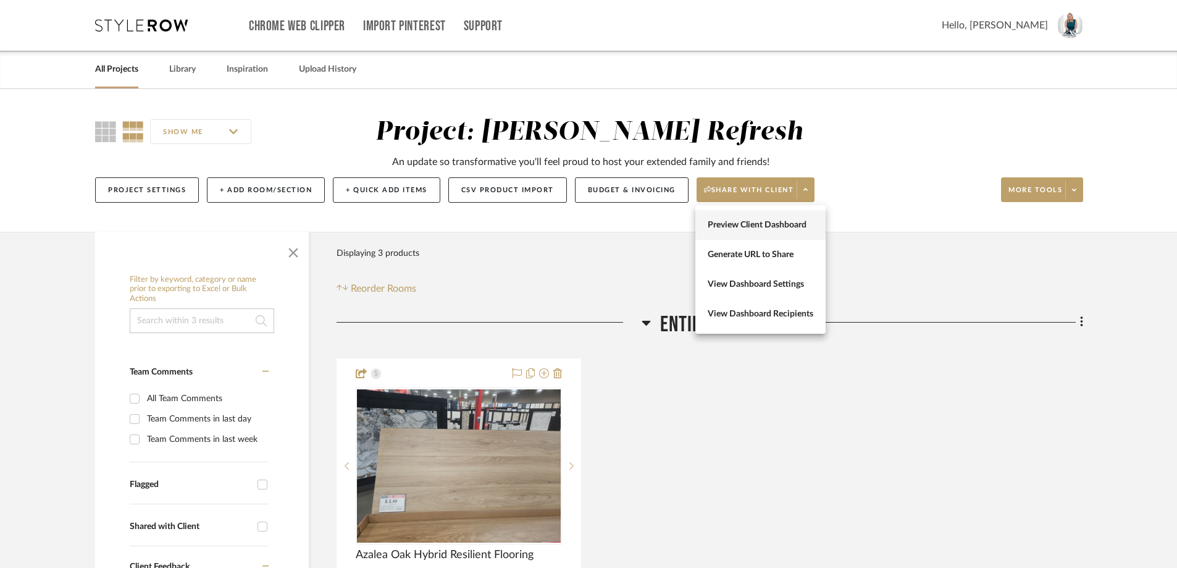
click at [786, 222] on span "Preview Client Dashboard" at bounding box center [761, 225] width 106 height 11
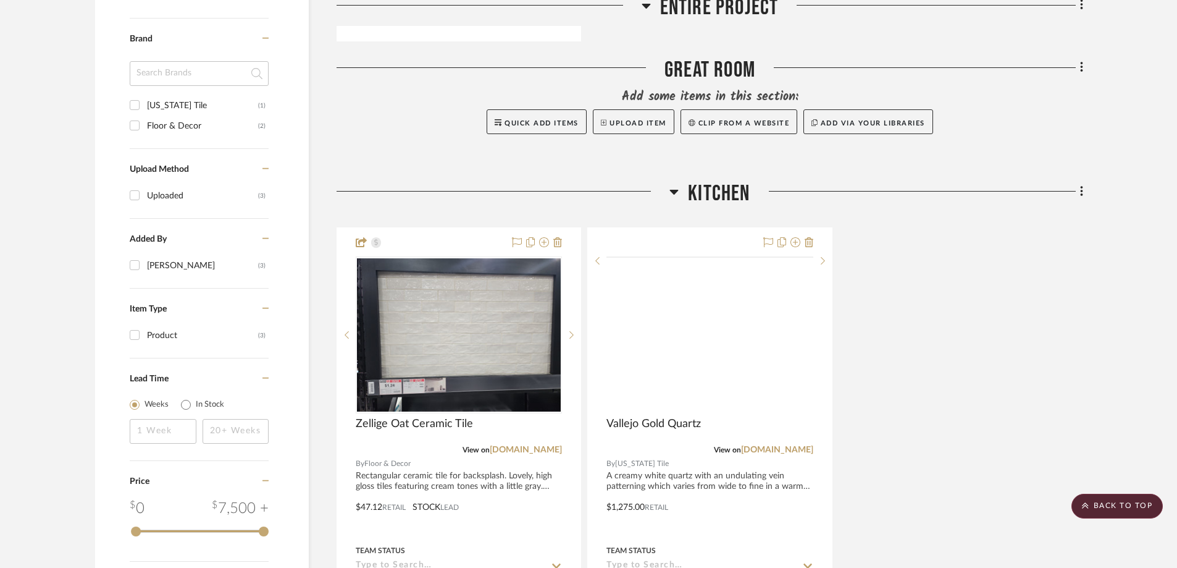
scroll to position [865, 0]
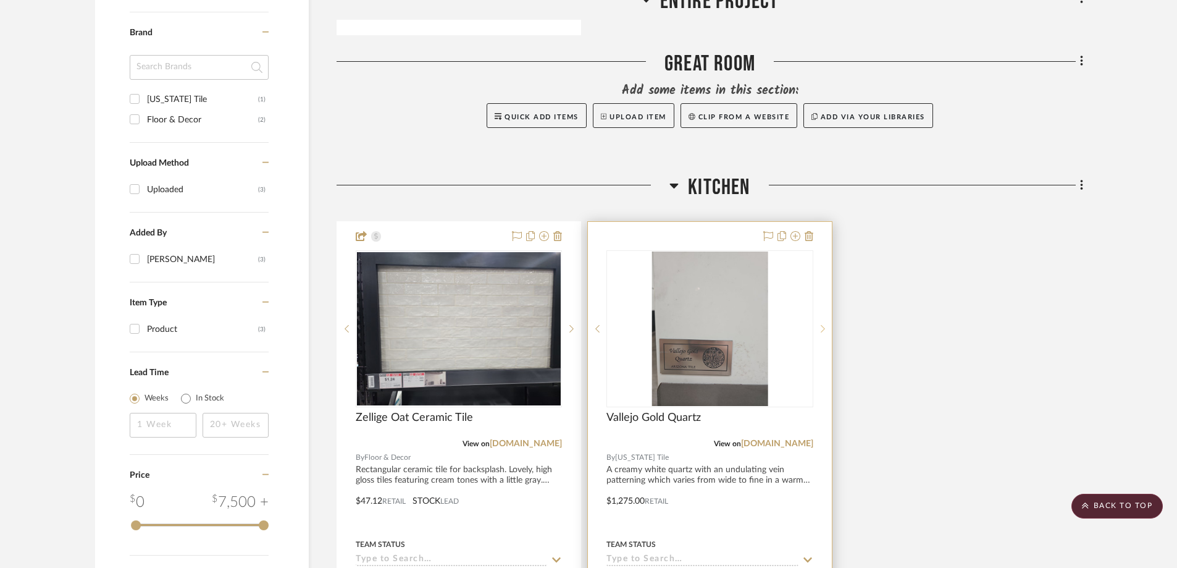
click at [823, 270] on div at bounding box center [823, 328] width 19 height 157
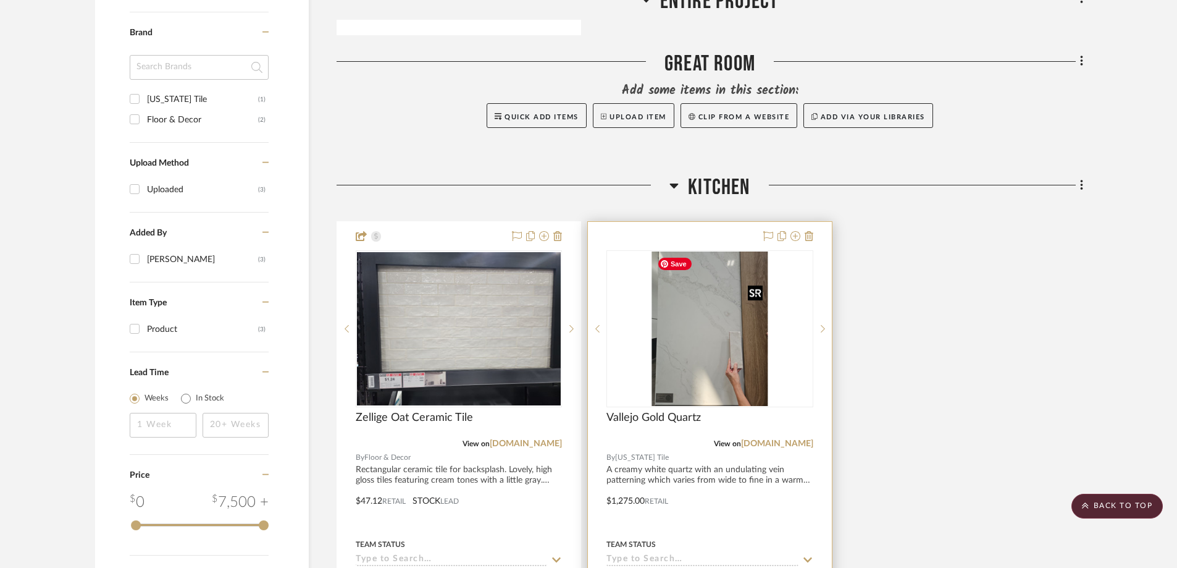
click at [731, 300] on img "1" at bounding box center [710, 328] width 116 height 154
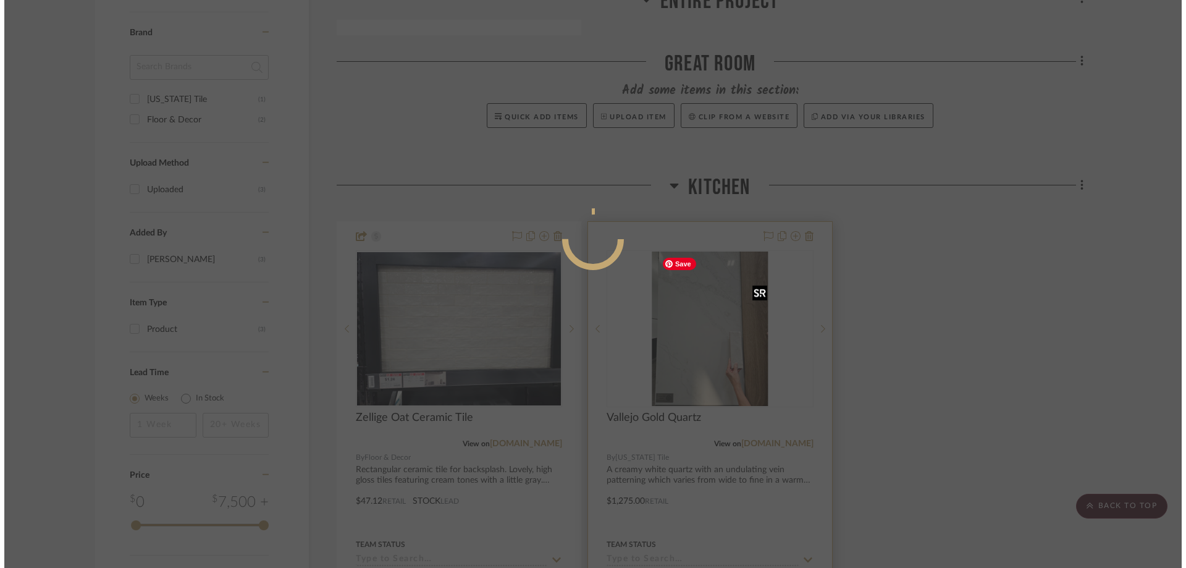
scroll to position [0, 0]
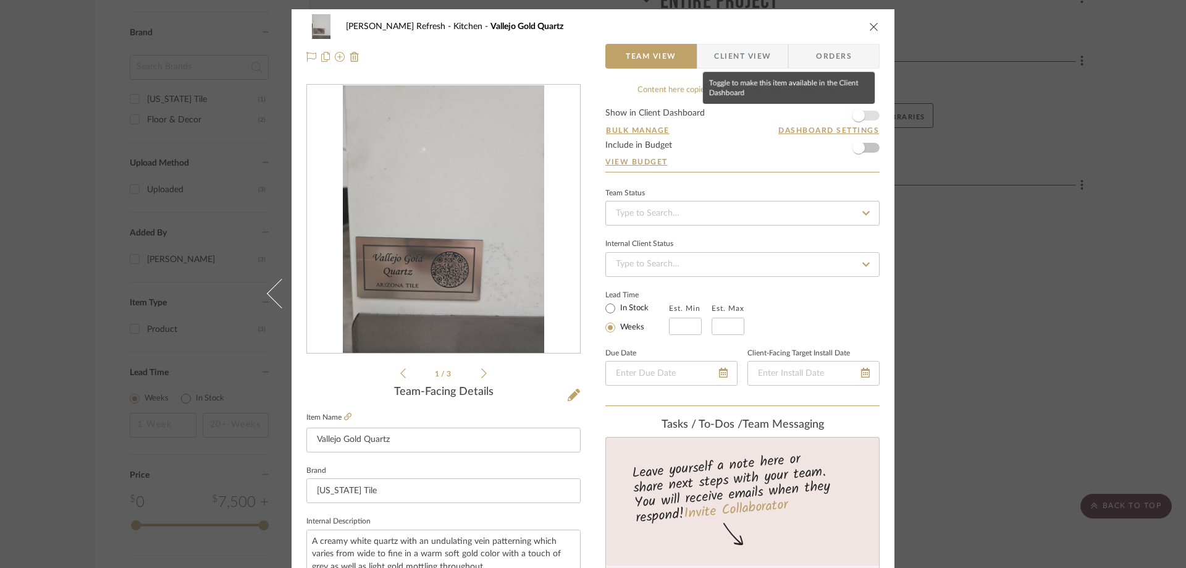
click at [852, 115] on span "button" at bounding box center [858, 115] width 12 height 12
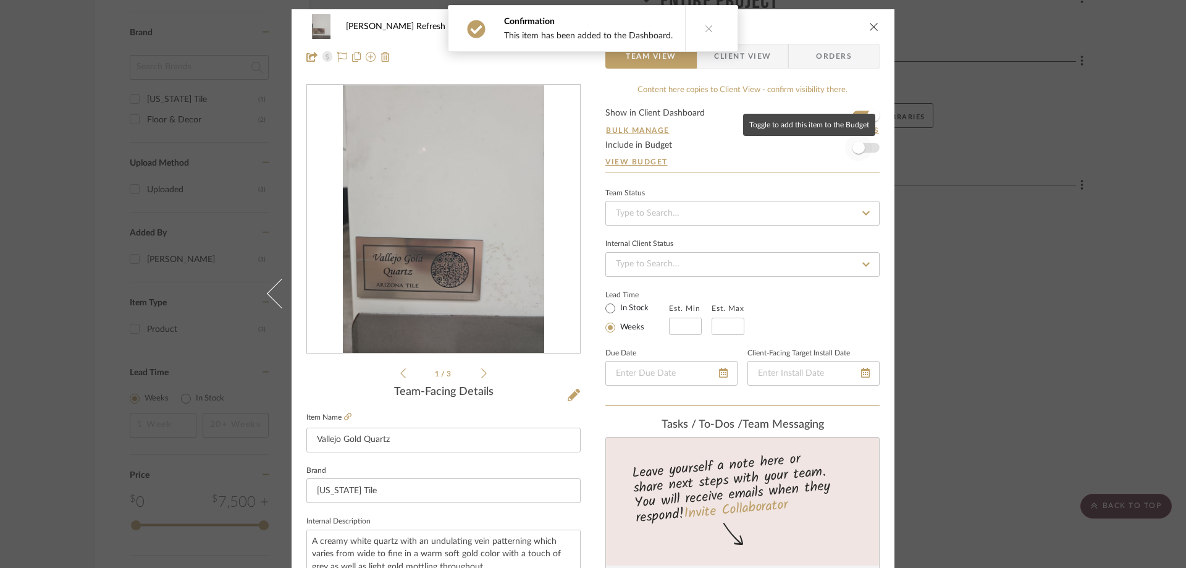
click at [862, 149] on span "button" at bounding box center [858, 147] width 27 height 27
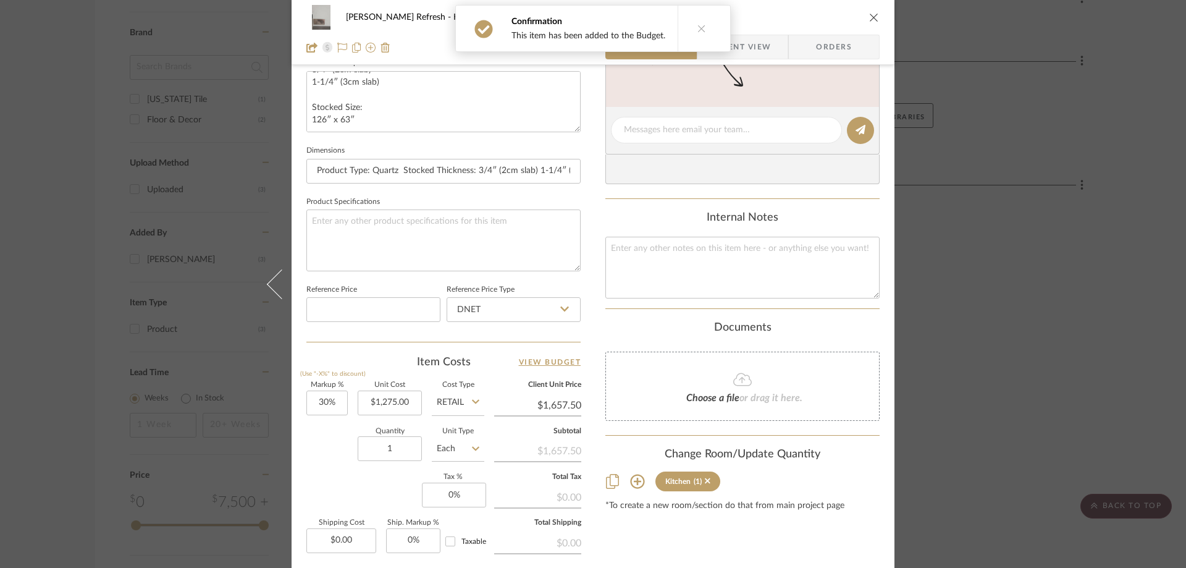
scroll to position [494, 0]
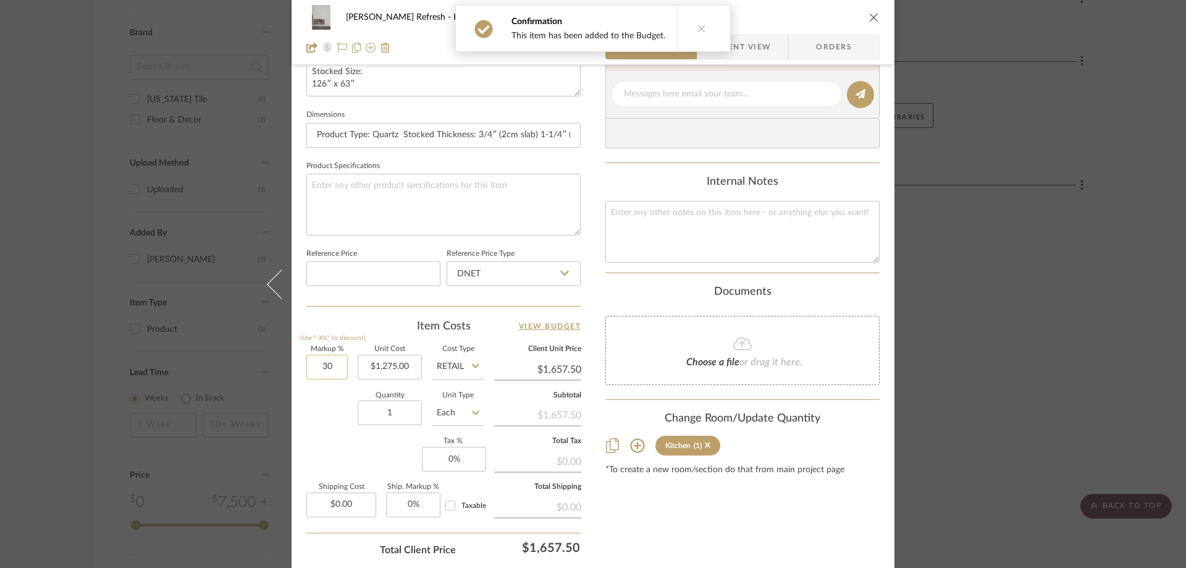
click at [327, 371] on input "30" at bounding box center [326, 367] width 41 height 25
type input "0%"
click at [681, 512] on div "Content here copies to Client View - confirm visibility there. Show in Client D…" at bounding box center [742, 98] width 274 height 1017
type input "$1,275.00"
click at [532, 276] on input "DNET" at bounding box center [514, 273] width 134 height 25
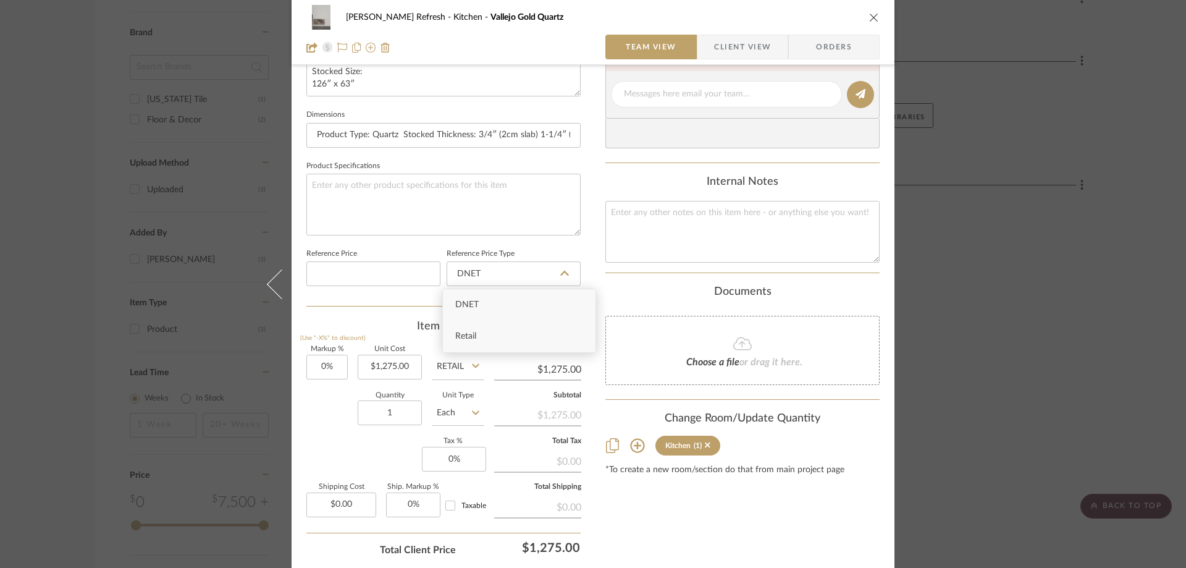
click at [495, 332] on div "Retail" at bounding box center [519, 337] width 153 height 32
type input "Retail"
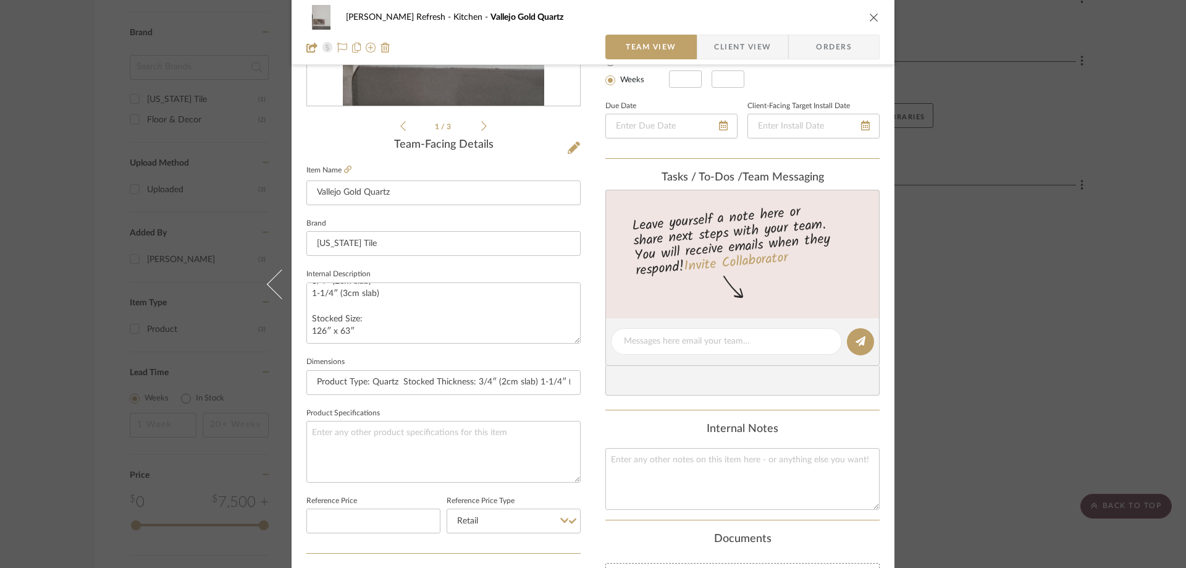
scroll to position [0, 0]
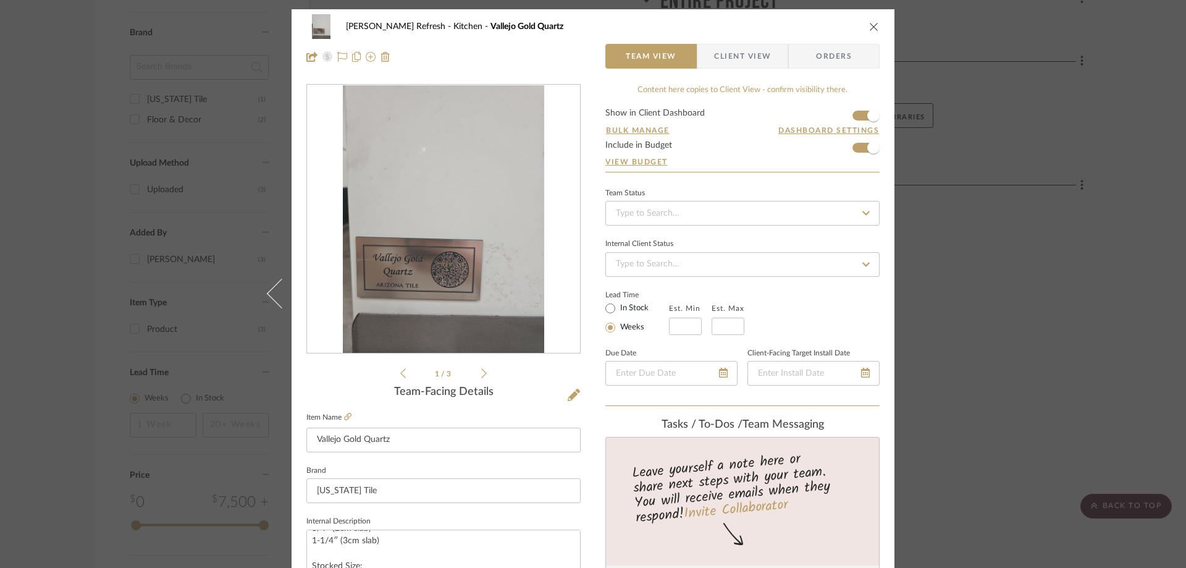
click at [749, 56] on span "Client View" at bounding box center [742, 56] width 57 height 25
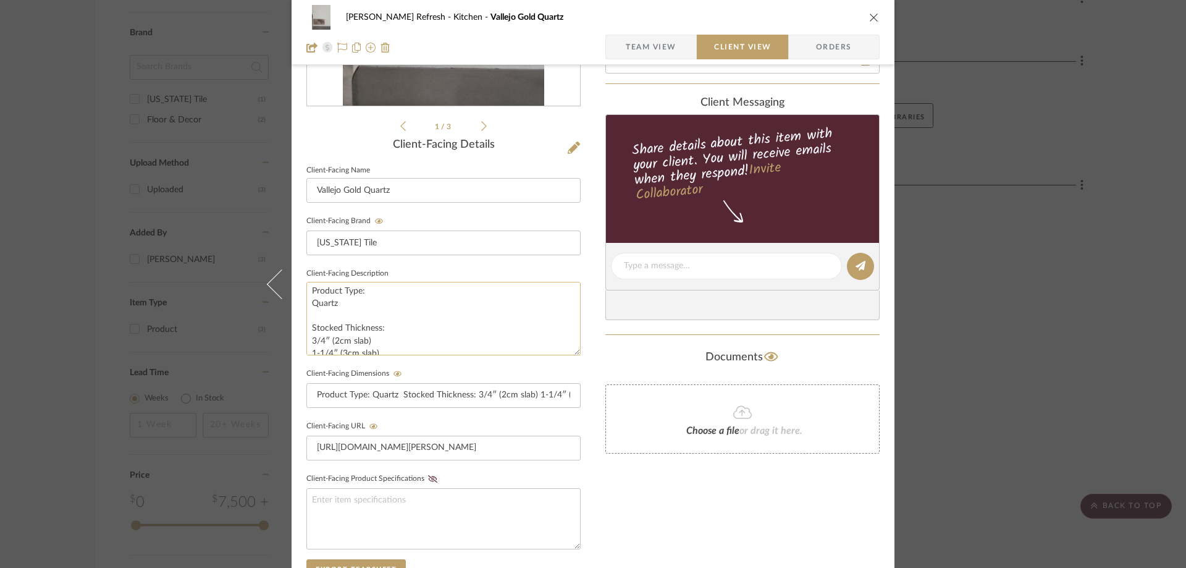
scroll to position [88, 0]
click at [428, 482] on icon at bounding box center [432, 478] width 9 height 7
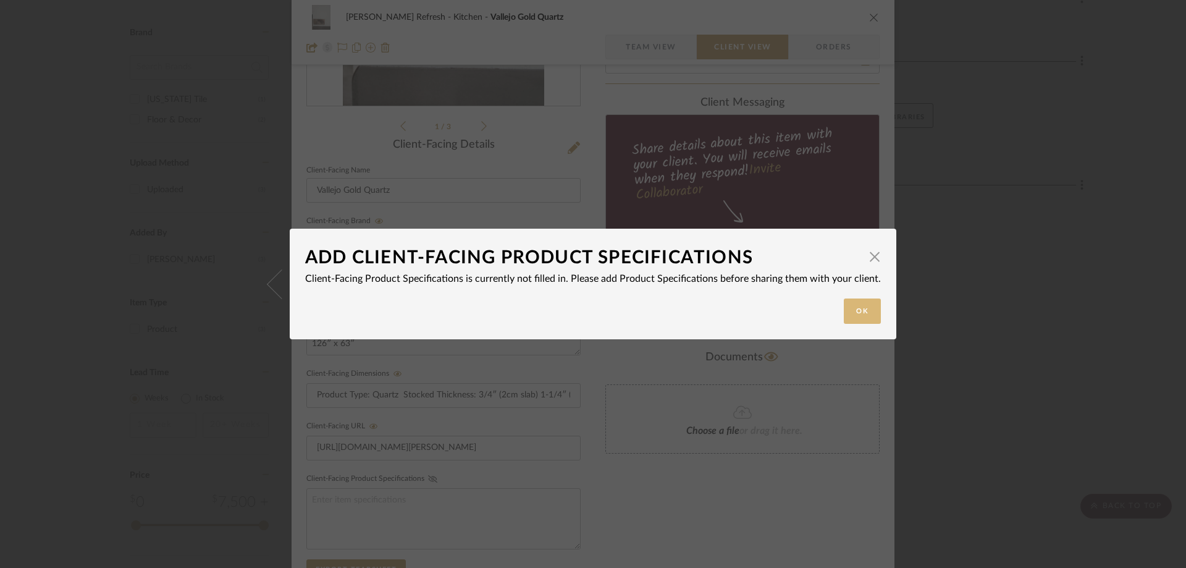
click at [853, 308] on button "Ok" at bounding box center [862, 310] width 37 height 25
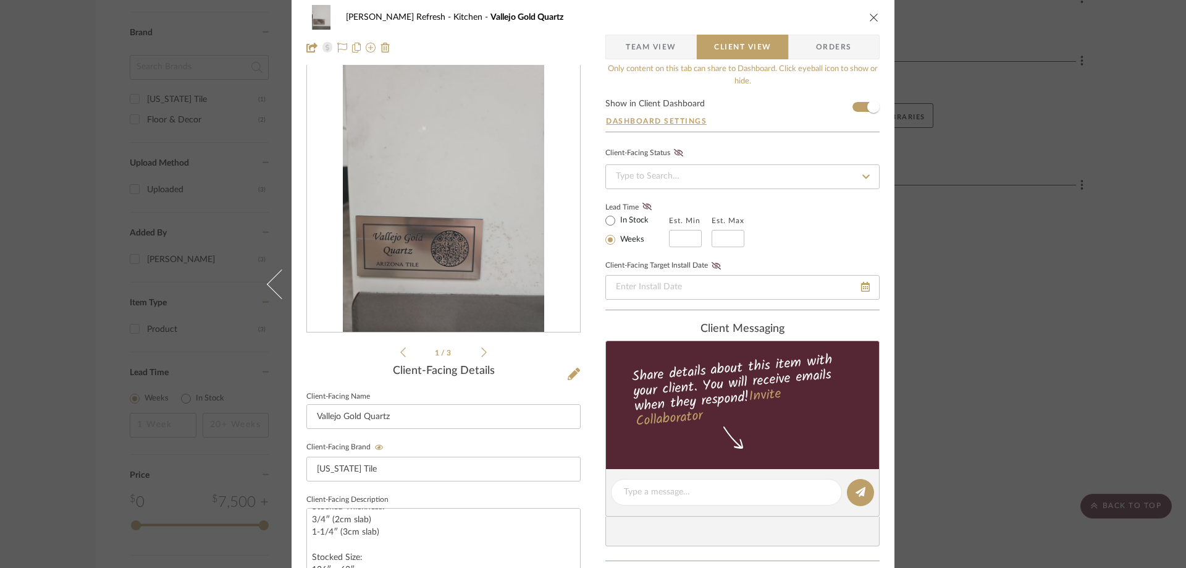
scroll to position [0, 0]
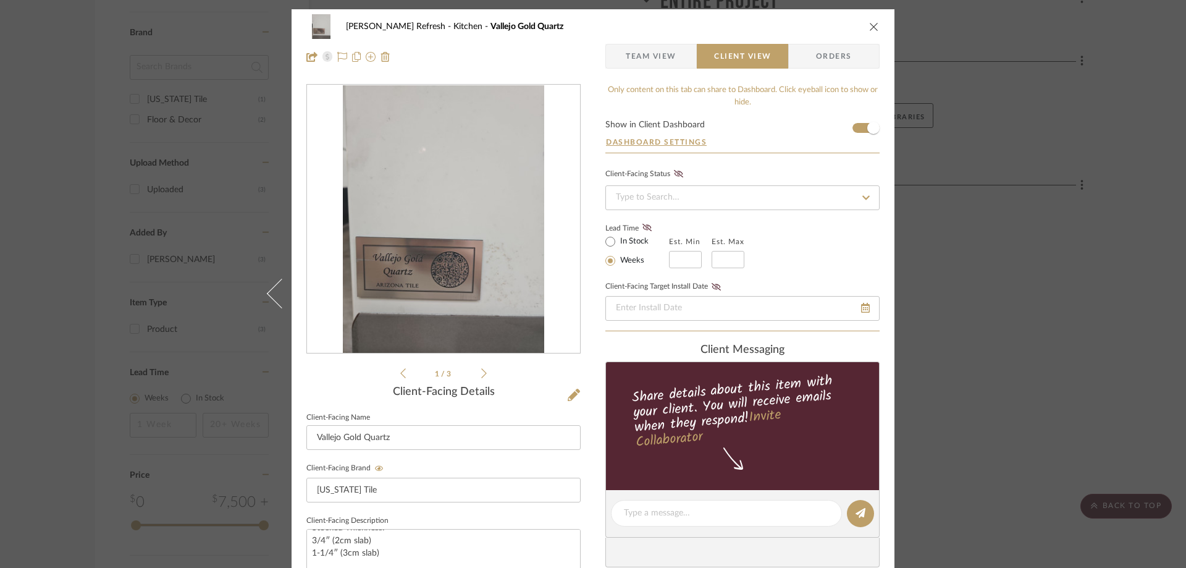
click at [671, 59] on span "Team View" at bounding box center [651, 56] width 51 height 25
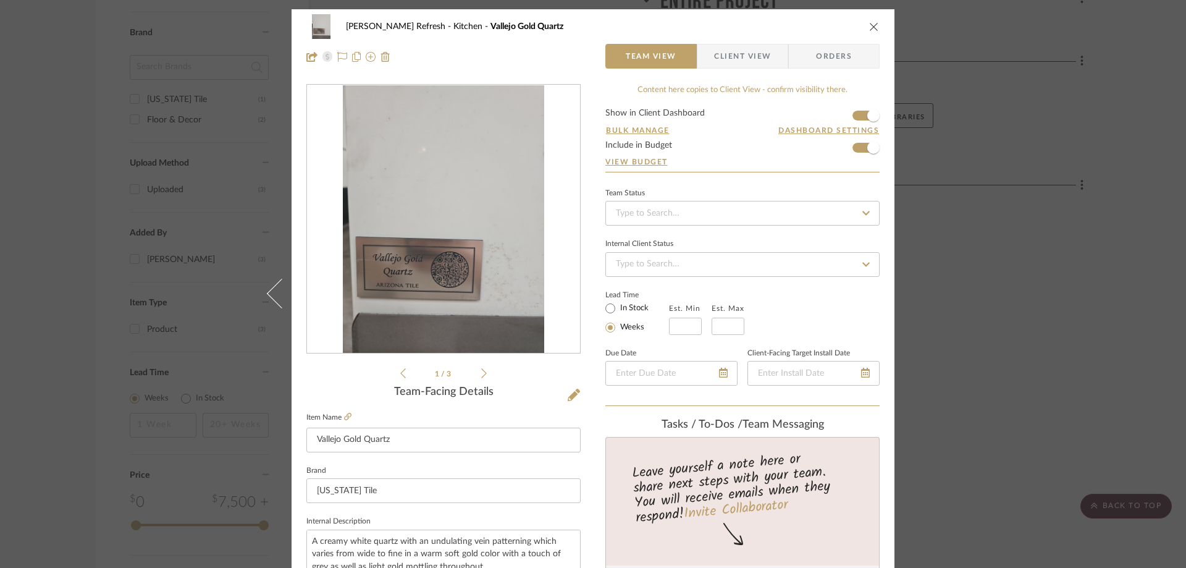
click at [869, 27] on icon "close" at bounding box center [874, 27] width 10 height 10
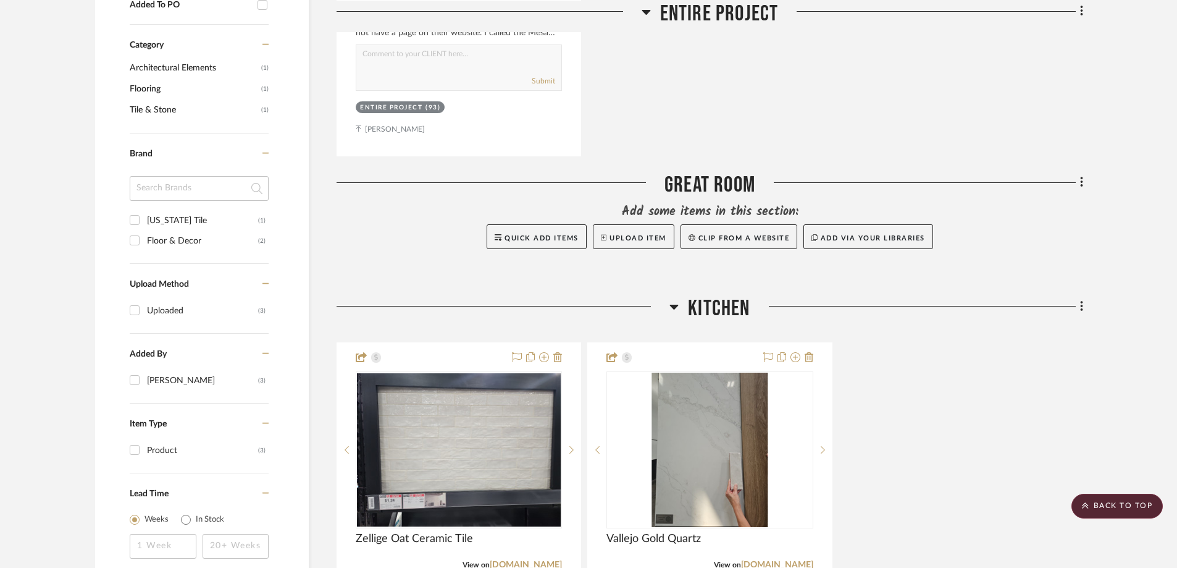
scroll to position [741, 0]
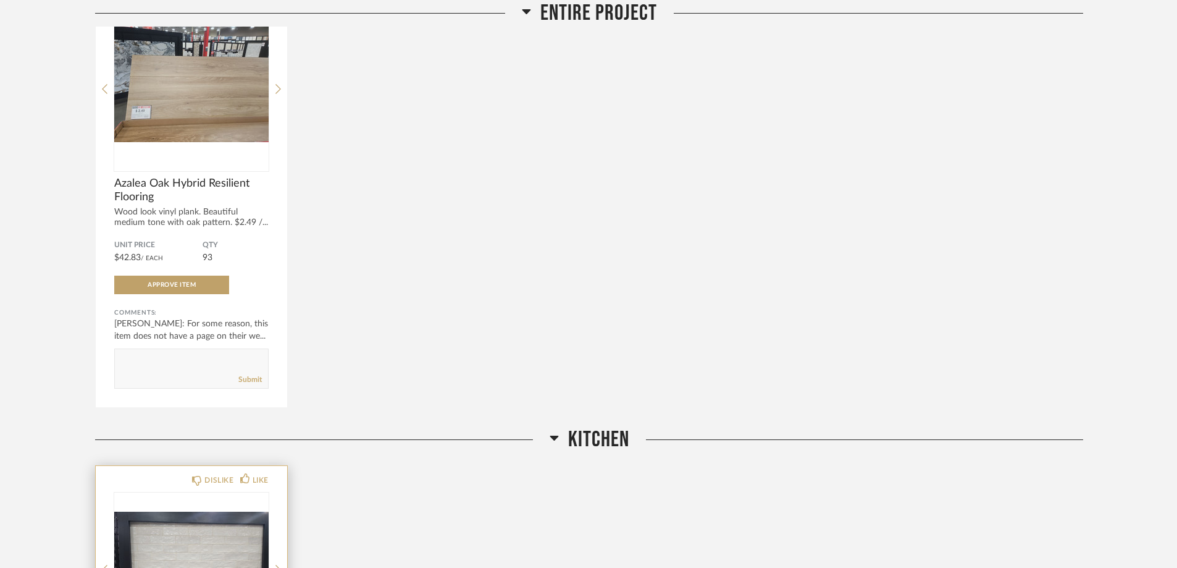
scroll to position [259, 0]
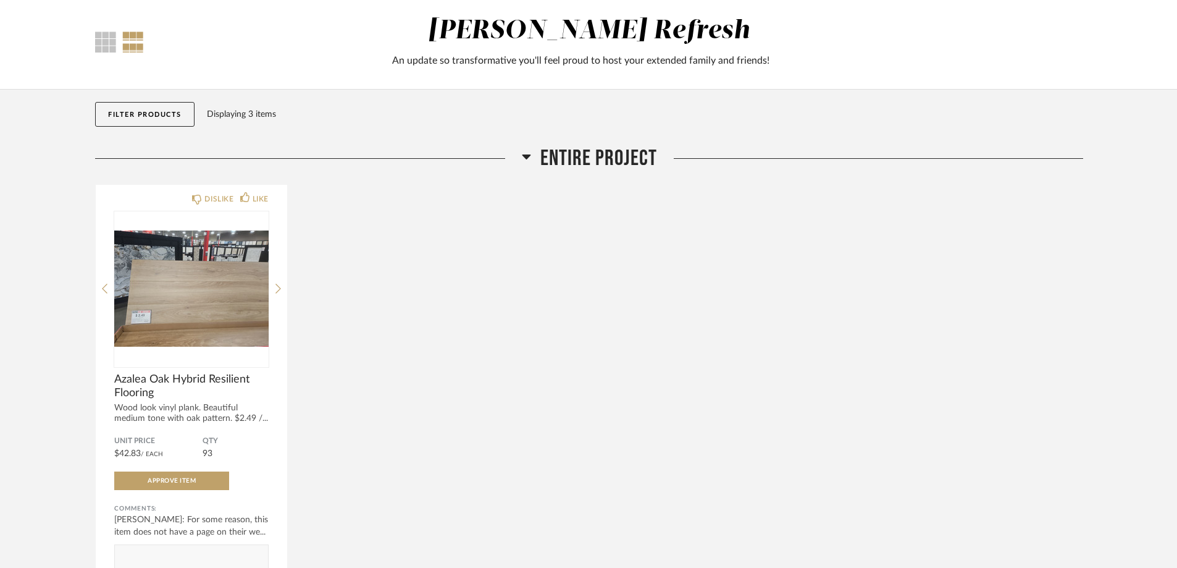
scroll to position [4, 0]
